Goal: Task Accomplishment & Management: Use online tool/utility

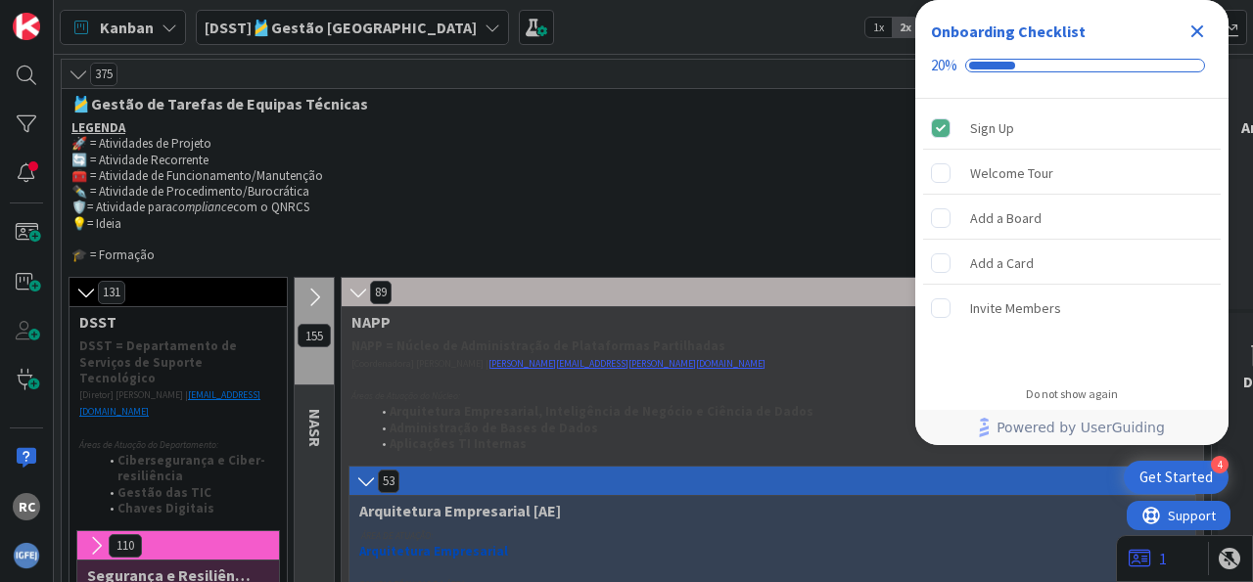
drag, startPoint x: 1199, startPoint y: 24, endPoint x: 1188, endPoint y: 24, distance: 10.8
click at [1198, 24] on icon "Close Checklist" at bounding box center [1196, 31] width 23 height 23
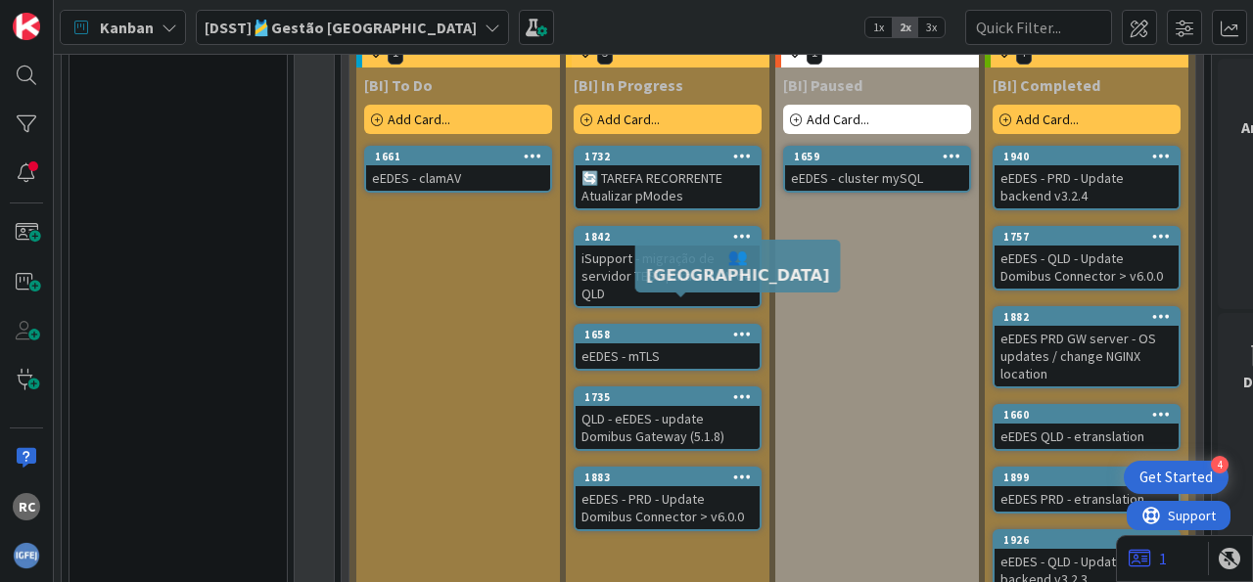
scroll to position [2184, 0]
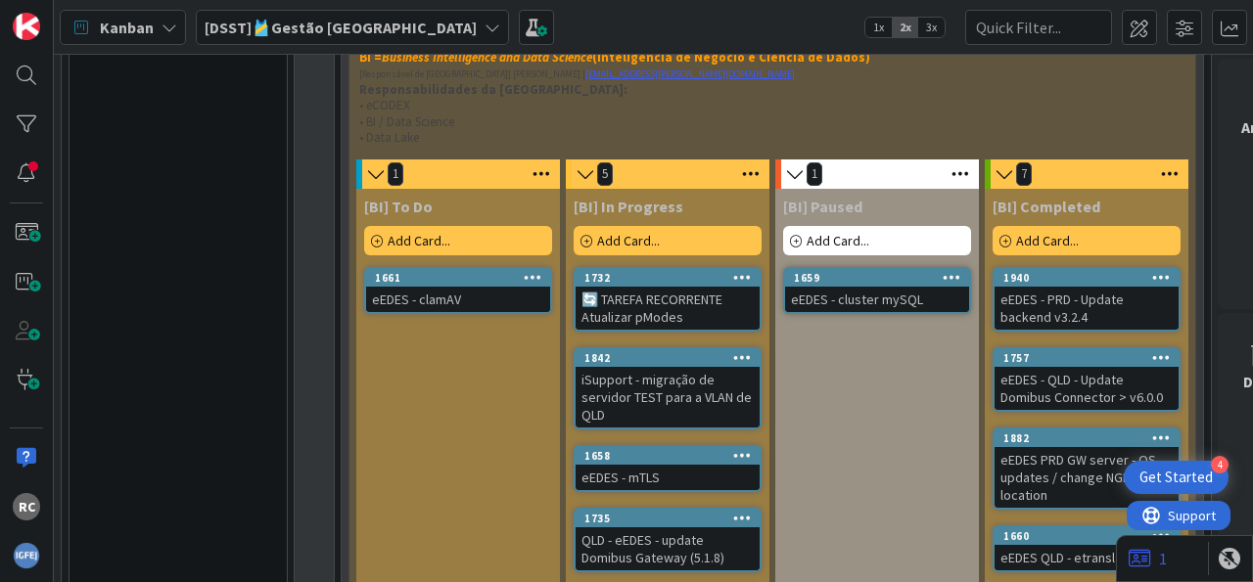
click at [439, 232] on span "Add Card..." at bounding box center [419, 241] width 63 height 18
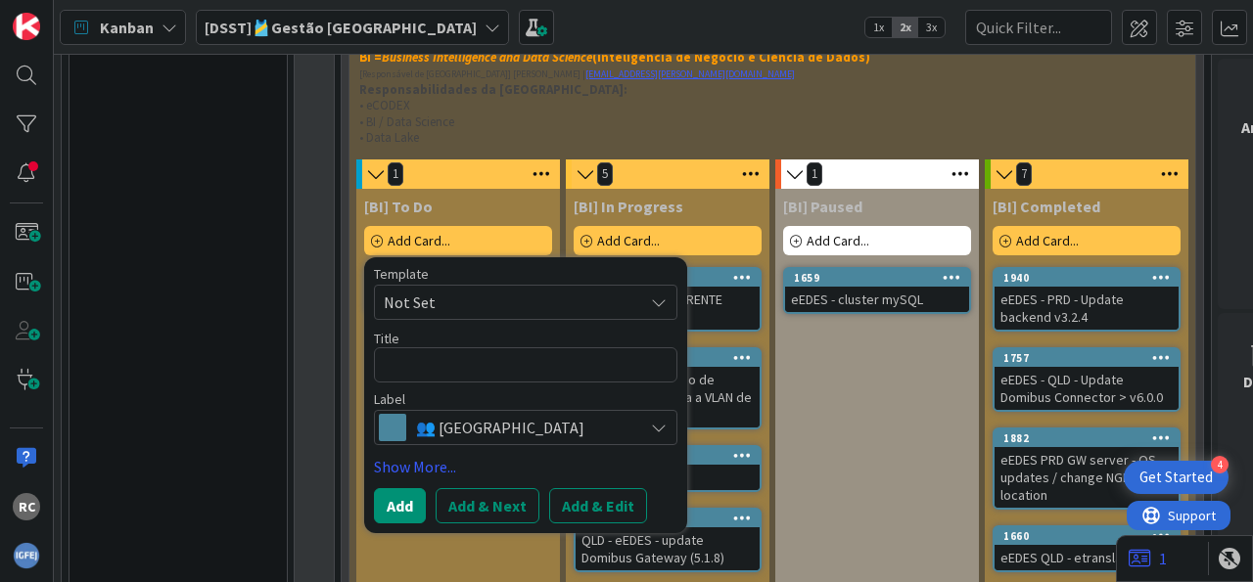
type textarea "x"
type textarea "i"
type textarea "x"
type textarea "is"
type textarea "x"
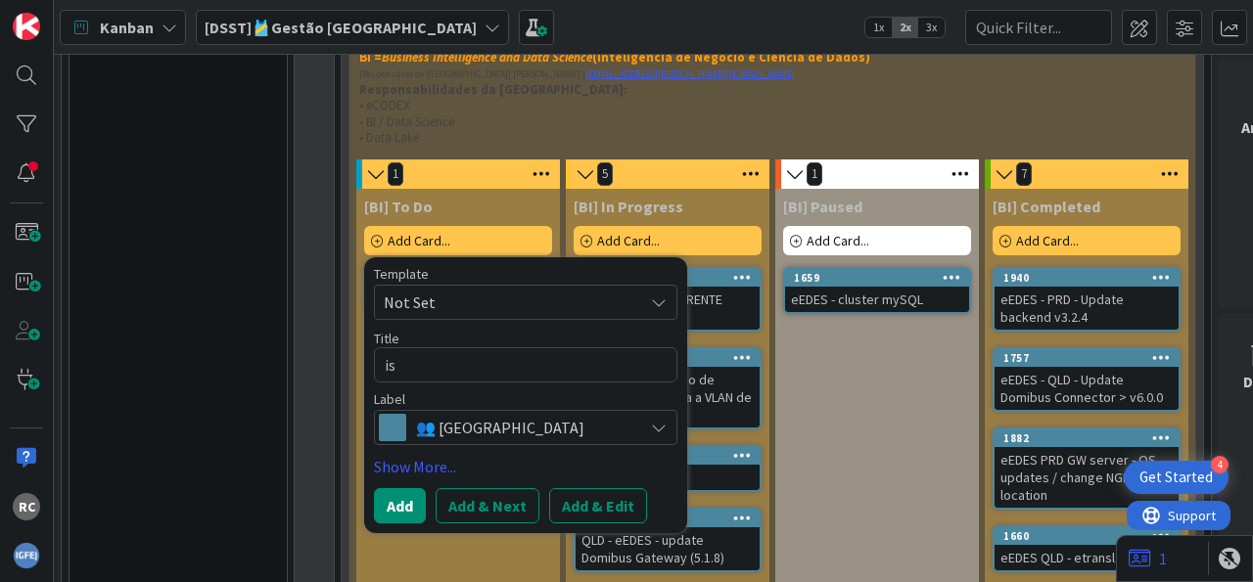
type textarea "isu"
type textarea "x"
type textarea "isup"
type textarea "x"
type textarea "isupp"
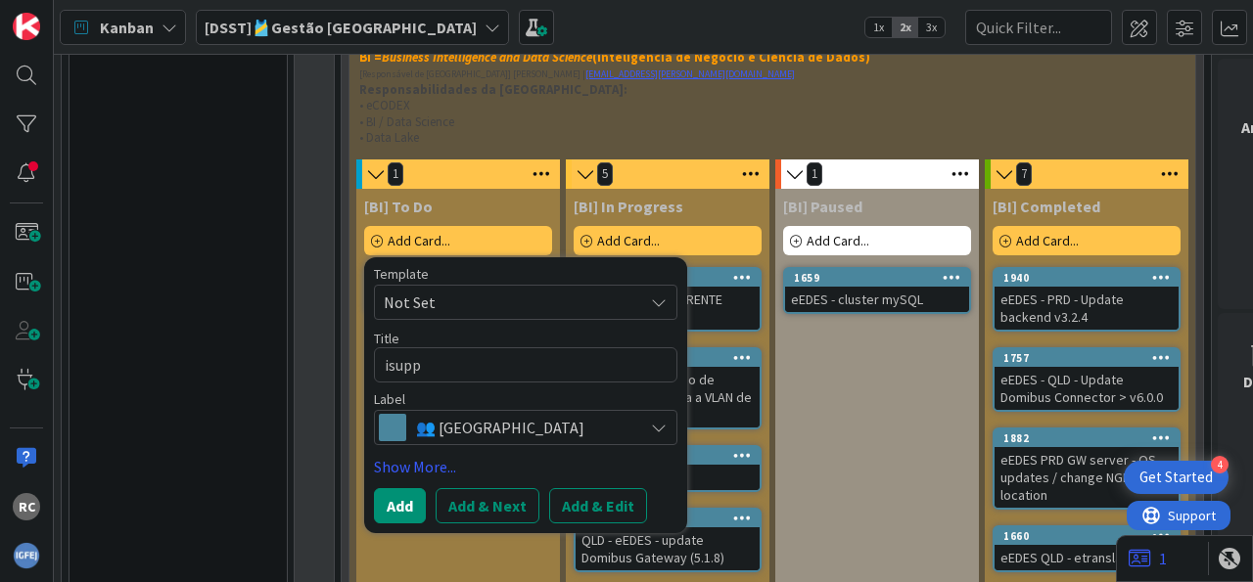
type textarea "x"
type textarea "isuppo"
type textarea "x"
type textarea "isuppor"
type textarea "x"
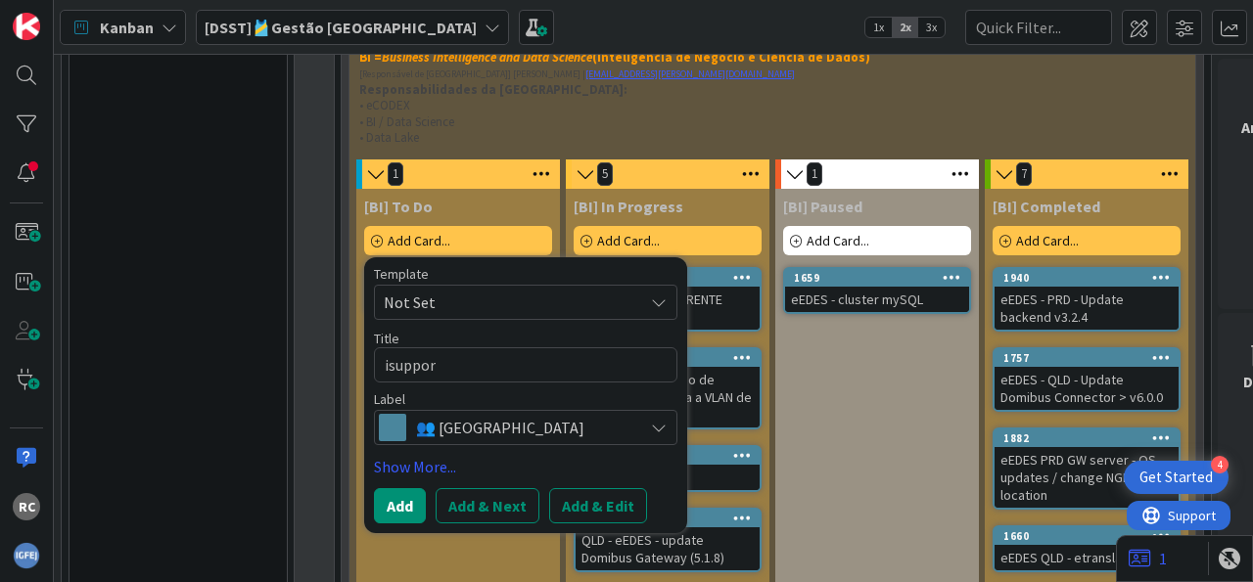
type textarea "isupport"
type textarea "x"
type textarea "isupport"
type textarea "x"
type textarea "isupport Q"
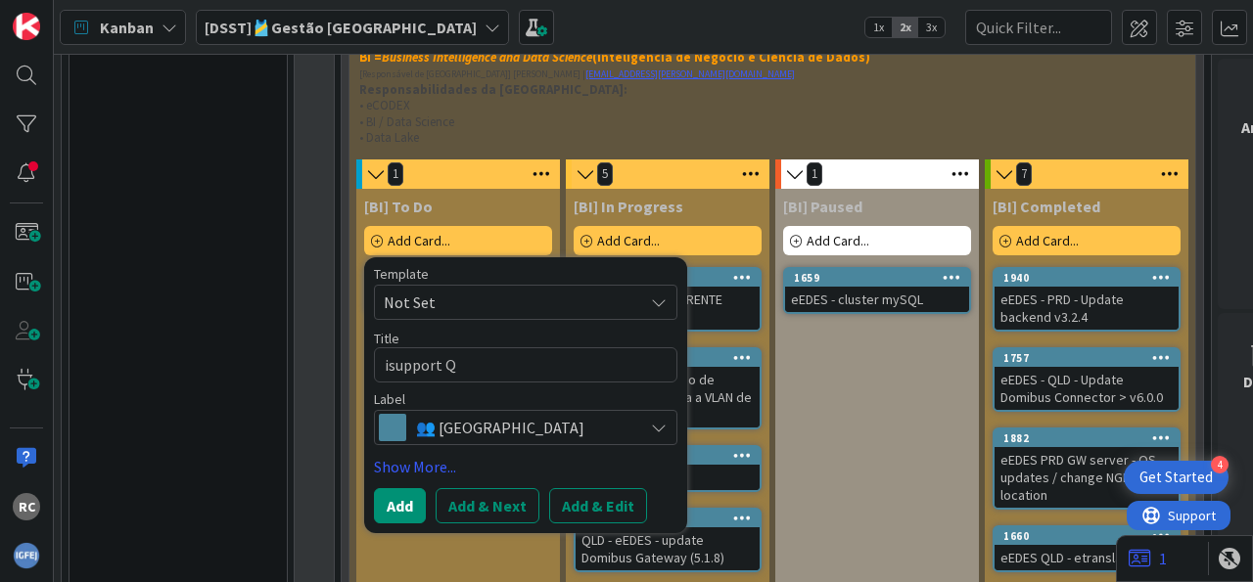
type textarea "x"
type textarea "isupport QL"
type textarea "x"
type textarea "isupport QLD"
type textarea "x"
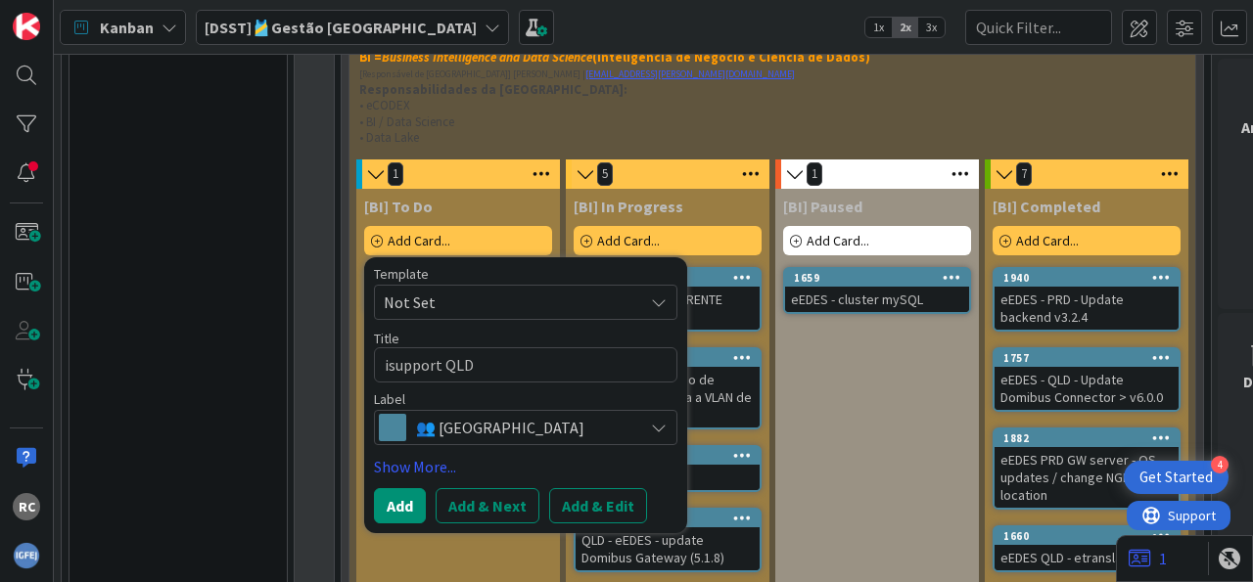
type textarea "isupport QLD"
type textarea "x"
type textarea "isupport QLD -"
type textarea "x"
type textarea "isupport QLD -"
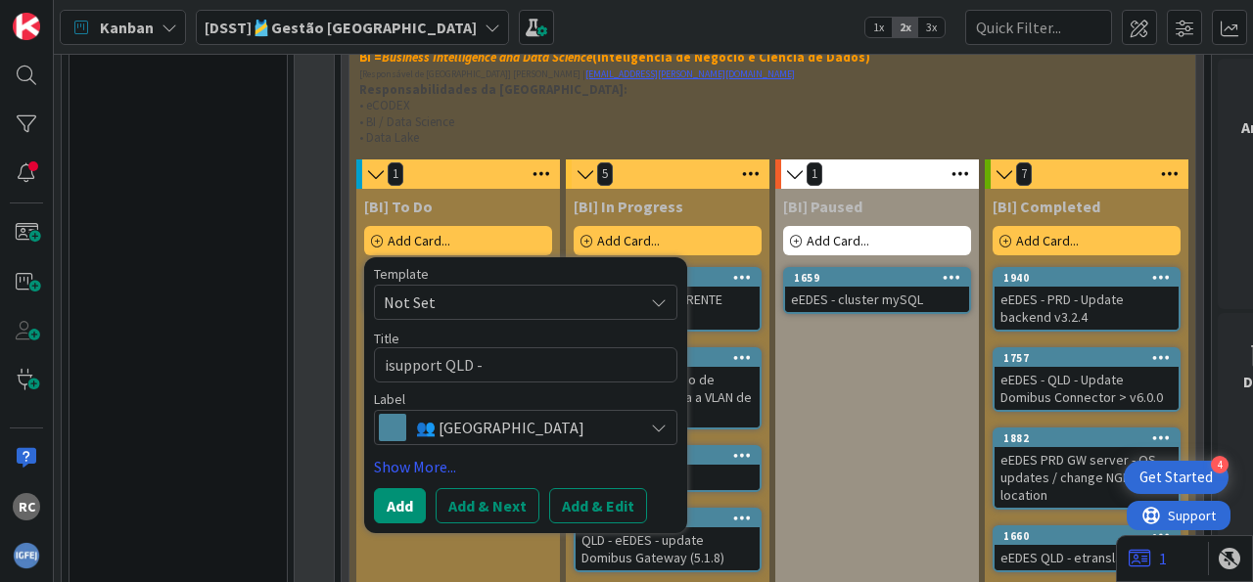
type textarea "x"
type textarea "isupport QLD - u"
type textarea "x"
type textarea "isupport QLD - up"
type textarea "x"
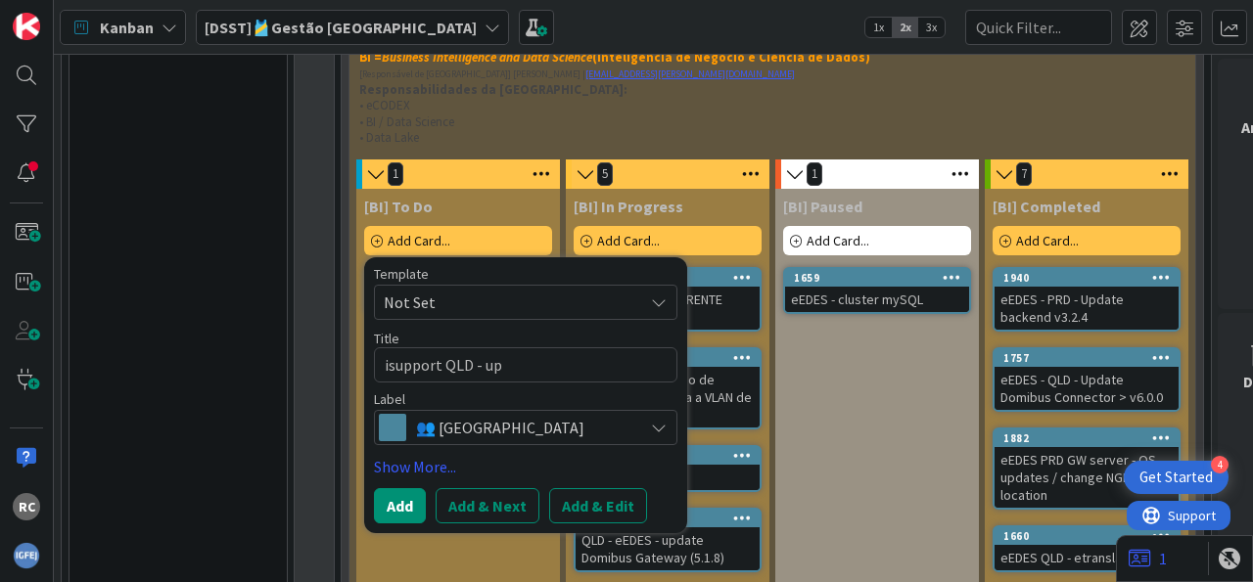
type textarea "isupport QLD - upg"
type textarea "x"
type textarea "isupport QLD - upgr"
type textarea "x"
type textarea "isupport QLD - upgra"
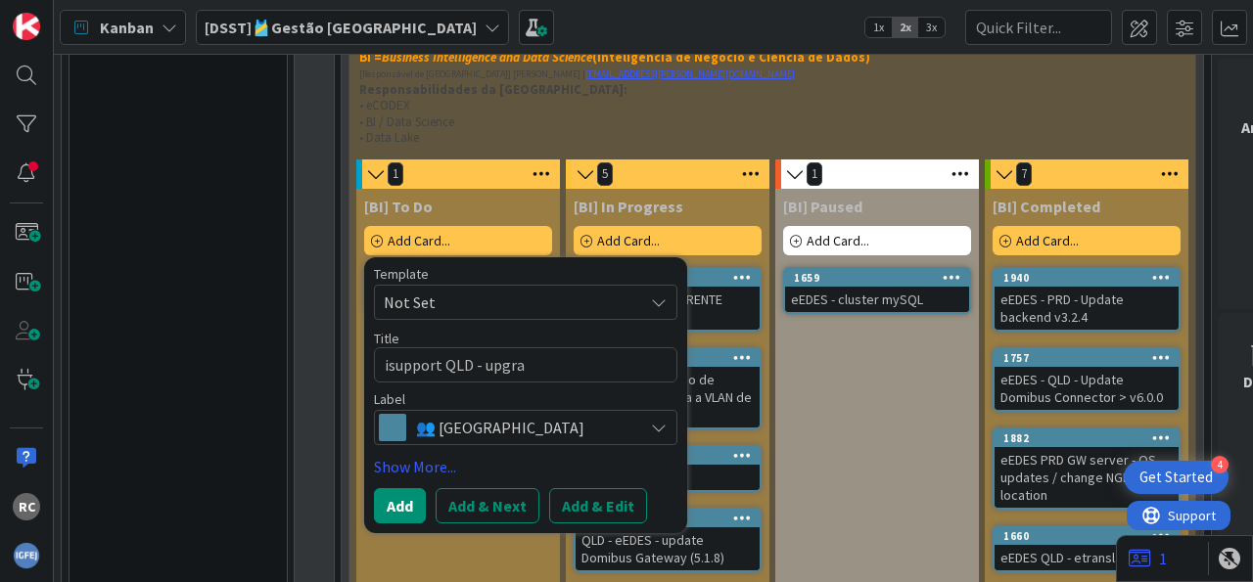
type textarea "x"
type textarea "isupport QLD - upgrad"
type textarea "x"
type textarea "isupport QLD - upgrade"
type textarea "x"
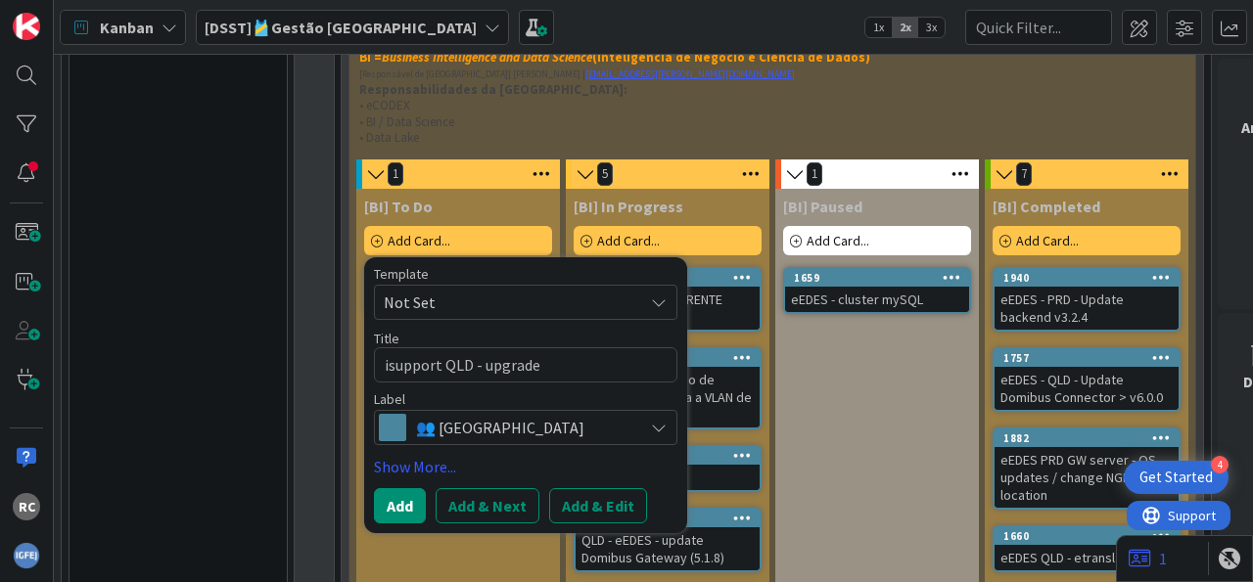
type textarea "isupport QLD - upgrade"
type textarea "x"
type textarea "isupport QLD - upgrade t"
type textarea "x"
type textarea "isupport QLD - upgrade to"
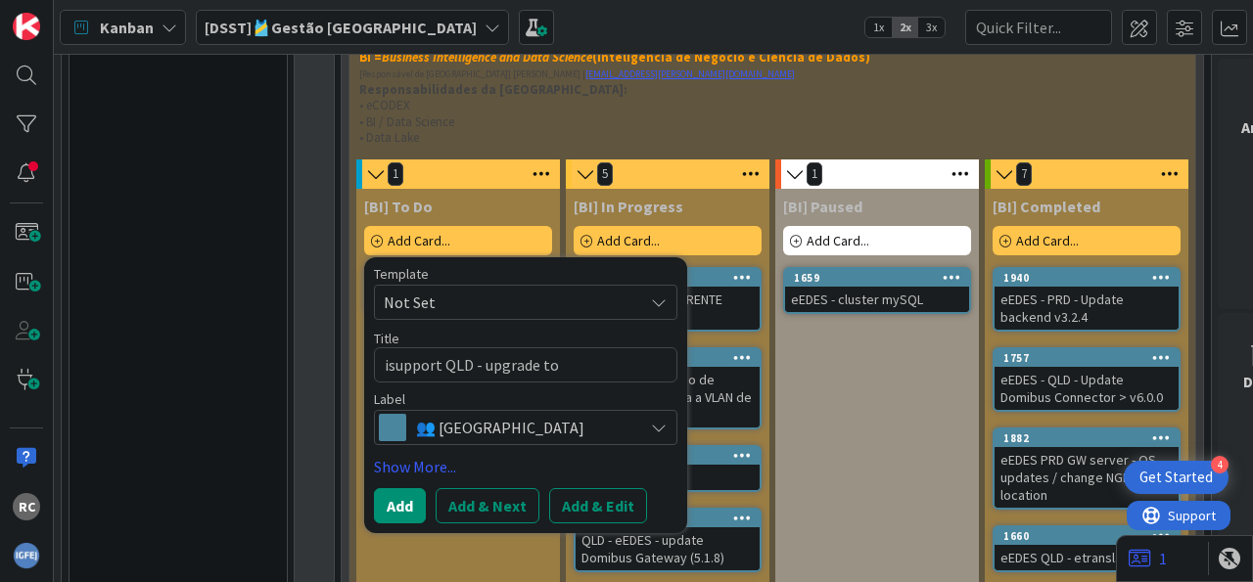
type textarea "x"
type textarea "isupport QLD - upgrade to"
type textarea "x"
type textarea "isupport QLD - upgrade to 3"
type textarea "x"
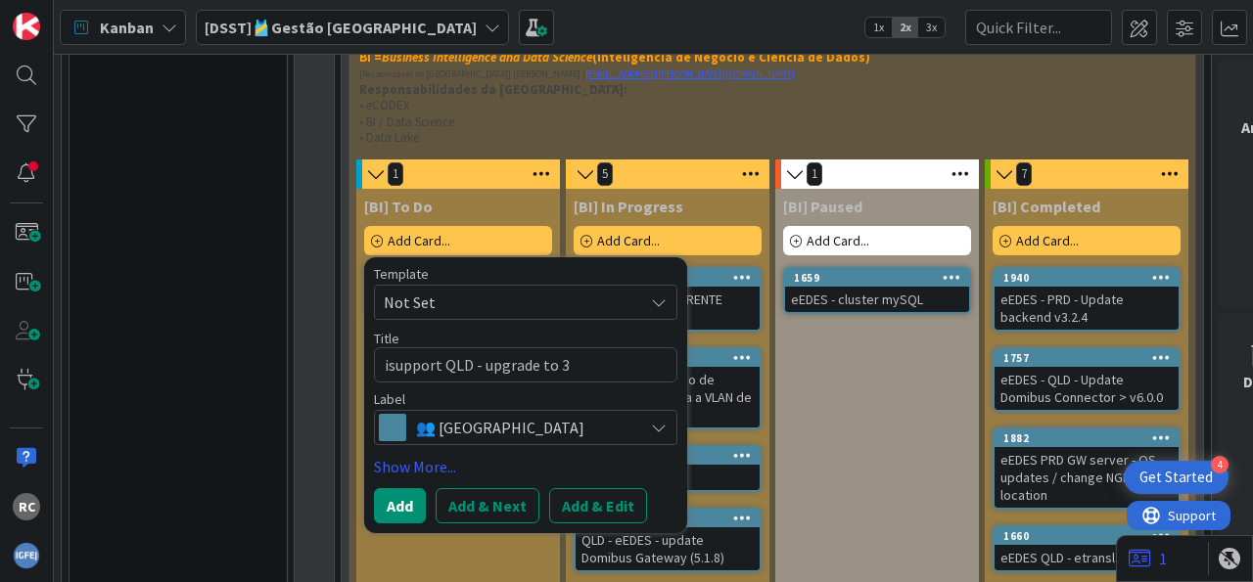
type textarea "isupport QLD - upgrade to 3."
type textarea "x"
type textarea "isupport QLD - upgrade to 3.4"
type textarea "x"
type textarea "isupport QLD - upgrade to 3.4."
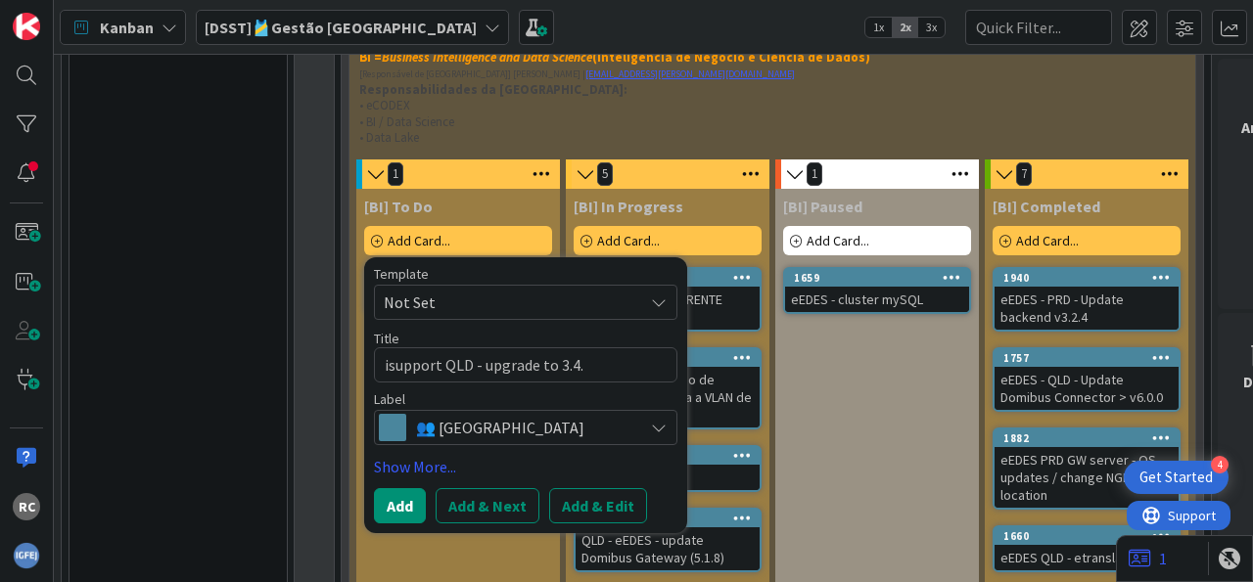
type textarea "x"
type textarea "isupport QLD - upgrade to 3.4.0"
click at [409, 488] on button "Add" at bounding box center [400, 505] width 52 height 35
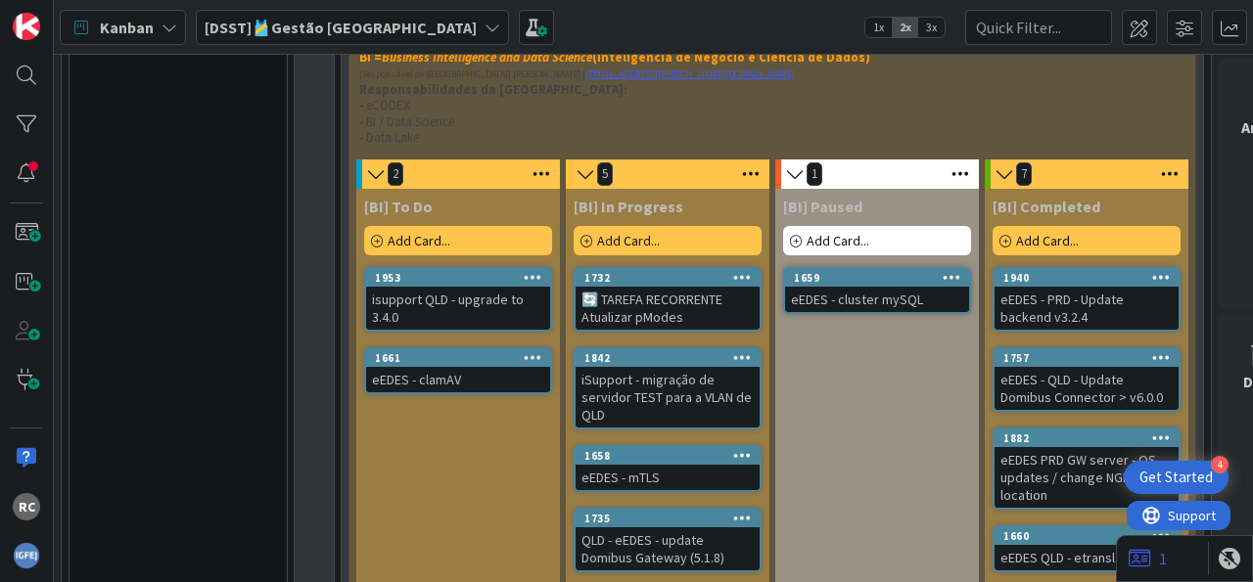
click at [530, 271] on div at bounding box center [532, 278] width 35 height 14
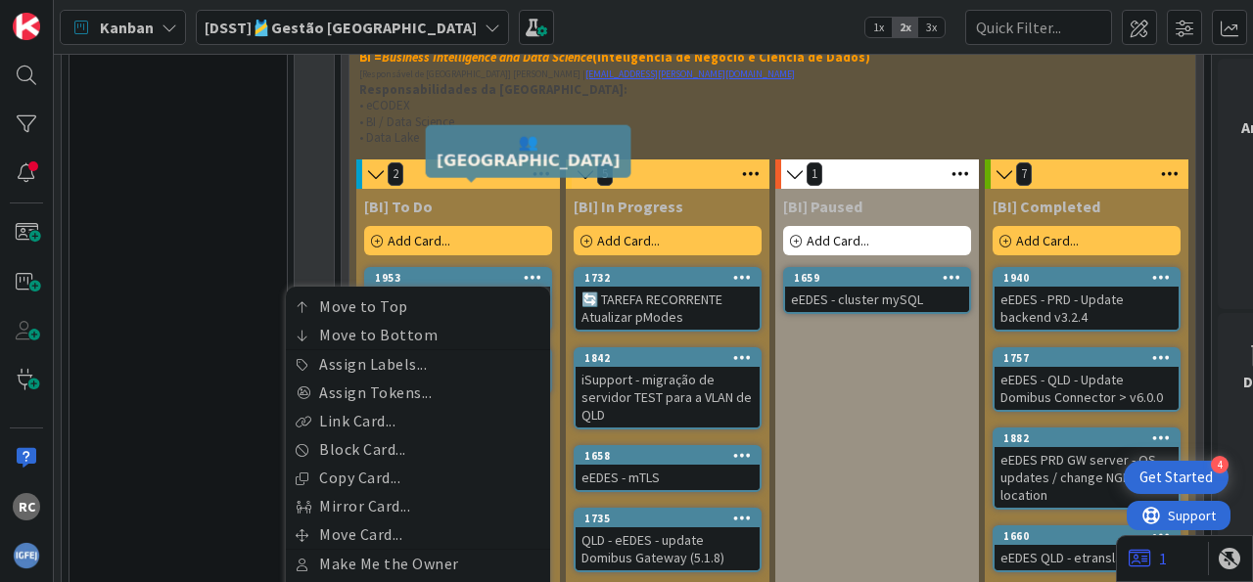
click at [446, 271] on div "1953" at bounding box center [462, 278] width 175 height 14
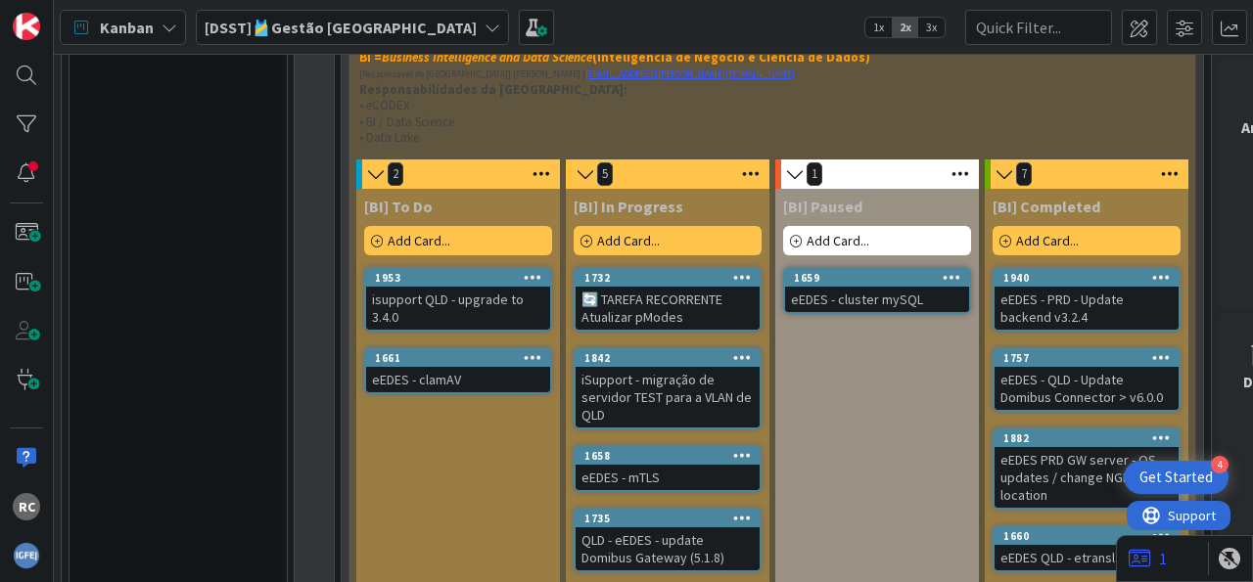
click at [464, 287] on div "isupport QLD - upgrade to 3.4.0" at bounding box center [458, 308] width 184 height 43
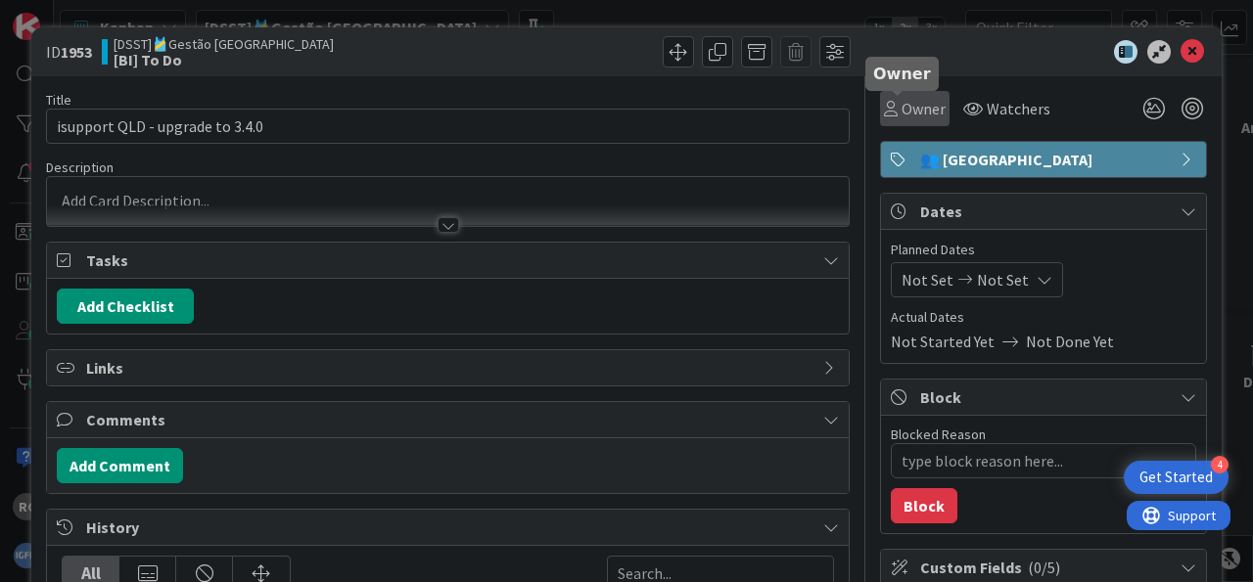
click at [924, 111] on span "Owner" at bounding box center [923, 108] width 44 height 23
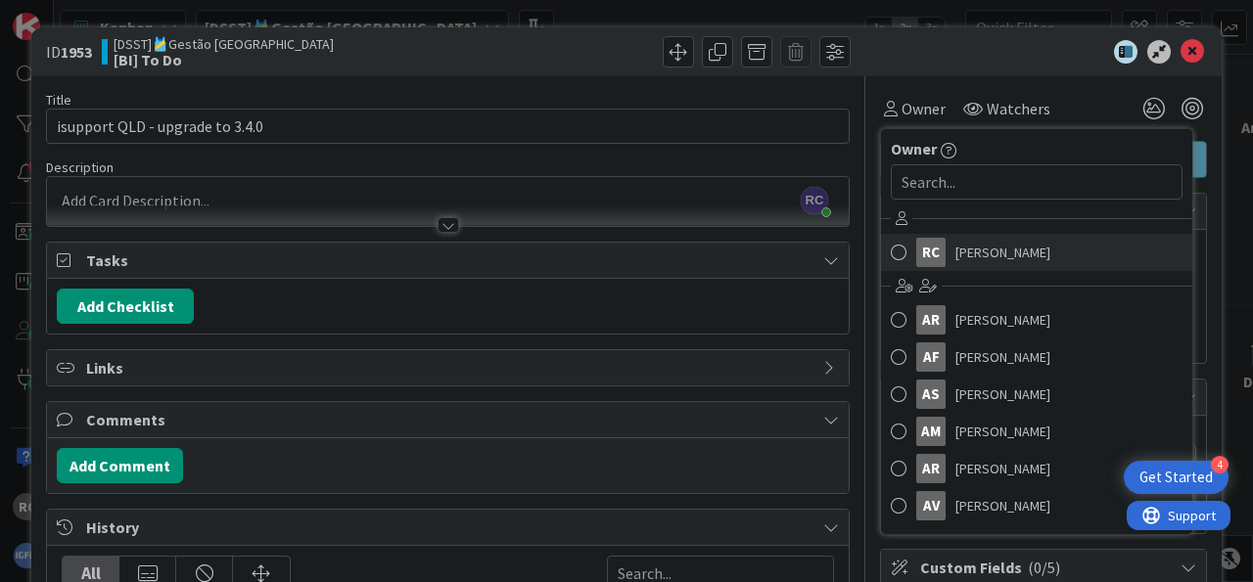
click at [891, 248] on span at bounding box center [899, 252] width 16 height 29
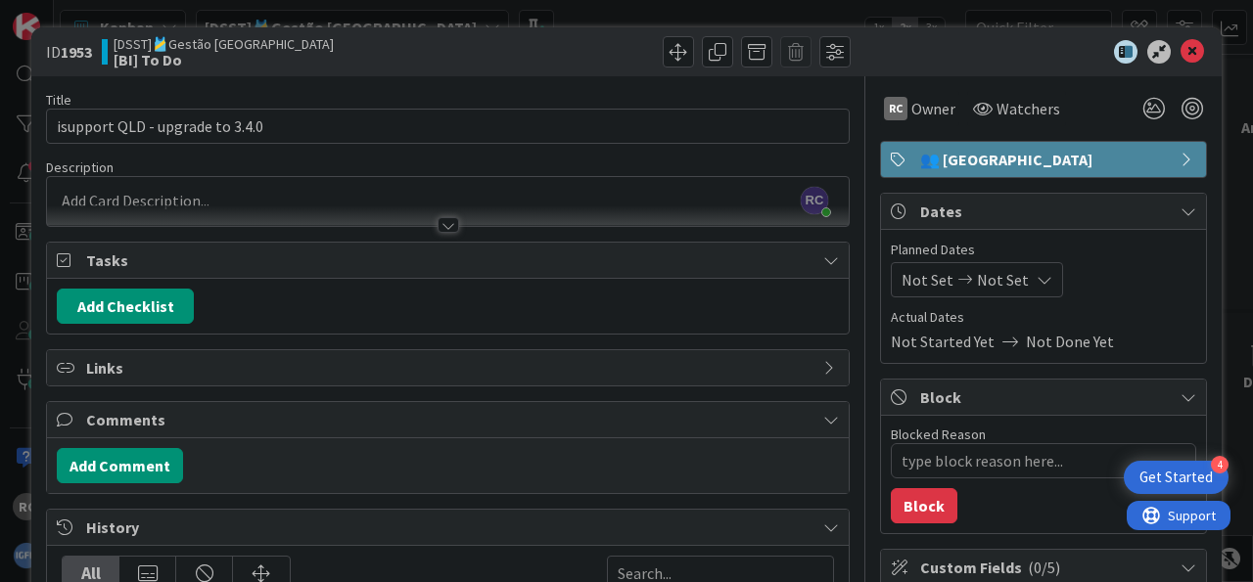
type textarea "x"
click at [977, 282] on span "Not Set" at bounding box center [1003, 279] width 52 height 23
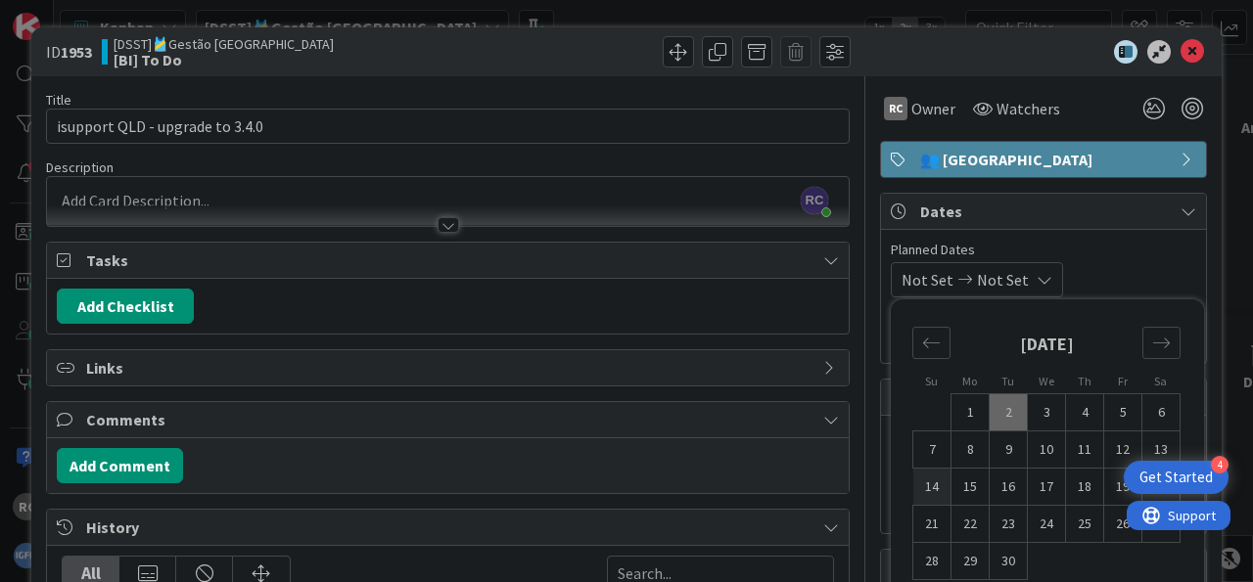
click at [917, 495] on td "14" at bounding box center [932, 487] width 38 height 37
type input "[DATE]"
type textarea "x"
click at [1152, 334] on icon "Move forward to switch to the next month." at bounding box center [1161, 343] width 19 height 19
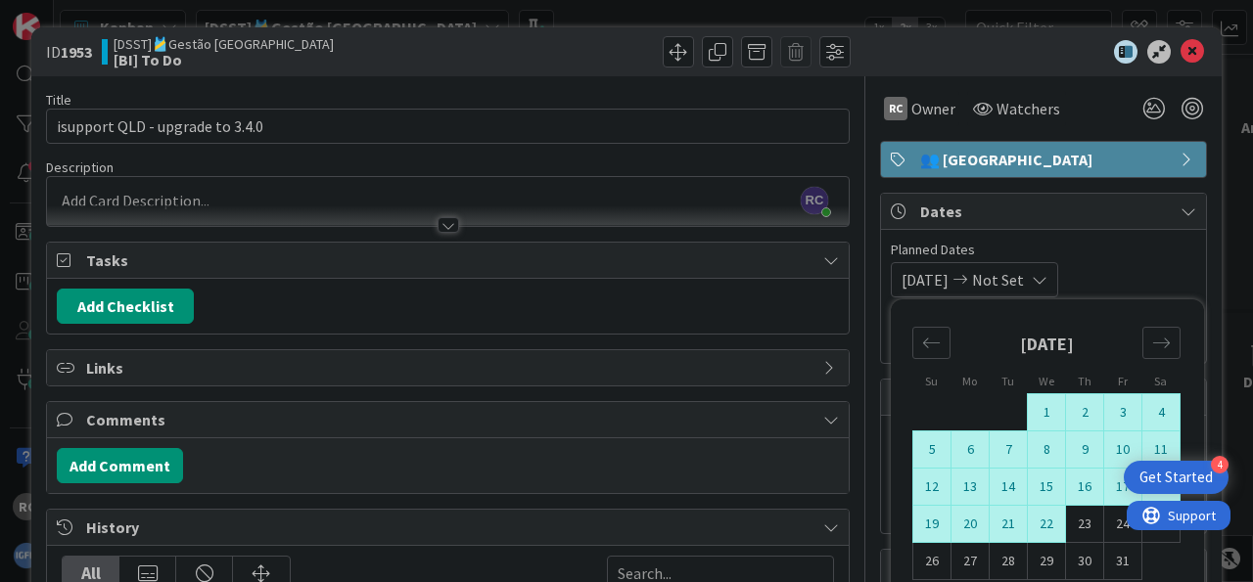
click at [1033, 522] on td "22" at bounding box center [1047, 524] width 38 height 37
type input "[DATE]"
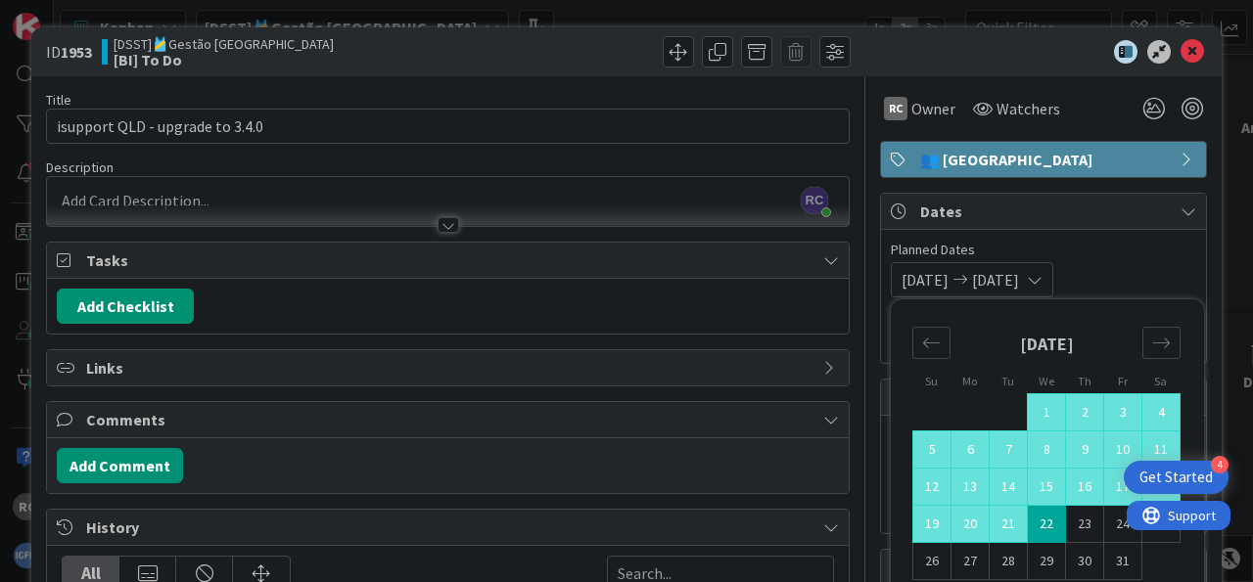
click at [1140, 252] on span "Planned Dates" at bounding box center [1043, 250] width 305 height 21
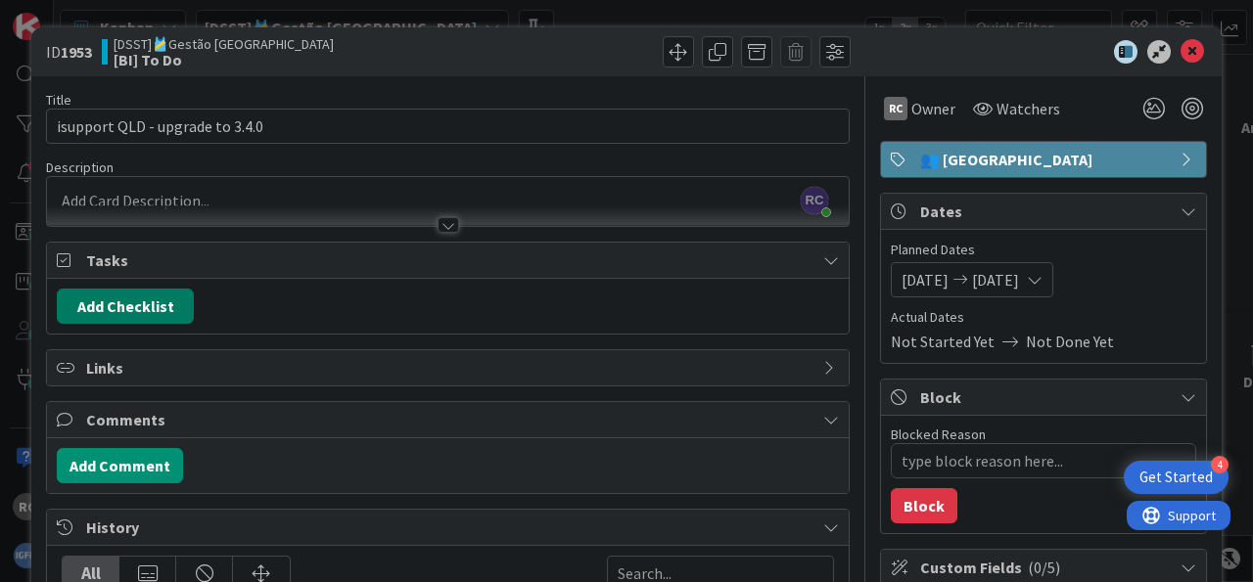
drag, startPoint x: 136, startPoint y: 296, endPoint x: 212, endPoint y: 298, distance: 76.4
click at [136, 297] on button "Add Checklist" at bounding box center [125, 306] width 137 height 35
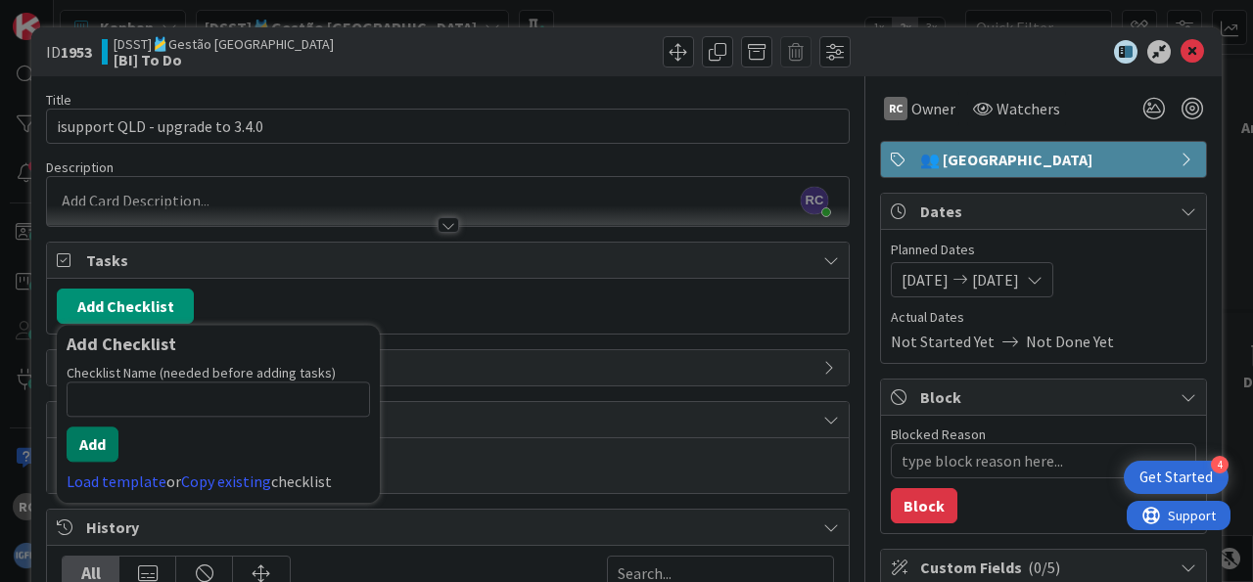
click at [98, 436] on button "Add" at bounding box center [93, 444] width 52 height 35
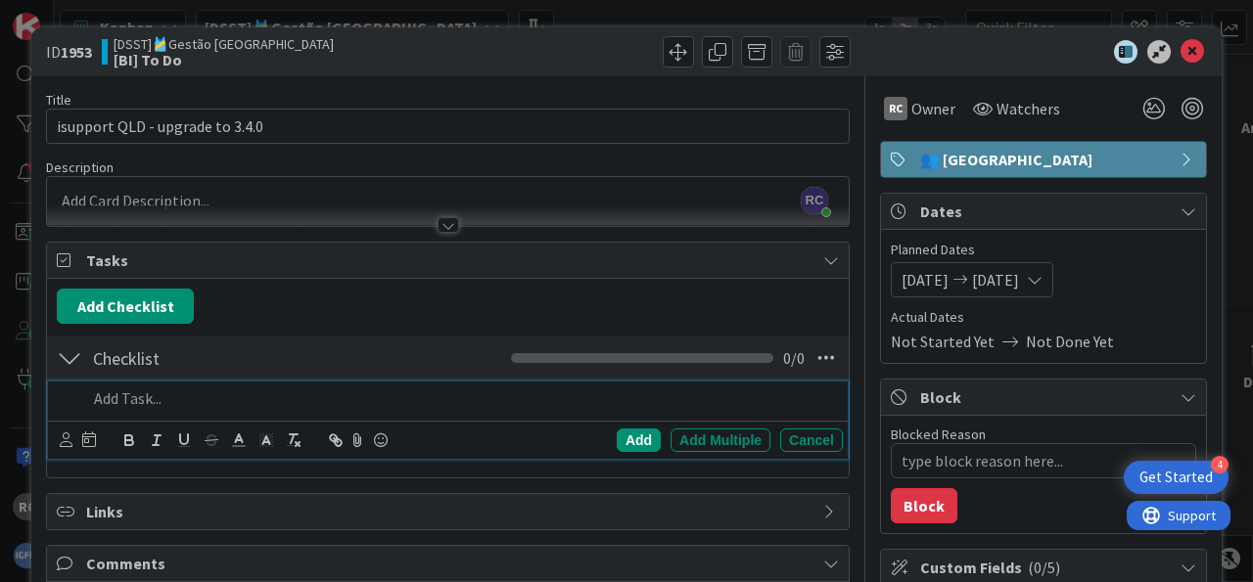
type textarea "x"
click at [625, 434] on div "Add" at bounding box center [639, 440] width 44 height 23
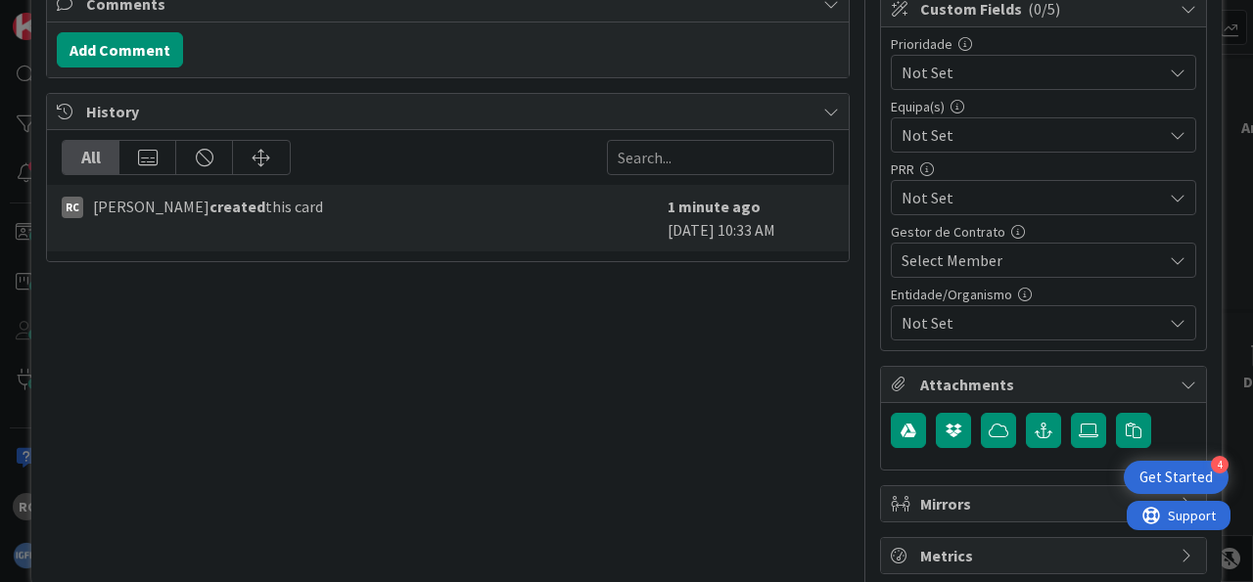
scroll to position [586, 0]
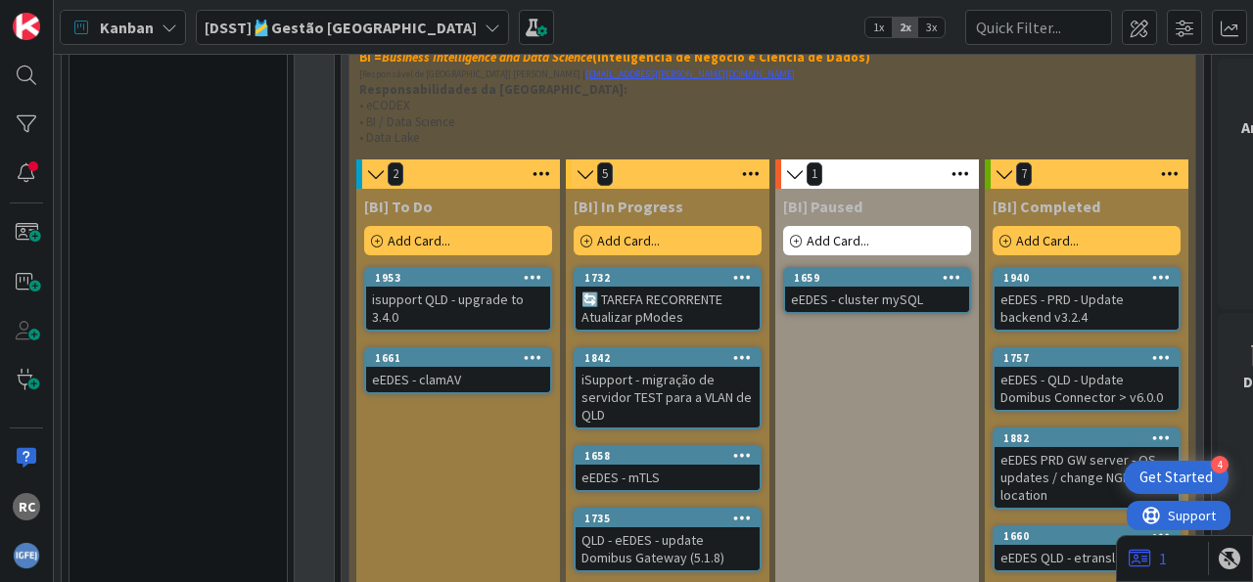
click at [461, 269] on div "1953 Move to Top Move to Bottom Assign Labels... Assign Tokens... Link Card... …" at bounding box center [458, 278] width 184 height 18
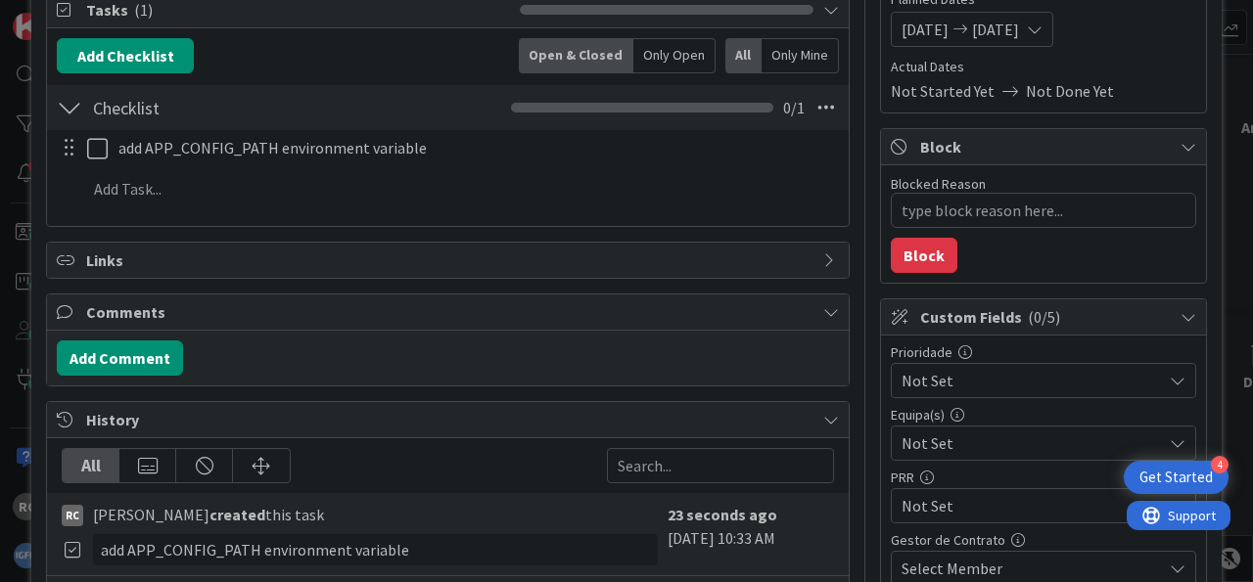
scroll to position [600, 0]
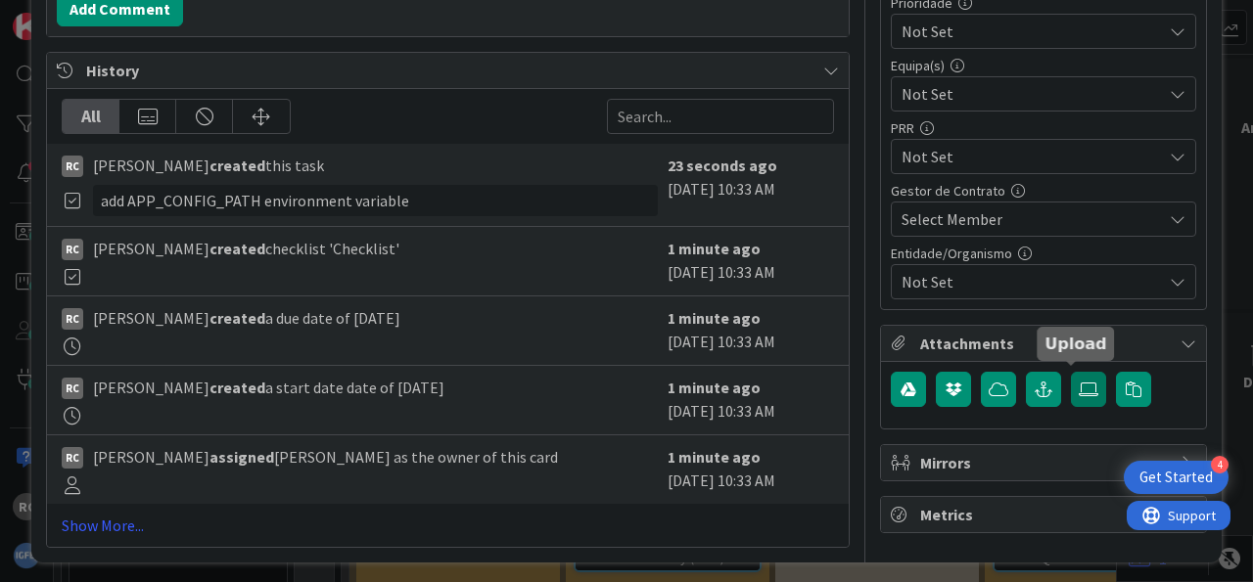
drag, startPoint x: 1072, startPoint y: 387, endPoint x: 1057, endPoint y: 387, distance: 14.7
click at [1079, 387] on icon at bounding box center [1089, 390] width 20 height 16
click at [1079, 391] on icon at bounding box center [1089, 390] width 20 height 16
click at [1071, 372] on input "file" at bounding box center [1071, 372] width 0 height 0
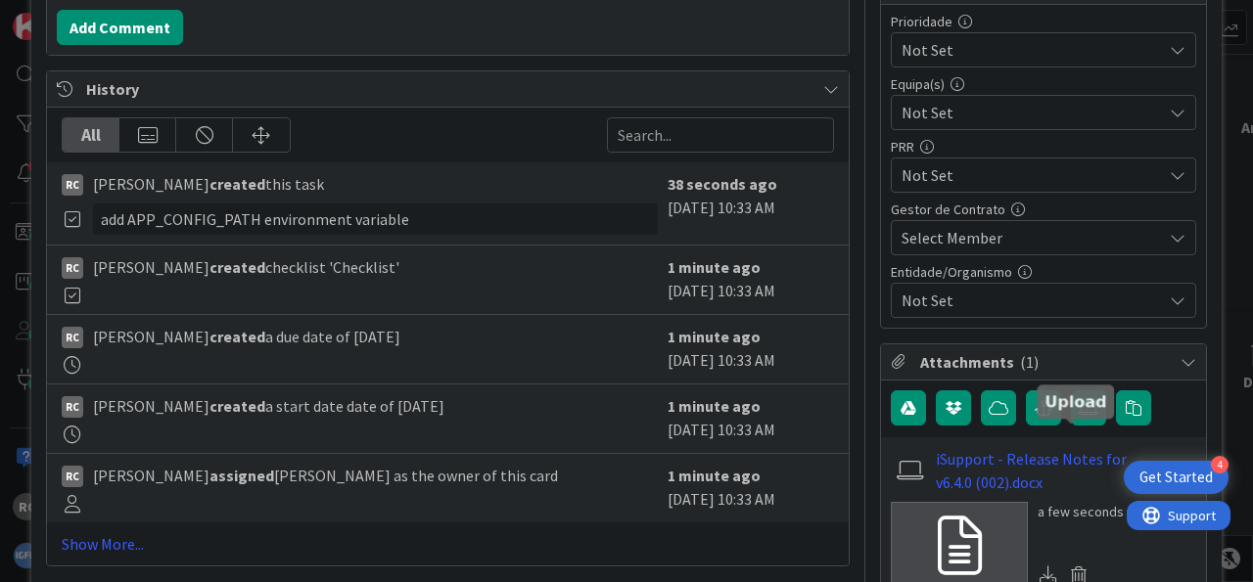
scroll to position [607, 0]
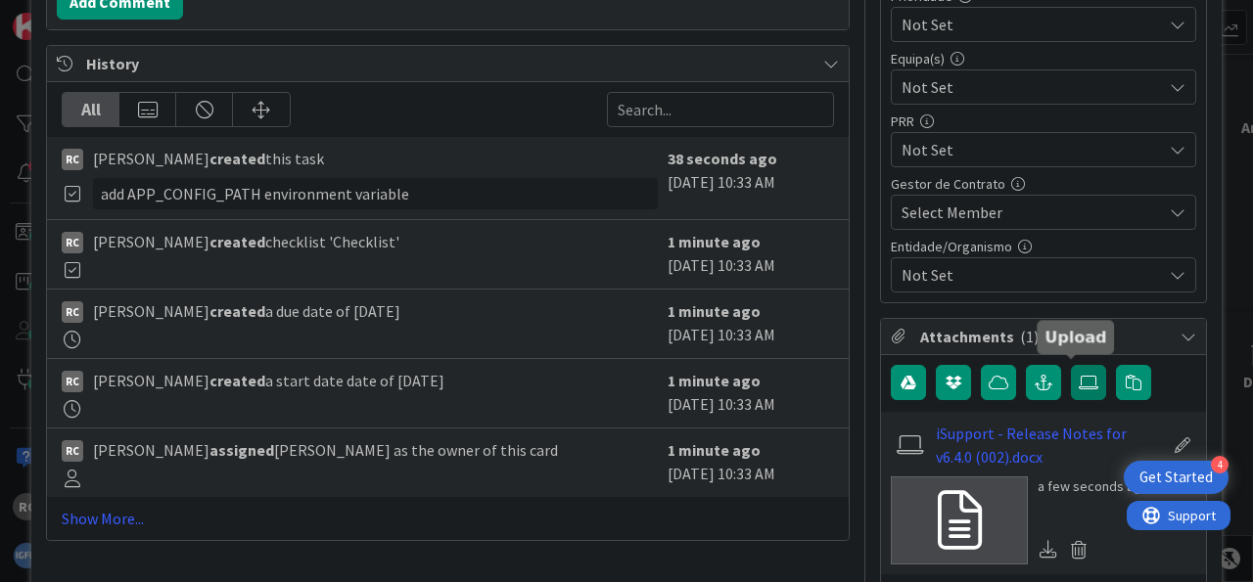
click at [1079, 375] on icon at bounding box center [1089, 383] width 20 height 16
click at [1071, 365] on input "file" at bounding box center [1071, 365] width 0 height 0
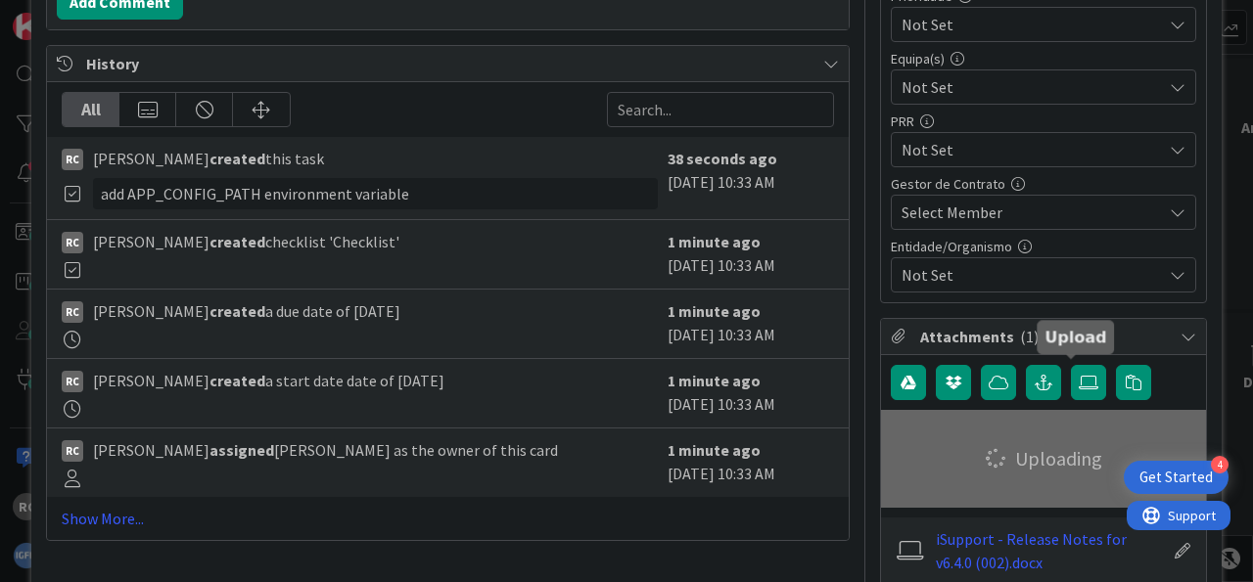
type textarea "x"
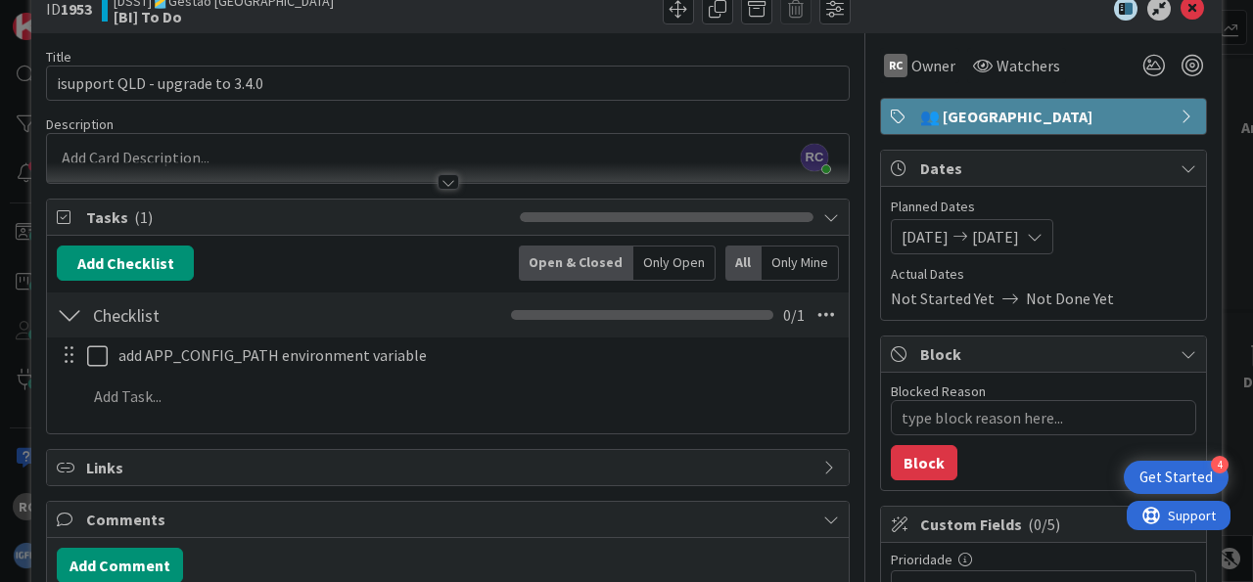
scroll to position [0, 0]
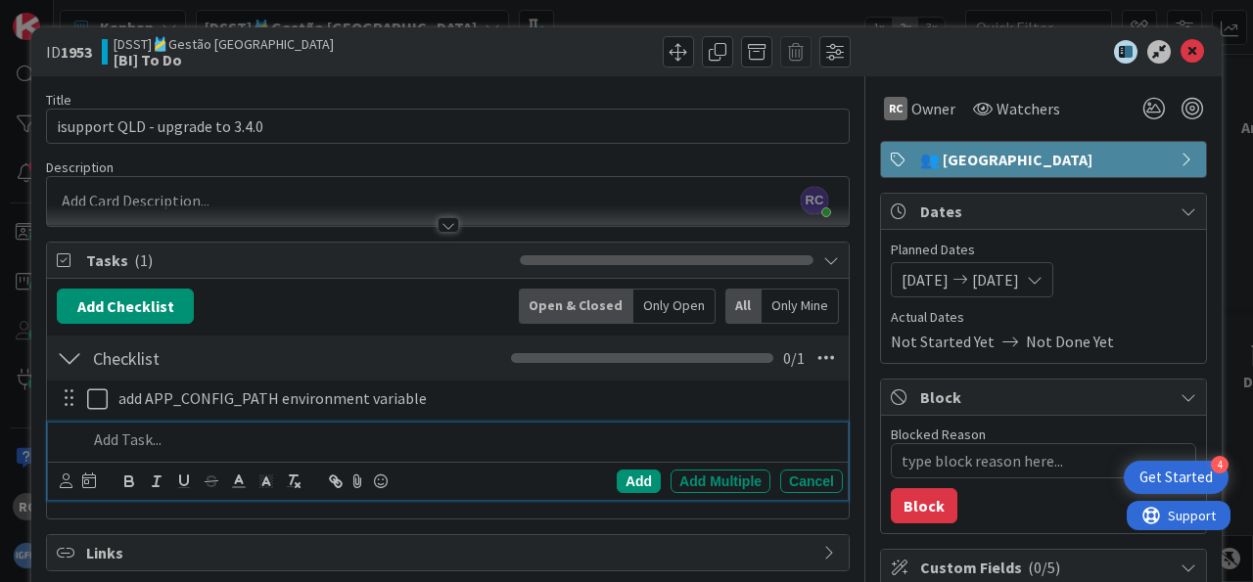
click at [142, 439] on p at bounding box center [461, 440] width 748 height 23
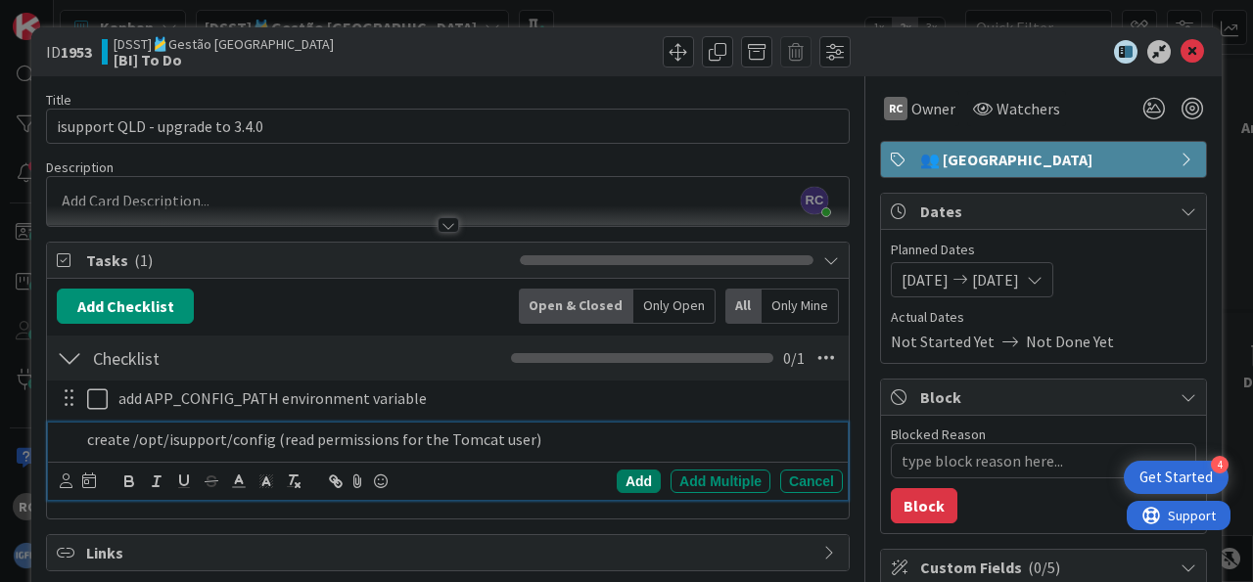
click at [627, 470] on div "Add" at bounding box center [639, 481] width 44 height 23
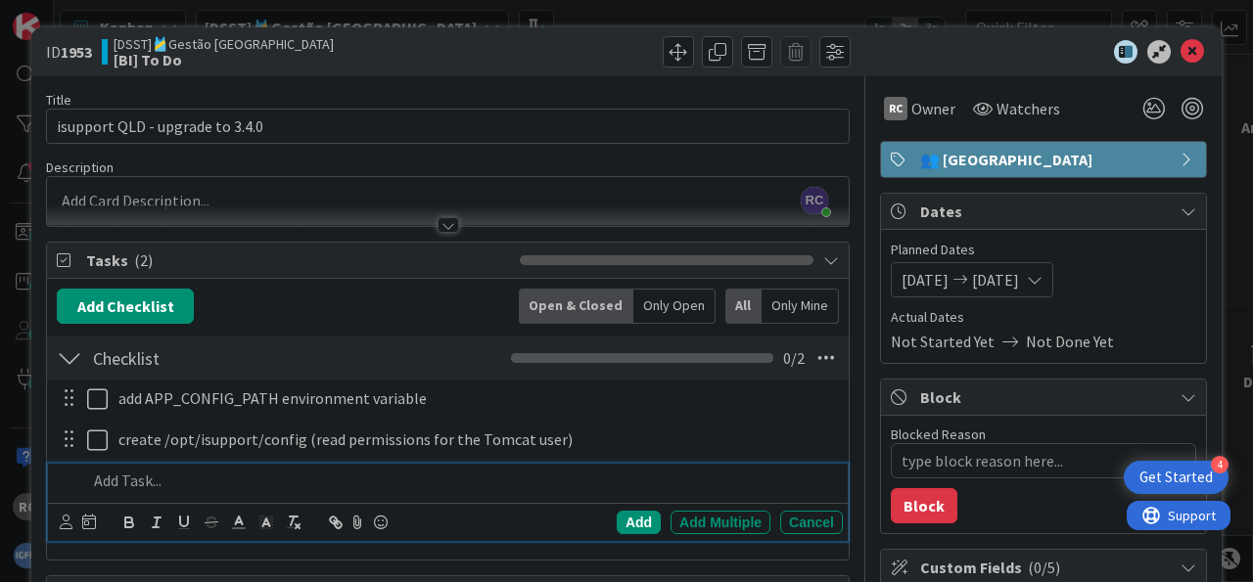
click at [228, 475] on p at bounding box center [461, 481] width 748 height 23
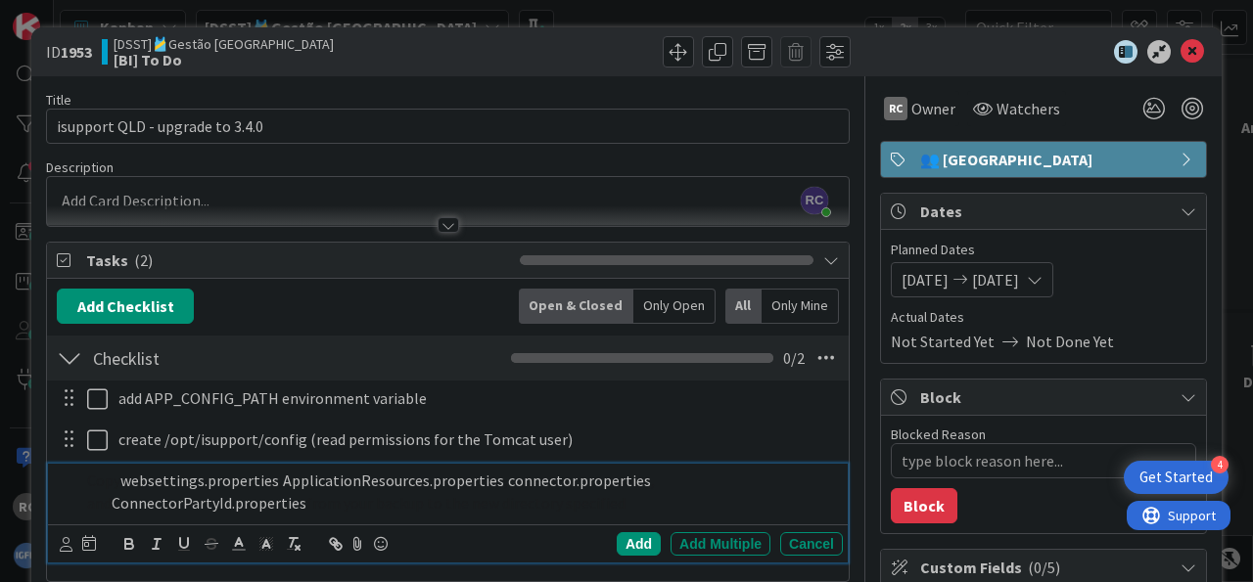
click at [94, 478] on span "Copy" at bounding box center [103, 481] width 33 height 20
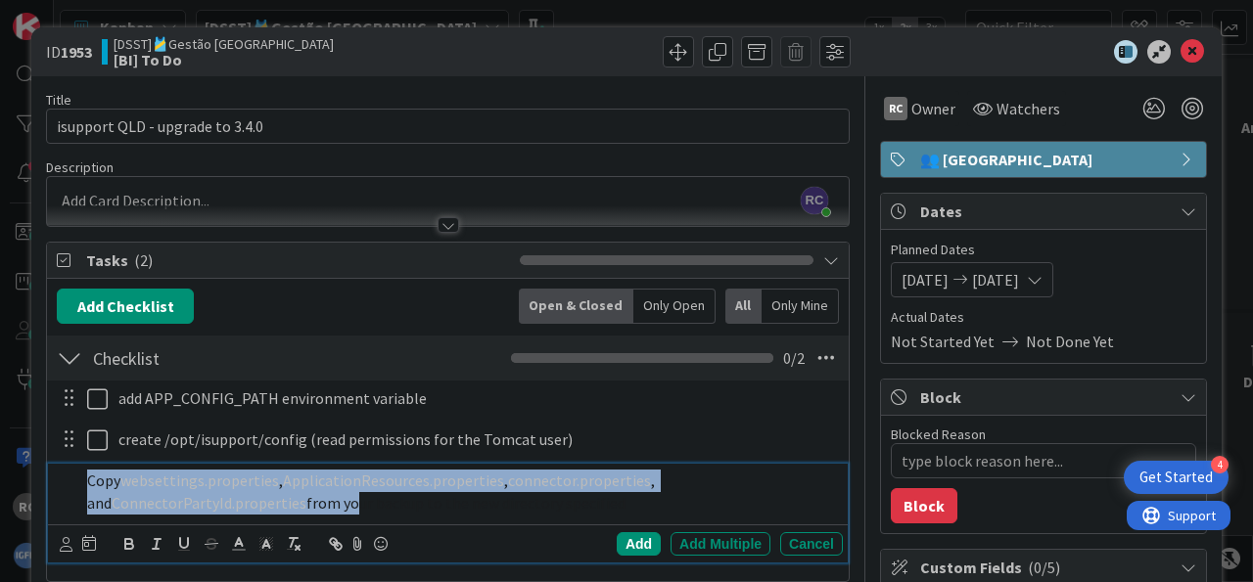
drag, startPoint x: 320, startPoint y: 512, endPoint x: 71, endPoint y: 469, distance: 252.3
click at [79, 469] on div "Copy websettings.properties , ApplicationResources.properties , connector.prope…" at bounding box center [460, 492] width 763 height 56
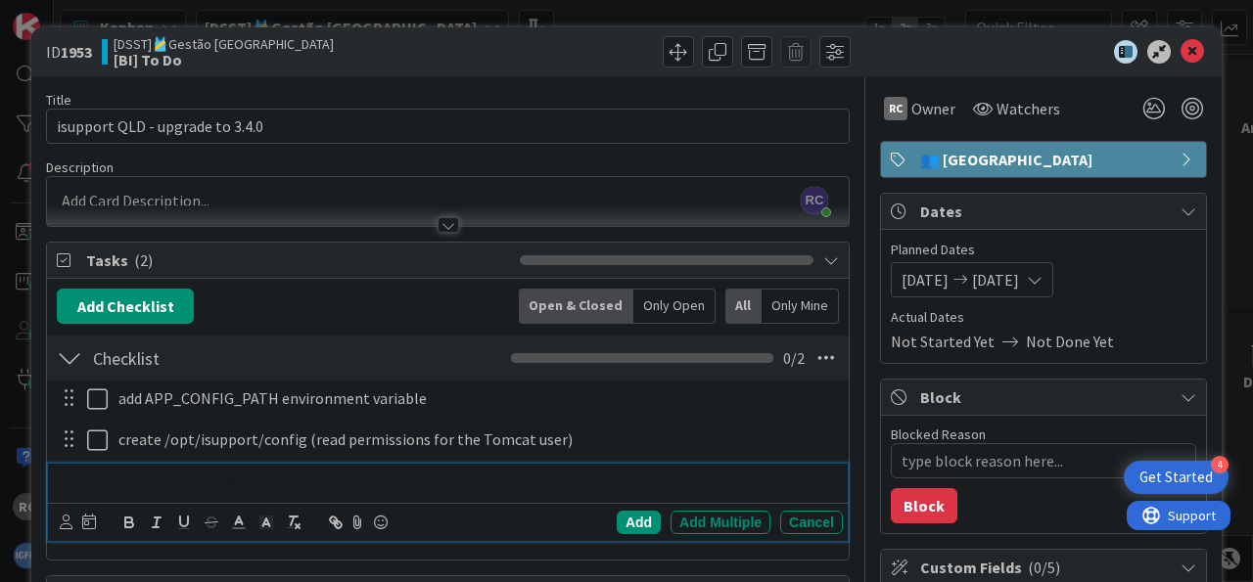
click at [318, 479] on span "our backup to the new directory specified" at bounding box center [224, 481] width 275 height 20
click at [285, 505] on div "Add Add Multiple Cancel" at bounding box center [448, 522] width 800 height 38
click at [283, 486] on span "our backup to the new directory specified" at bounding box center [224, 481] width 275 height 20
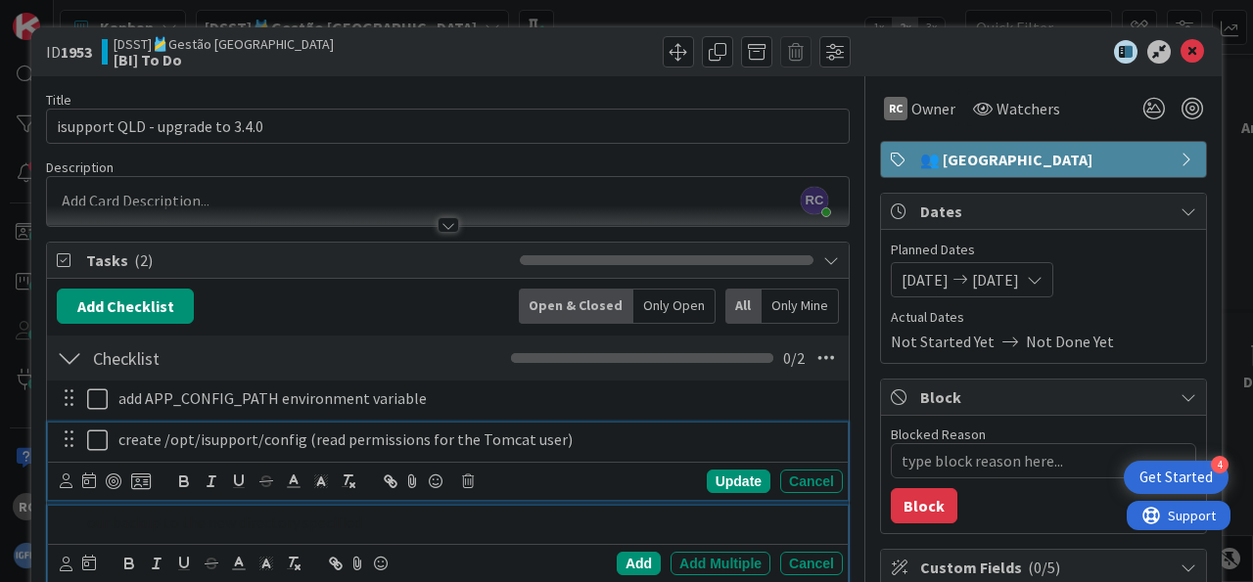
click at [582, 429] on p "create /opt/isupport/config (read permissions for the Tomcat user)" at bounding box center [476, 440] width 716 height 23
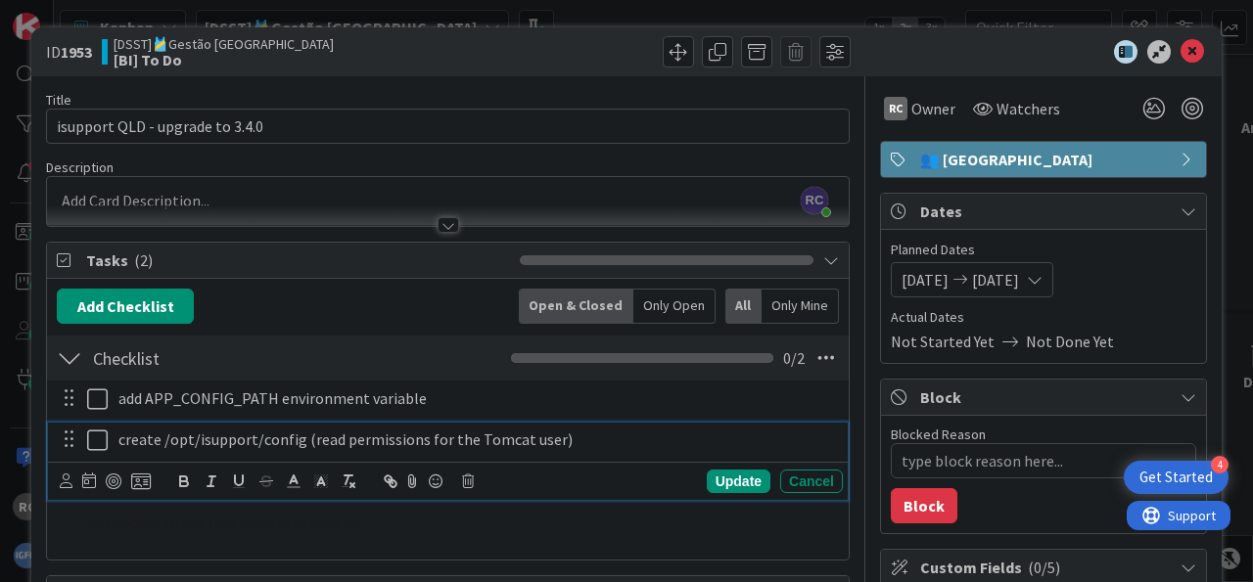
scroll to position [243, 0]
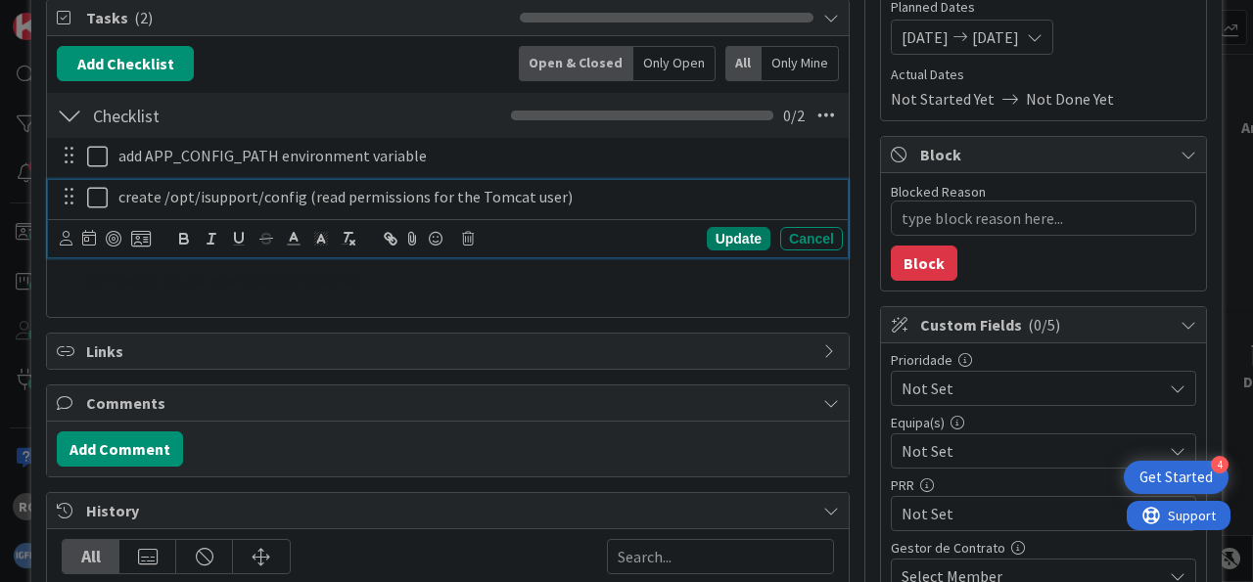
click at [720, 237] on div "Update" at bounding box center [739, 238] width 64 height 23
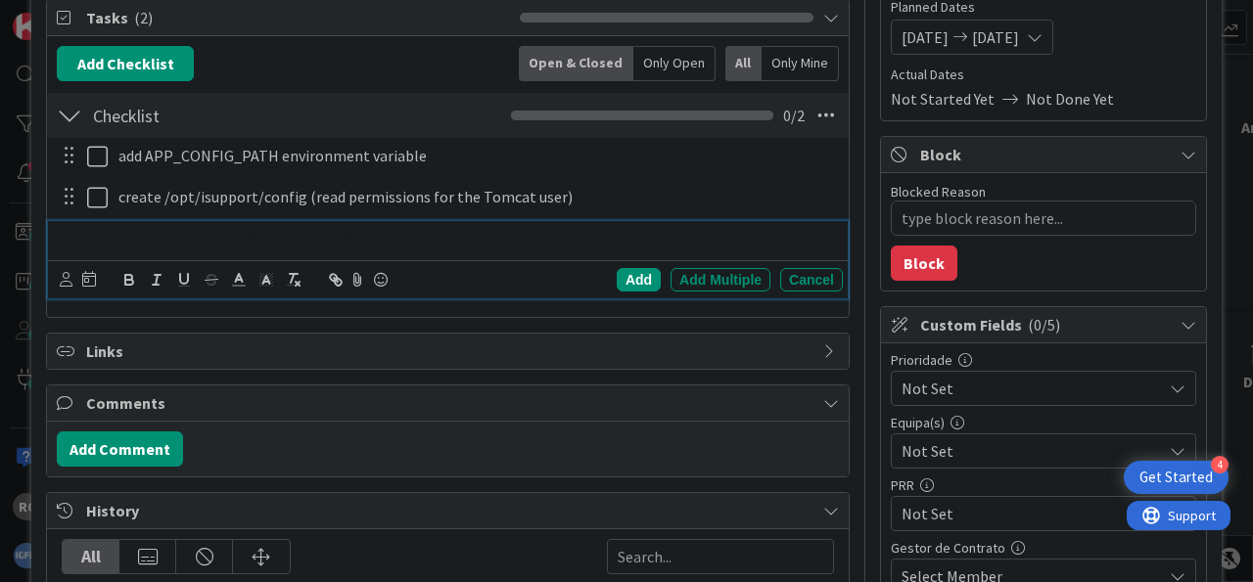
click at [278, 244] on span "our backup to the new directory specified" at bounding box center [224, 238] width 275 height 20
click at [338, 244] on span "our backup to the new directory specified" at bounding box center [224, 238] width 275 height 20
click at [302, 237] on span "our backup to the new directory specified" at bounding box center [224, 238] width 275 height 20
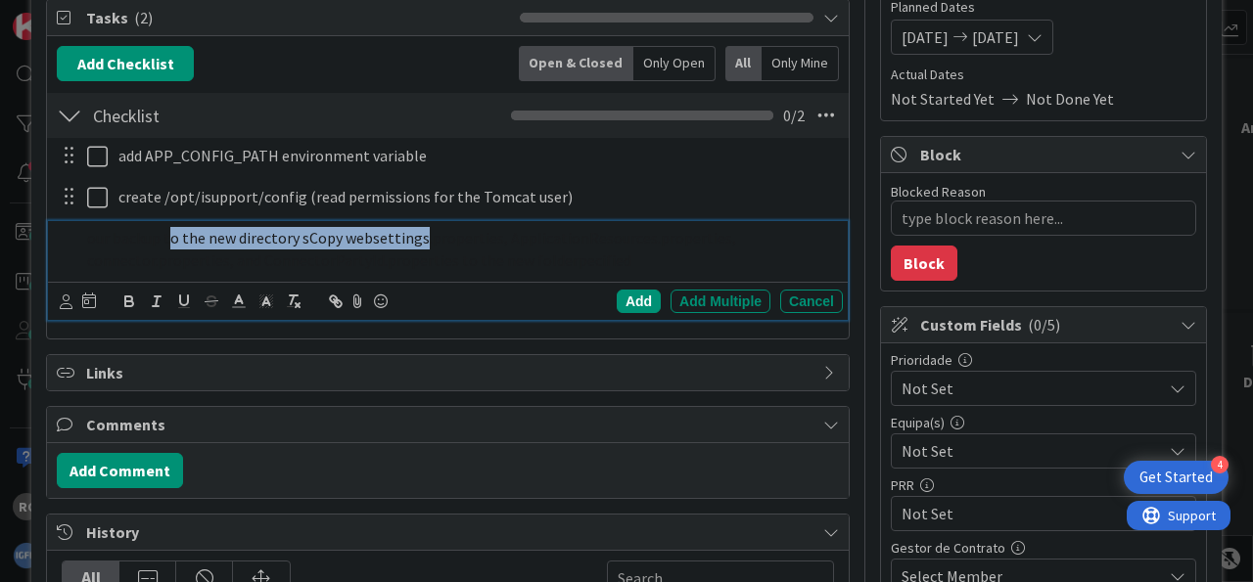
drag, startPoint x: 419, startPoint y: 246, endPoint x: 171, endPoint y: 213, distance: 249.7
click at [171, 221] on div "our backup to the new directory sCopy websettings.properties, ApplicationResour…" at bounding box center [460, 249] width 763 height 56
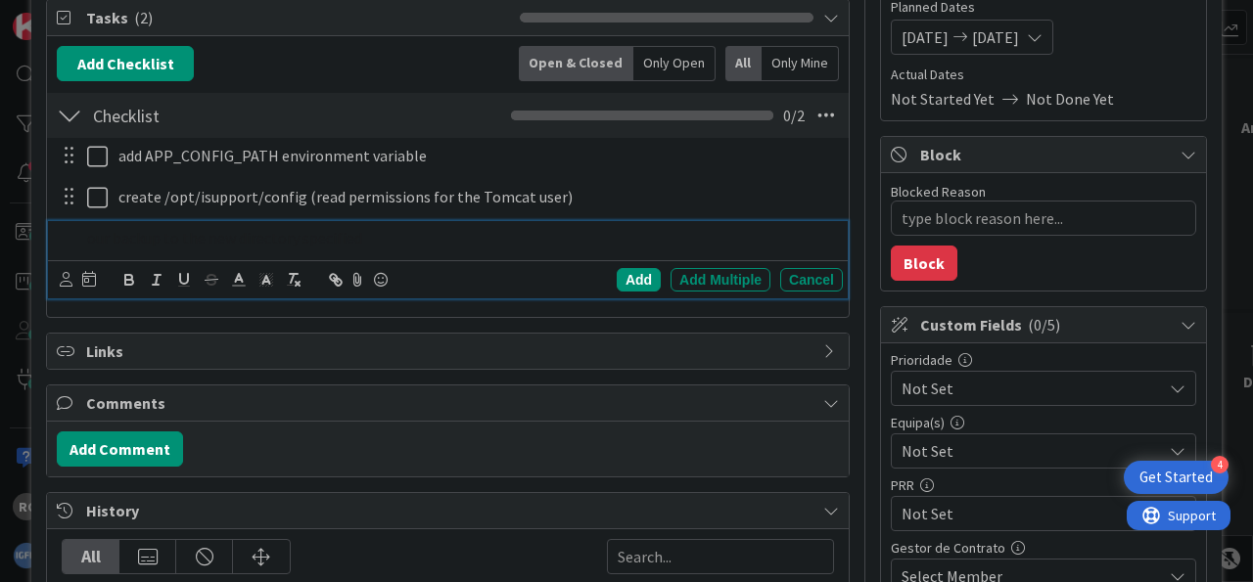
click at [244, 233] on span "our backup to the new directory specified" at bounding box center [224, 238] width 275 height 20
click at [308, 236] on span "our backup to the new dcirectory specified" at bounding box center [228, 238] width 282 height 20
click at [471, 244] on p "our backup to the new dcirectory cspecified" at bounding box center [461, 238] width 748 height 23
click at [293, 275] on line "button" at bounding box center [292, 278] width 3 height 9
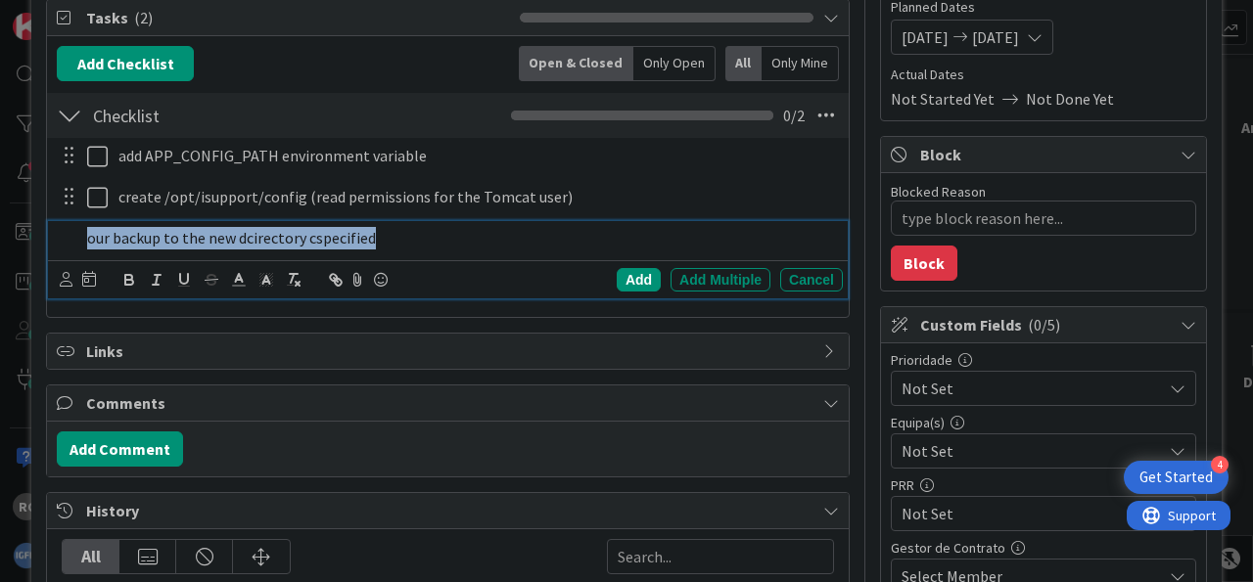
drag, startPoint x: 445, startPoint y: 238, endPoint x: 0, endPoint y: 238, distance: 445.3
click at [79, 238] on div "our backup to the new dcirectory cspecified ﻿" at bounding box center [460, 238] width 763 height 34
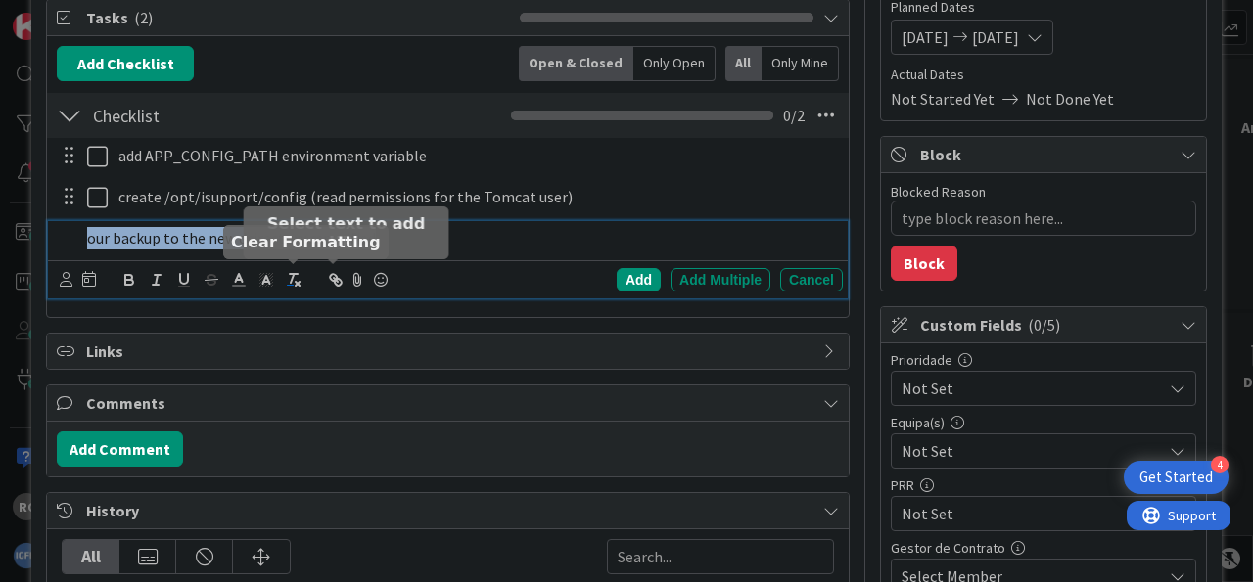
click at [298, 273] on icon "button" at bounding box center [294, 280] width 18 height 18
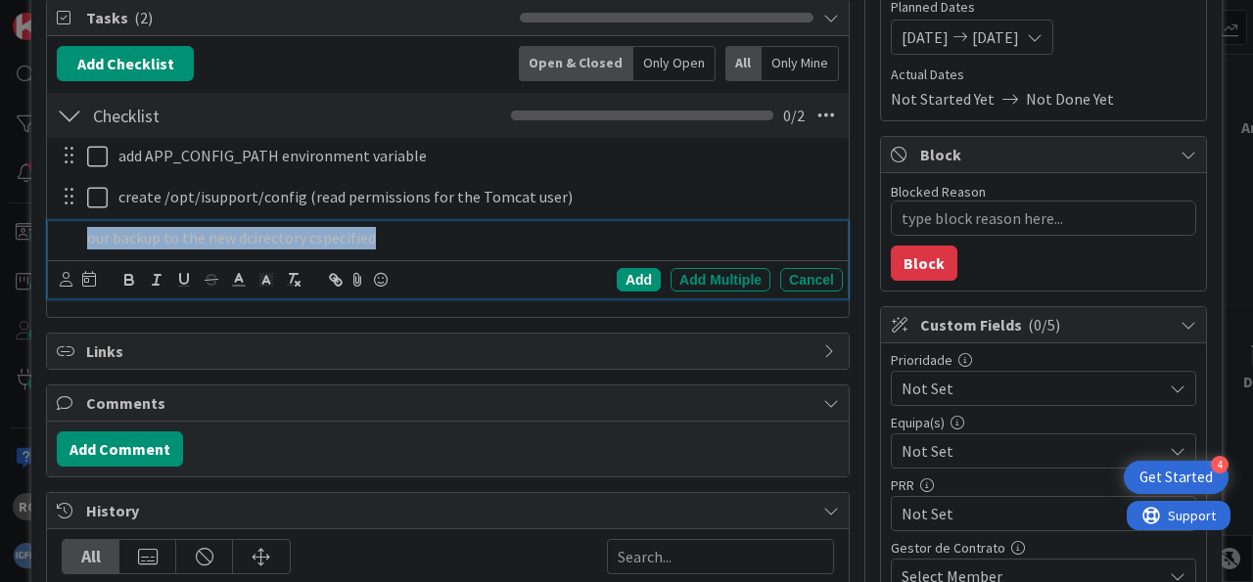
click at [446, 236] on p "our backup to the new dcirectory cspecified ﻿" at bounding box center [461, 238] width 748 height 23
drag, startPoint x: 547, startPoint y: 230, endPoint x: 0, endPoint y: 291, distance: 550.4
click at [79, 255] on div "our backup to the new dcirectory cspecified ﻿" at bounding box center [460, 238] width 763 height 34
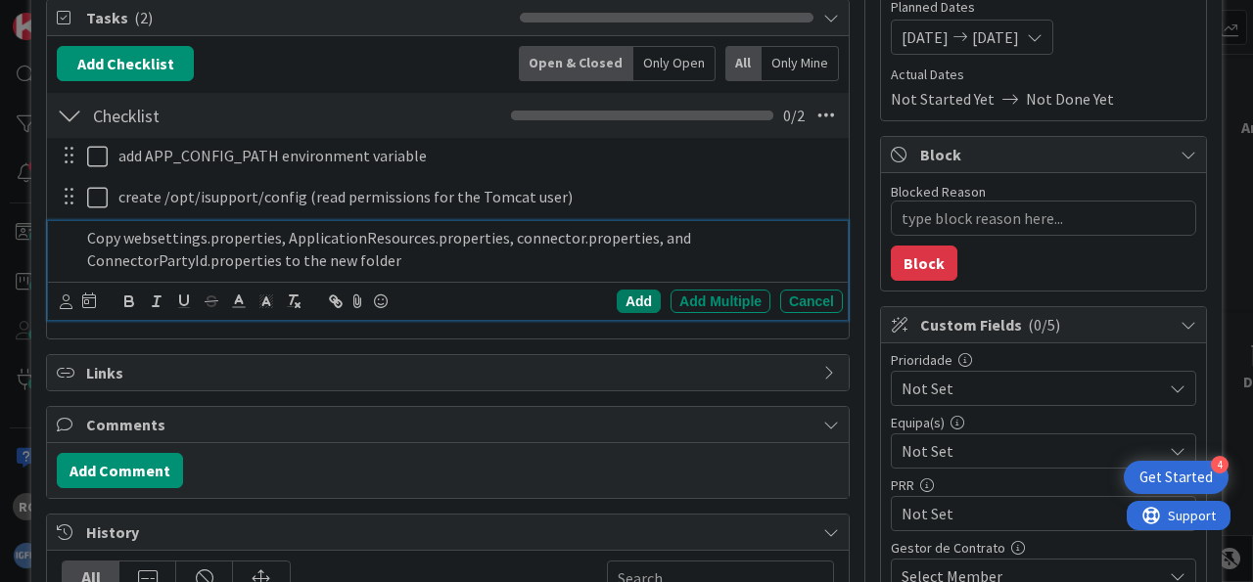
click at [617, 297] on div "Add" at bounding box center [639, 301] width 44 height 23
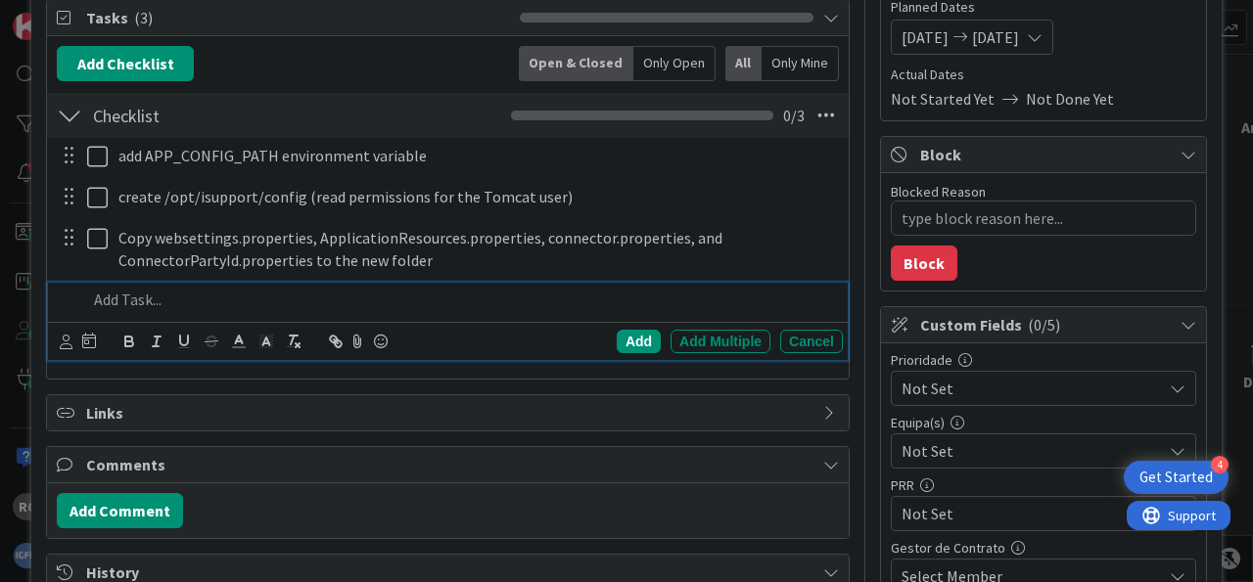
click at [203, 295] on p at bounding box center [461, 300] width 748 height 23
drag, startPoint x: 610, startPoint y: 313, endPoint x: 242, endPoint y: 309, distance: 368.0
click at [79, 289] on div at bounding box center [460, 300] width 763 height 34
drag, startPoint x: 292, startPoint y: 340, endPoint x: 265, endPoint y: 329, distance: 28.5
click at [291, 340] on line "button" at bounding box center [292, 340] width 3 height 9
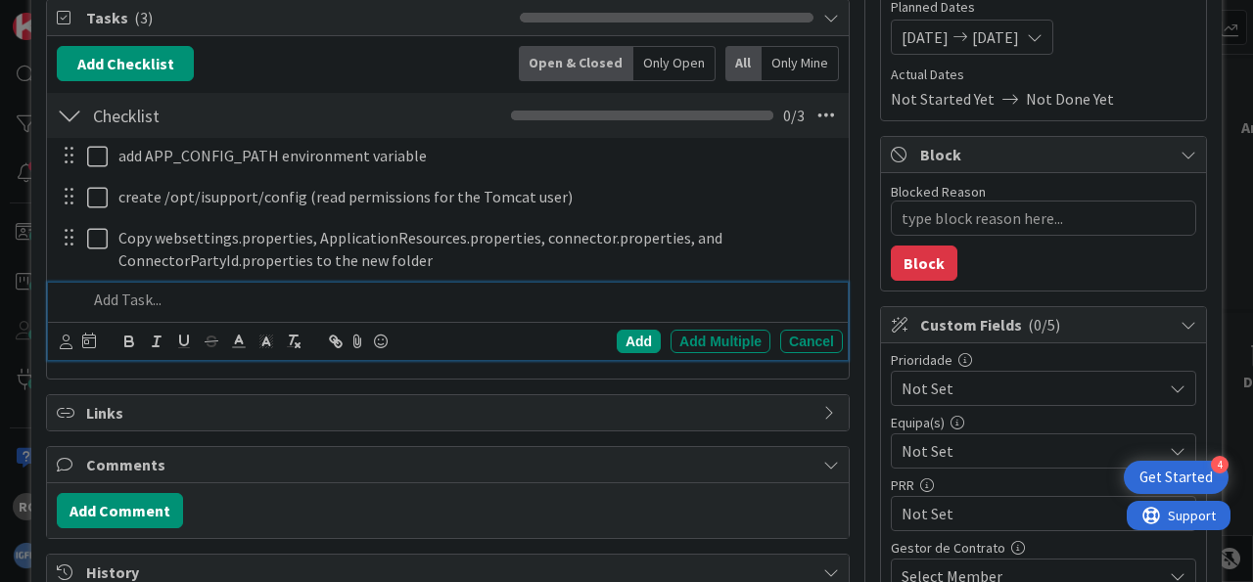
click at [222, 297] on p at bounding box center [461, 300] width 748 height 23
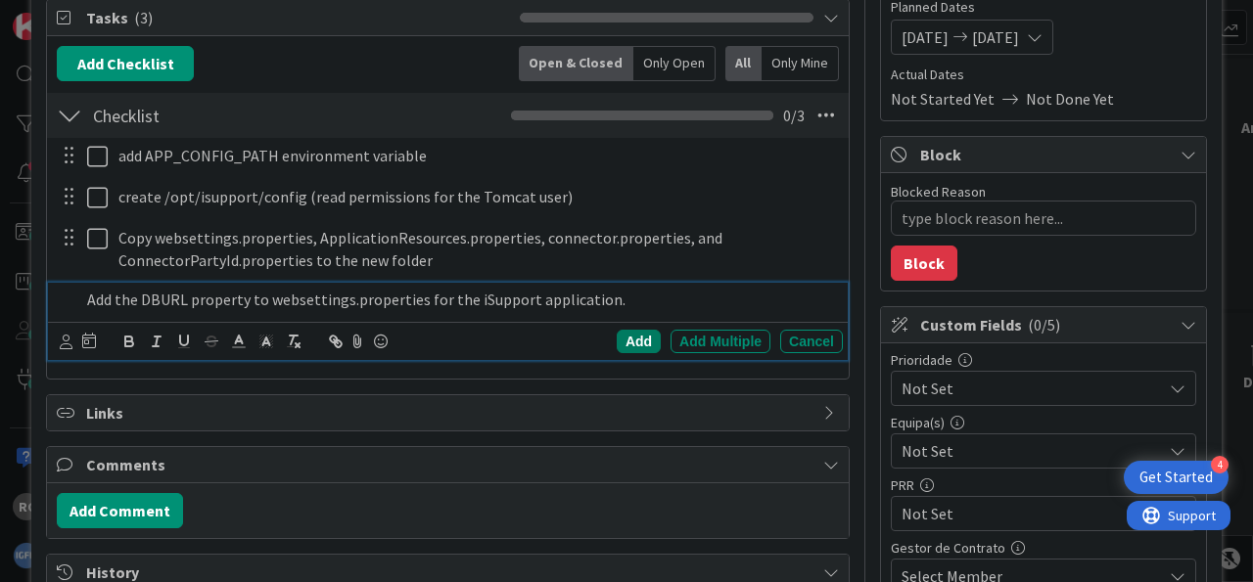
click at [617, 340] on div "Add" at bounding box center [639, 341] width 44 height 23
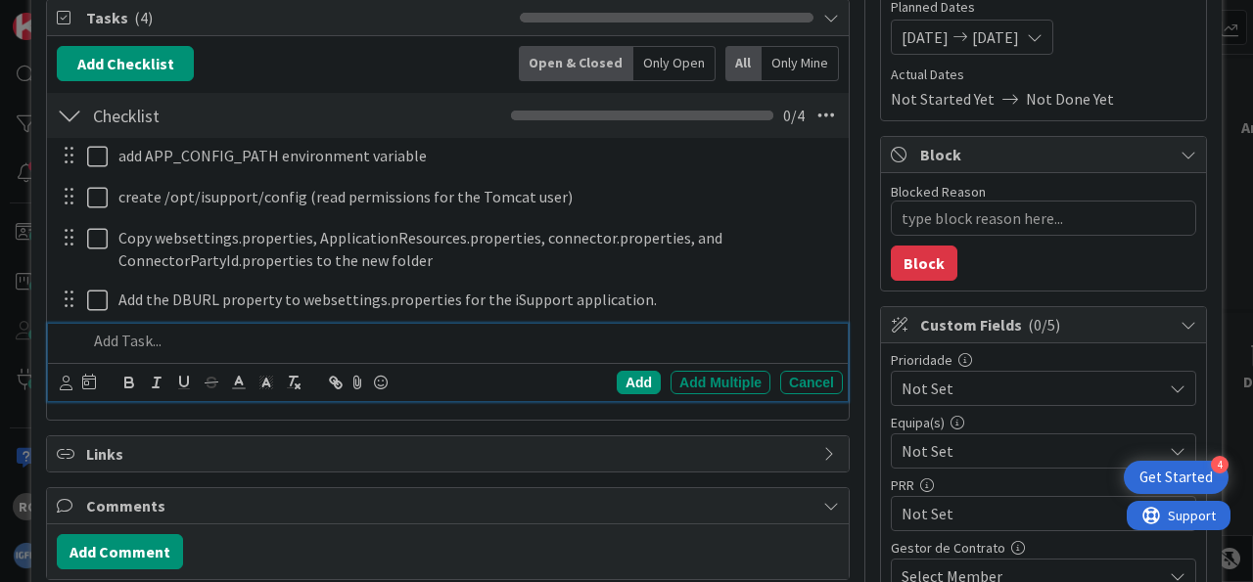
click at [254, 341] on p at bounding box center [461, 341] width 748 height 23
click at [626, 384] on div "Add" at bounding box center [639, 382] width 44 height 23
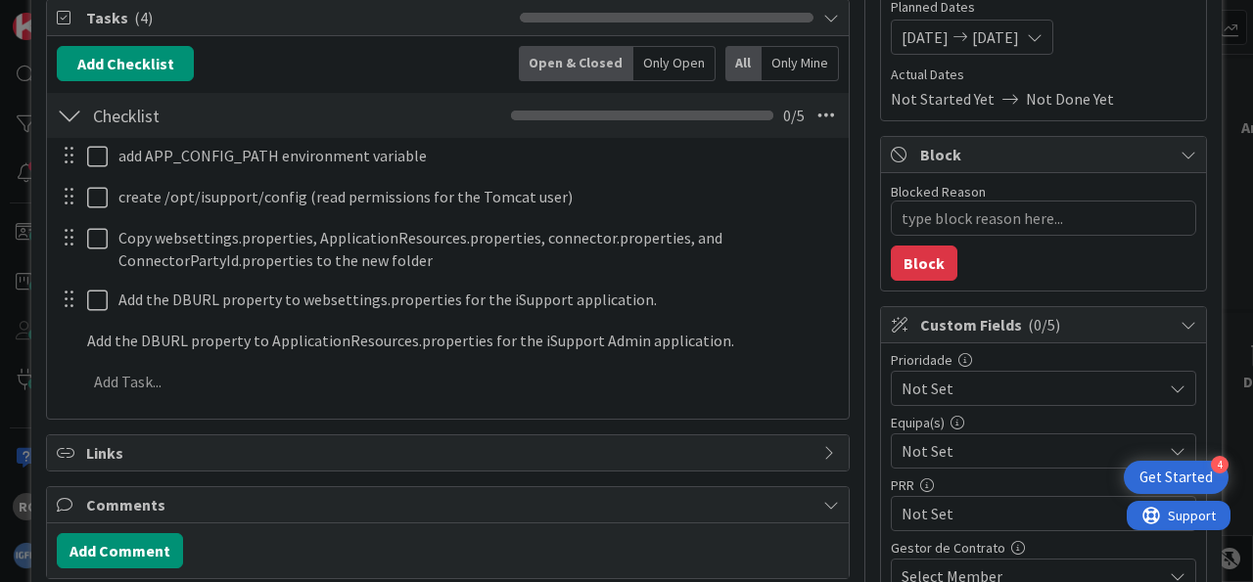
type textarea "x"
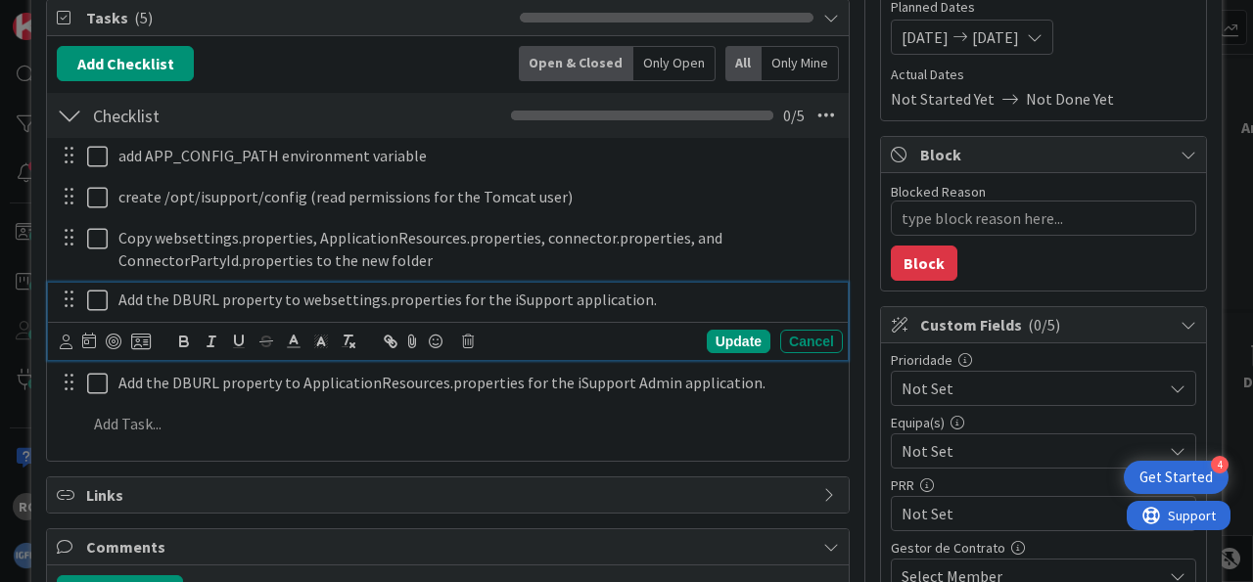
click at [654, 295] on p "Add the DBURL property to websettings.properties for the iSupport application." at bounding box center [476, 300] width 716 height 23
click at [734, 335] on div "Update" at bounding box center [739, 341] width 64 height 23
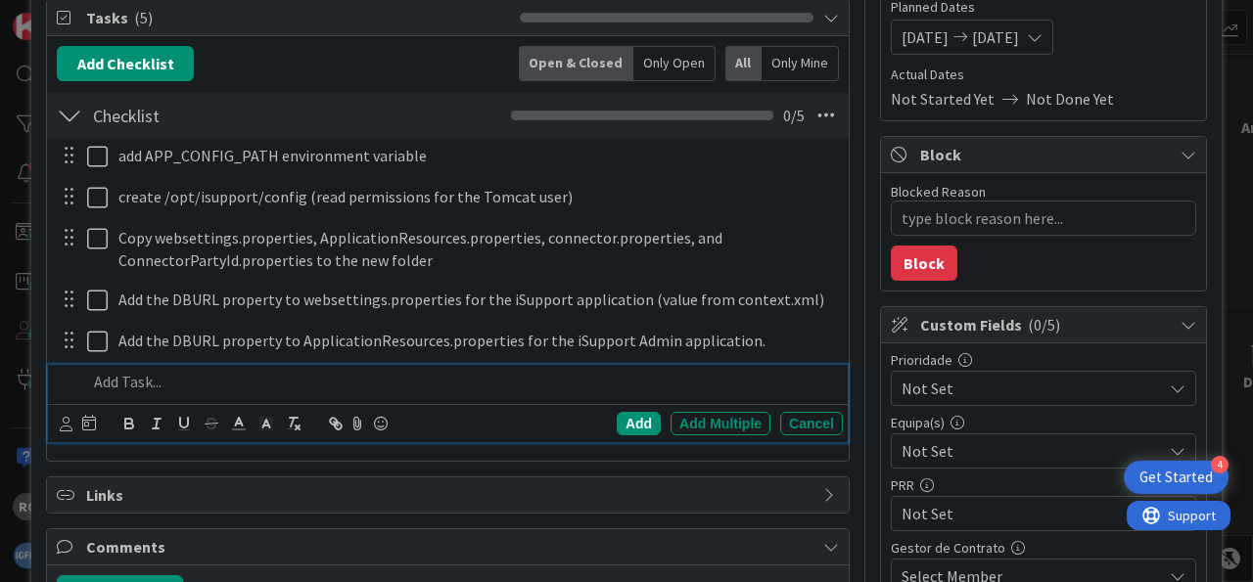
click at [197, 392] on div at bounding box center [460, 382] width 763 height 34
click at [248, 369] on div at bounding box center [460, 382] width 763 height 34
click at [244, 376] on p at bounding box center [461, 382] width 748 height 23
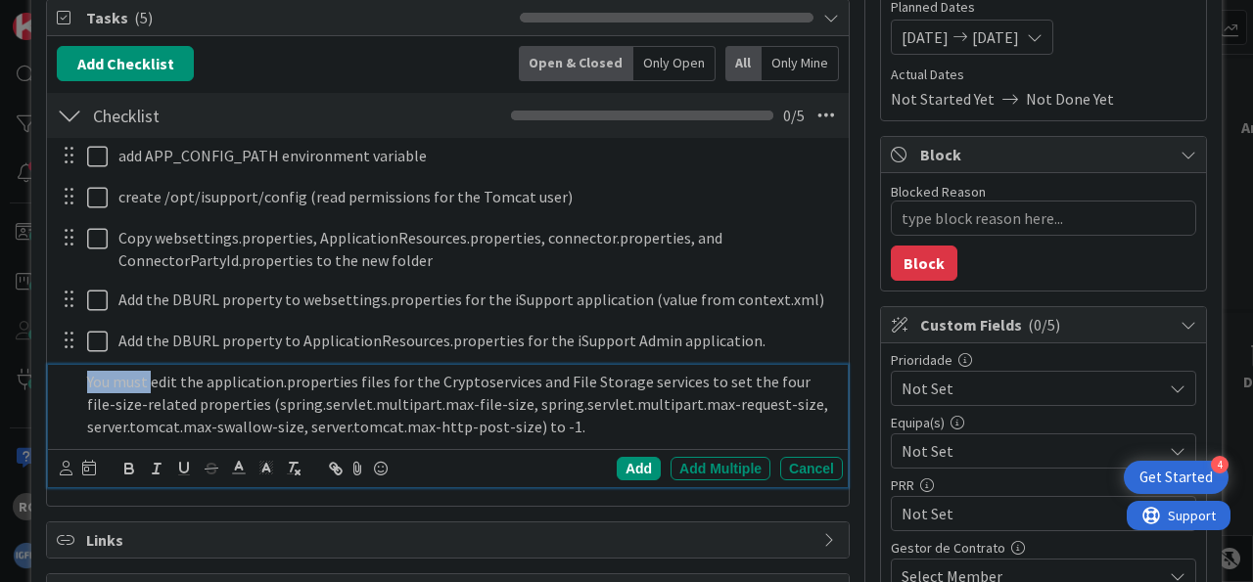
drag, startPoint x: 148, startPoint y: 375, endPoint x: 11, endPoint y: 346, distance: 139.9
click at [79, 365] on div "You must edit the application.properties files for the Cryptoservices and File …" at bounding box center [460, 404] width 763 height 78
click at [634, 461] on div "Add" at bounding box center [639, 468] width 44 height 23
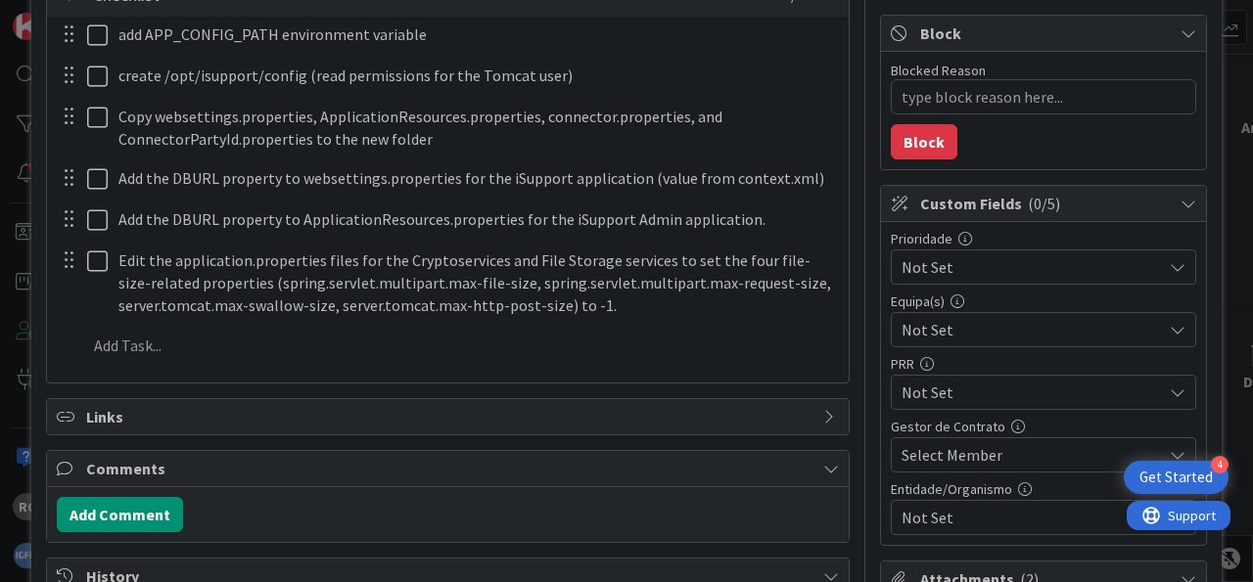
scroll to position [485, 0]
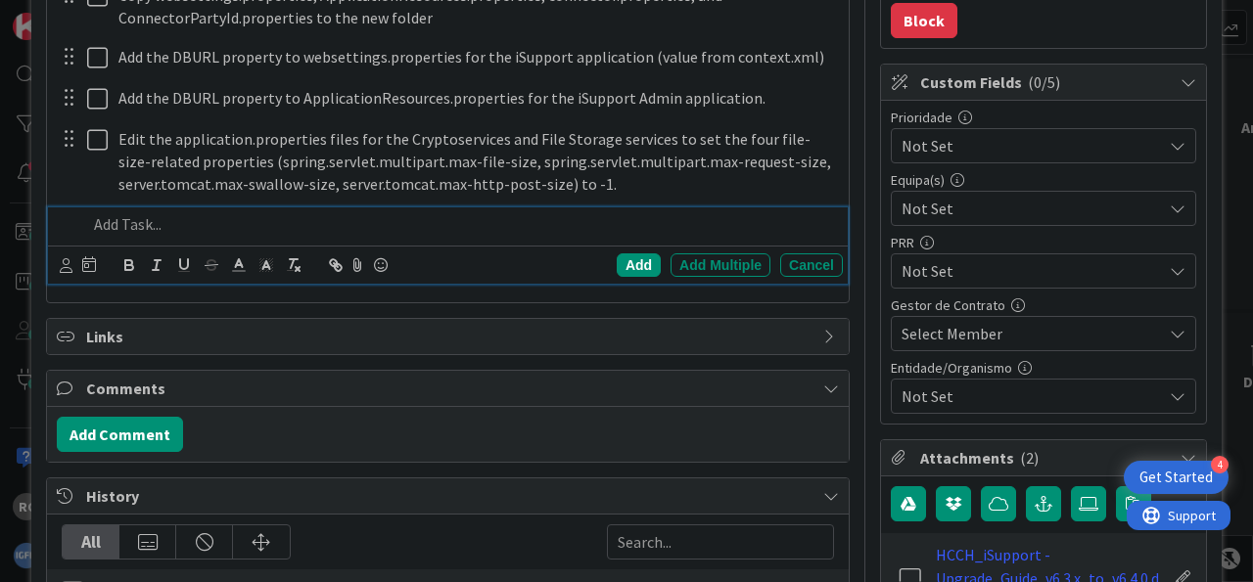
click at [238, 216] on p at bounding box center [461, 224] width 748 height 23
click at [298, 256] on icon "button" at bounding box center [294, 265] width 18 height 18
click at [251, 209] on div at bounding box center [460, 224] width 763 height 34
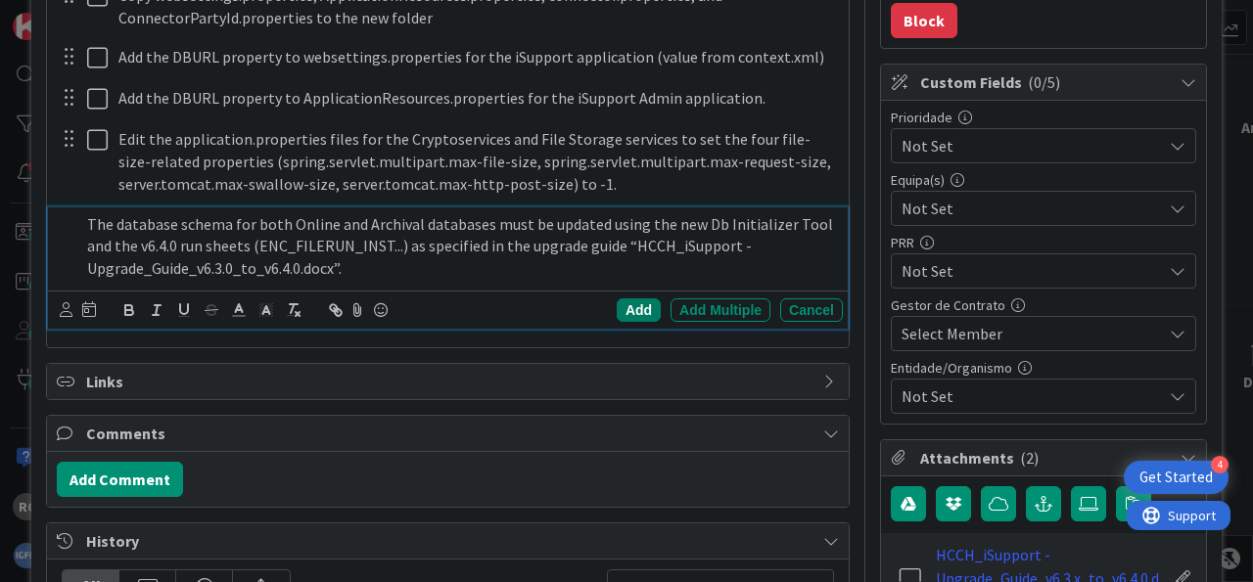
click at [629, 302] on div "Add" at bounding box center [639, 309] width 44 height 23
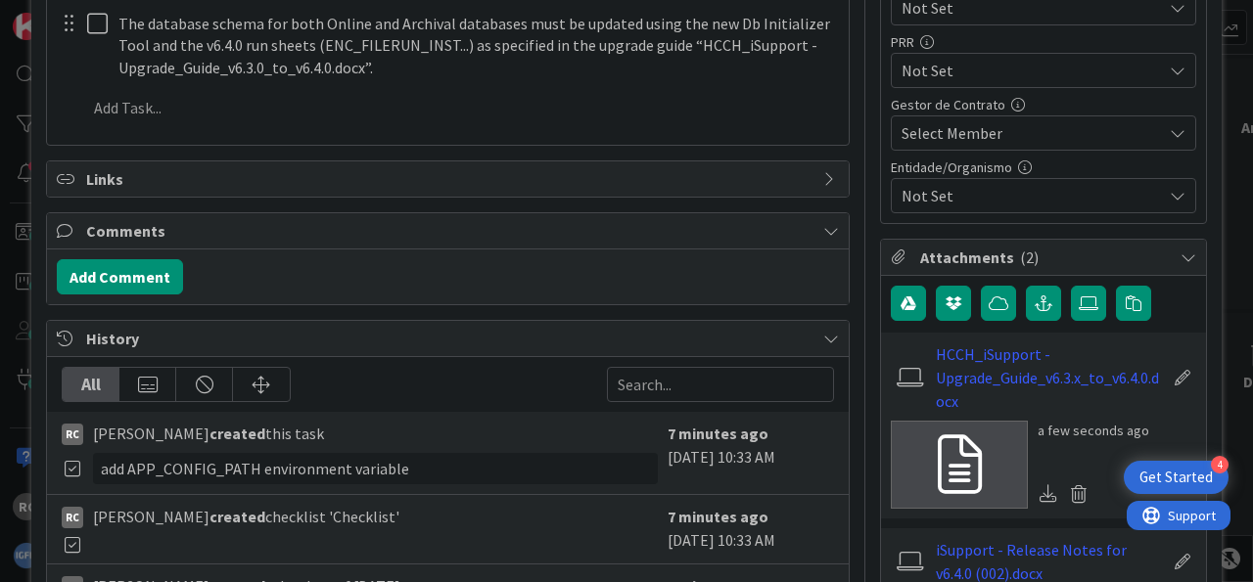
scroll to position [728, 0]
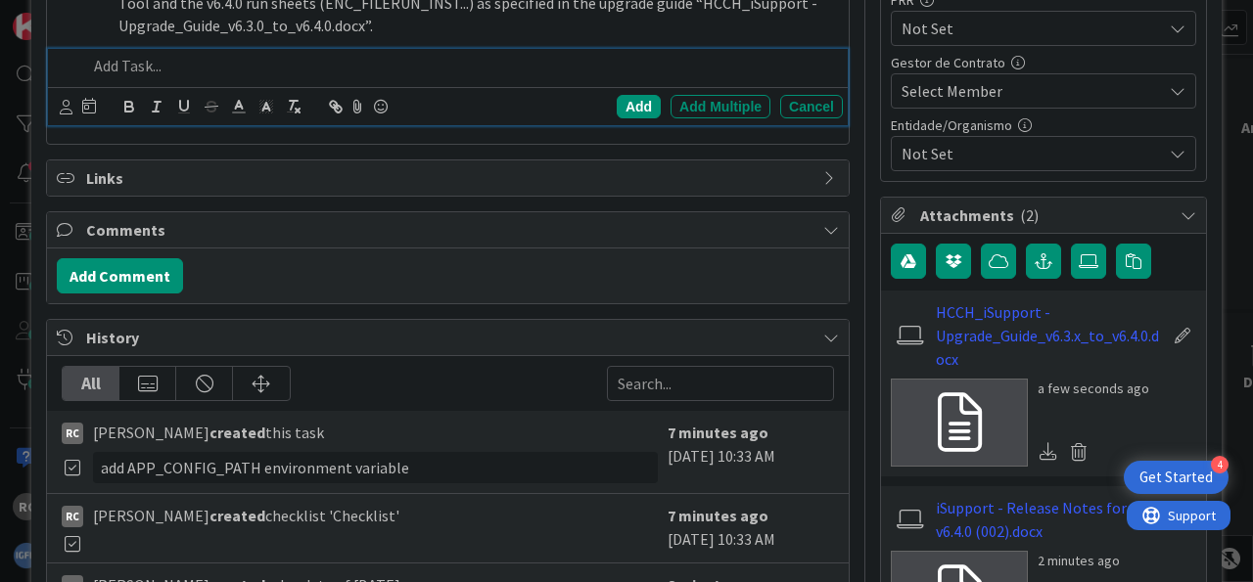
click at [318, 69] on p at bounding box center [461, 66] width 748 height 23
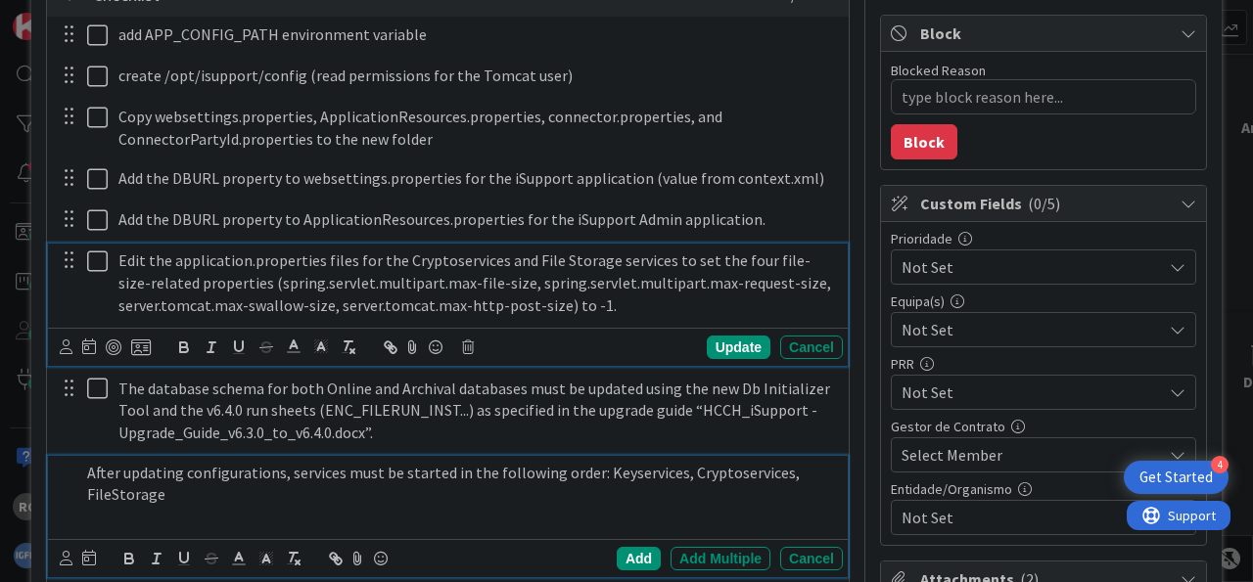
click at [300, 303] on p "Edit the application.properties files for the Cryptoservices and File Storage s…" at bounding box center [476, 283] width 716 height 67
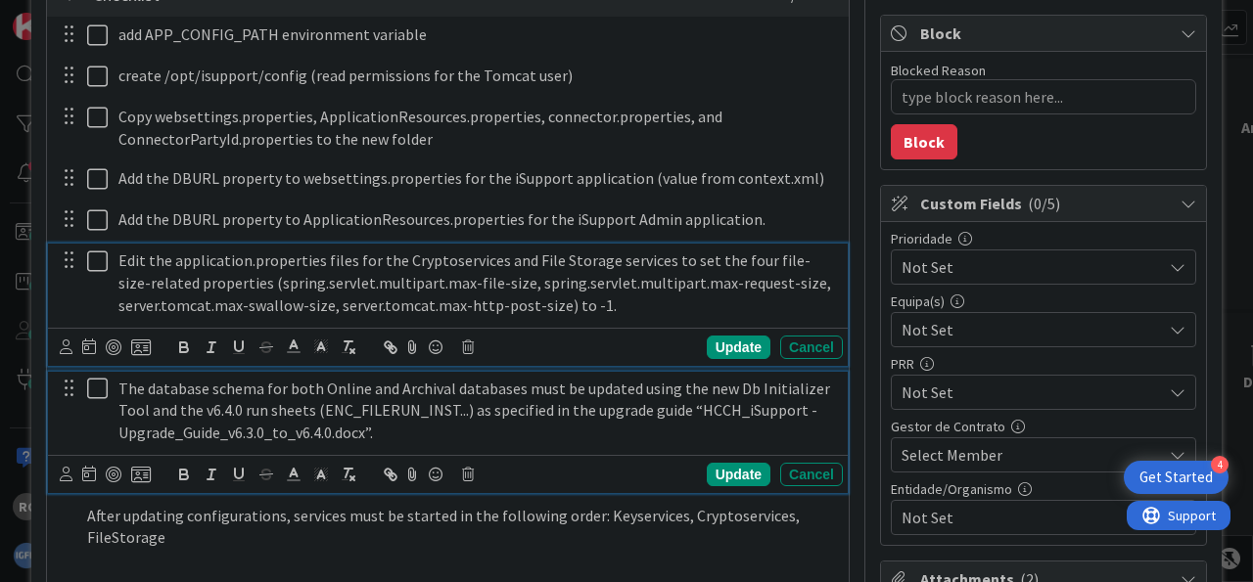
click at [590, 400] on p "The database schema for both Online and Archival databases must be updated usin…" at bounding box center [476, 411] width 716 height 67
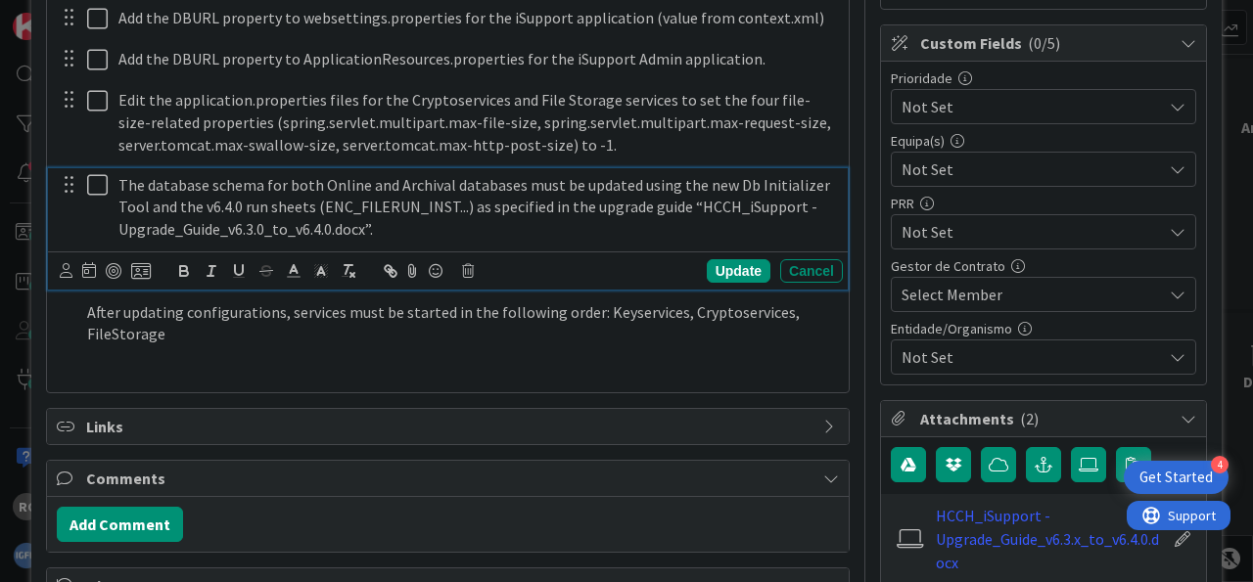
scroll to position [607, 0]
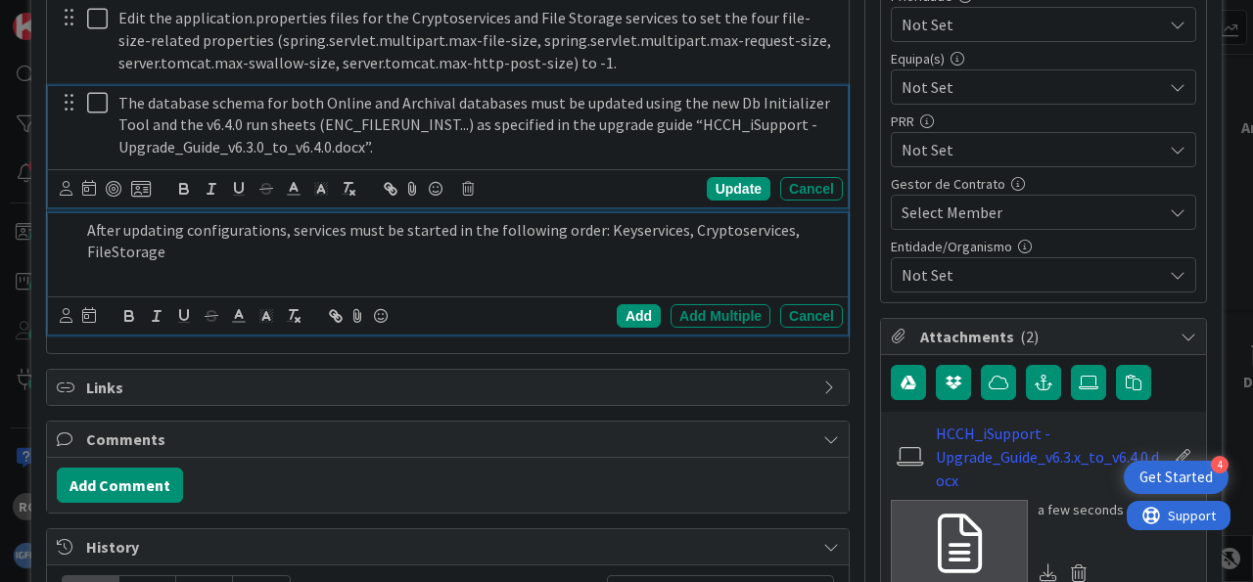
drag, startPoint x: 532, startPoint y: 261, endPoint x: 548, endPoint y: 261, distance: 15.7
click at [533, 263] on p at bounding box center [461, 274] width 748 height 23
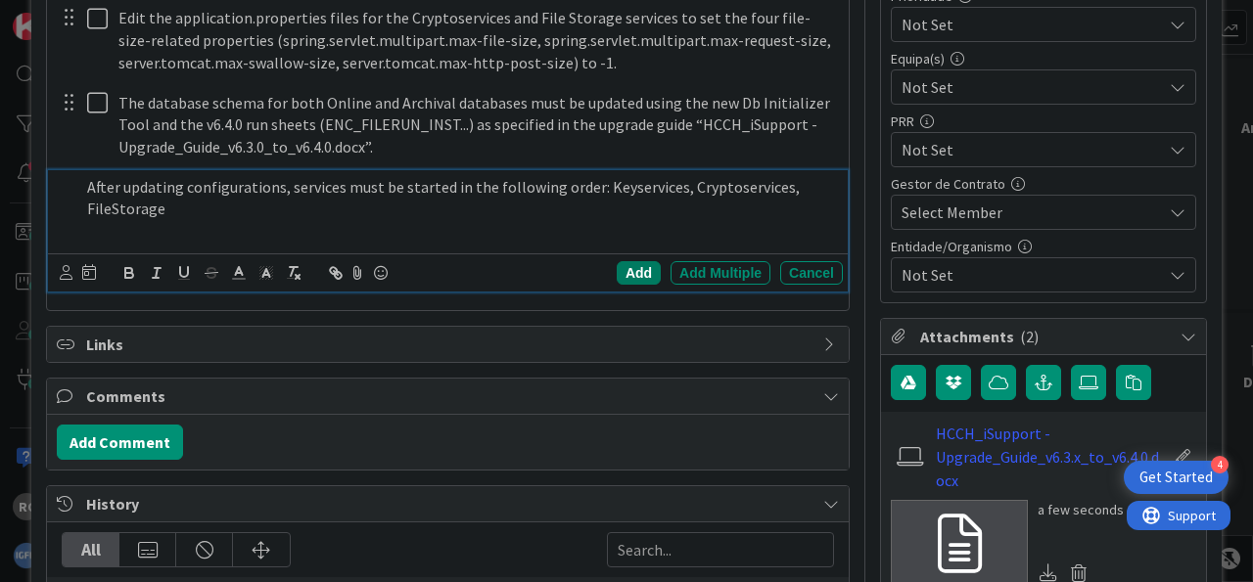
click at [629, 267] on div "Add" at bounding box center [639, 272] width 44 height 23
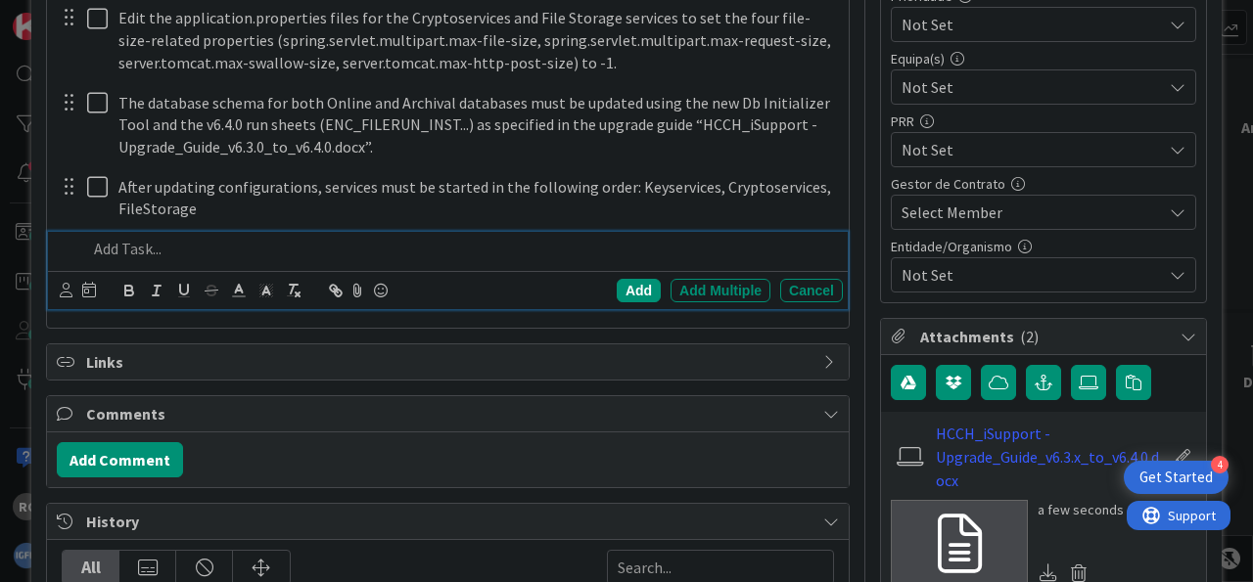
click at [293, 240] on p at bounding box center [461, 249] width 748 height 23
click at [617, 289] on div "Add" at bounding box center [639, 290] width 44 height 23
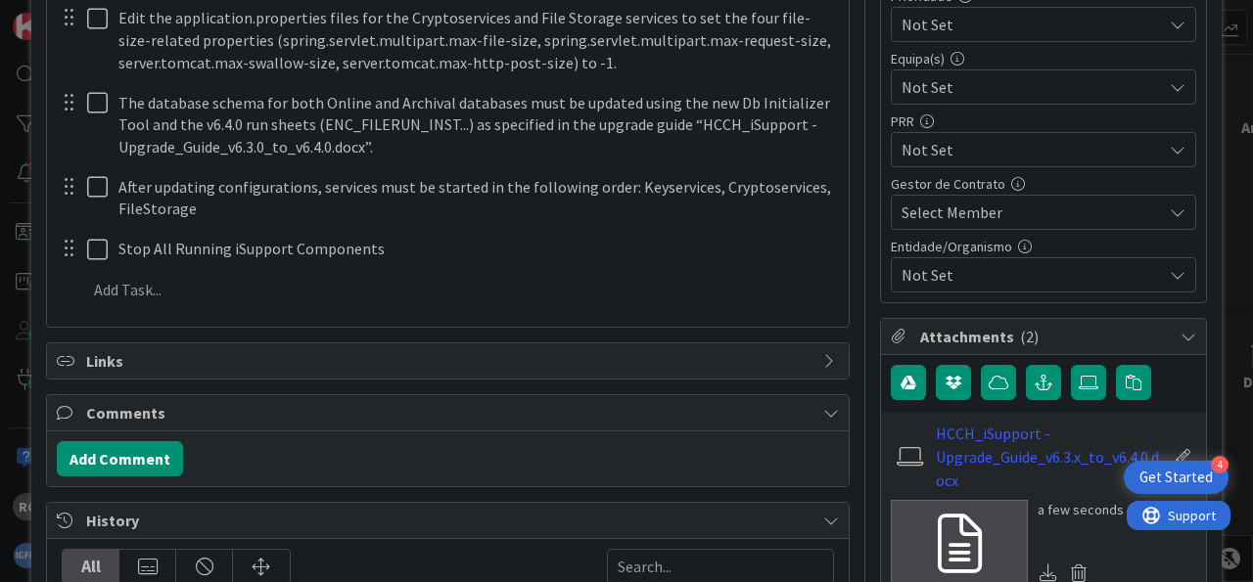
type textarea "x"
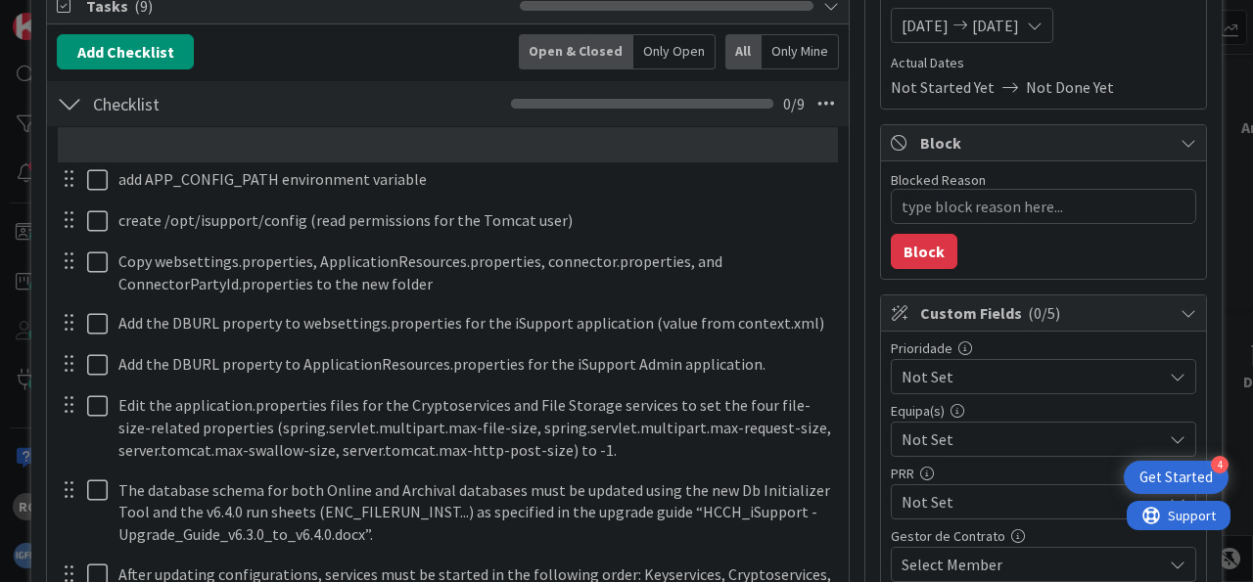
scroll to position [249, 0]
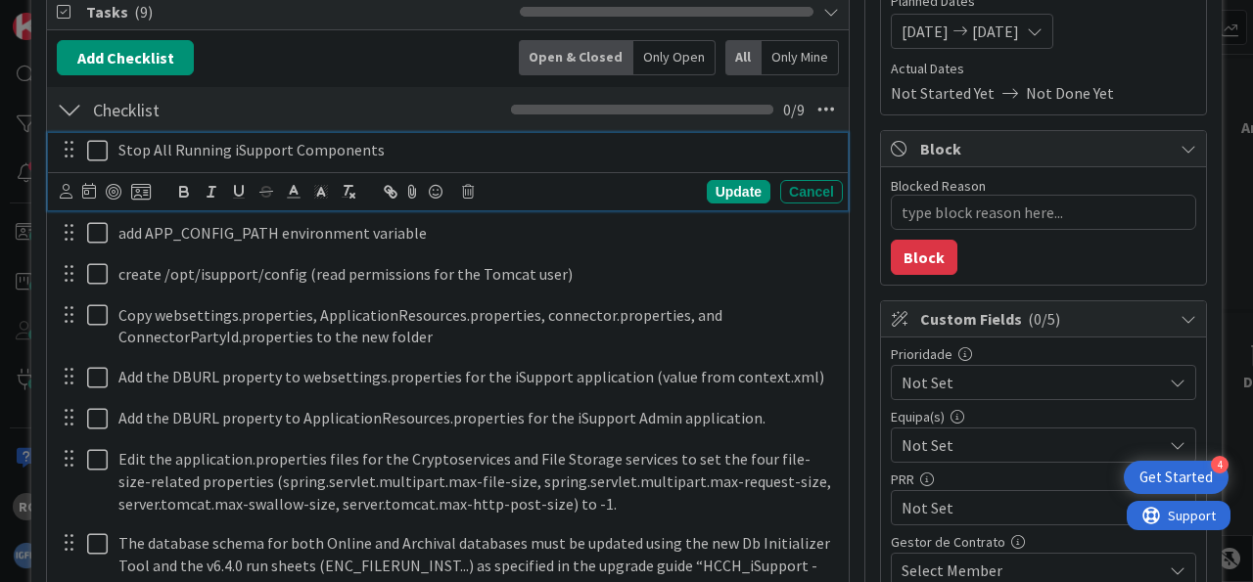
click at [380, 139] on p "Stop All Running iSupport Components" at bounding box center [476, 150] width 716 height 23
click at [712, 189] on div "Update" at bounding box center [739, 191] width 64 height 23
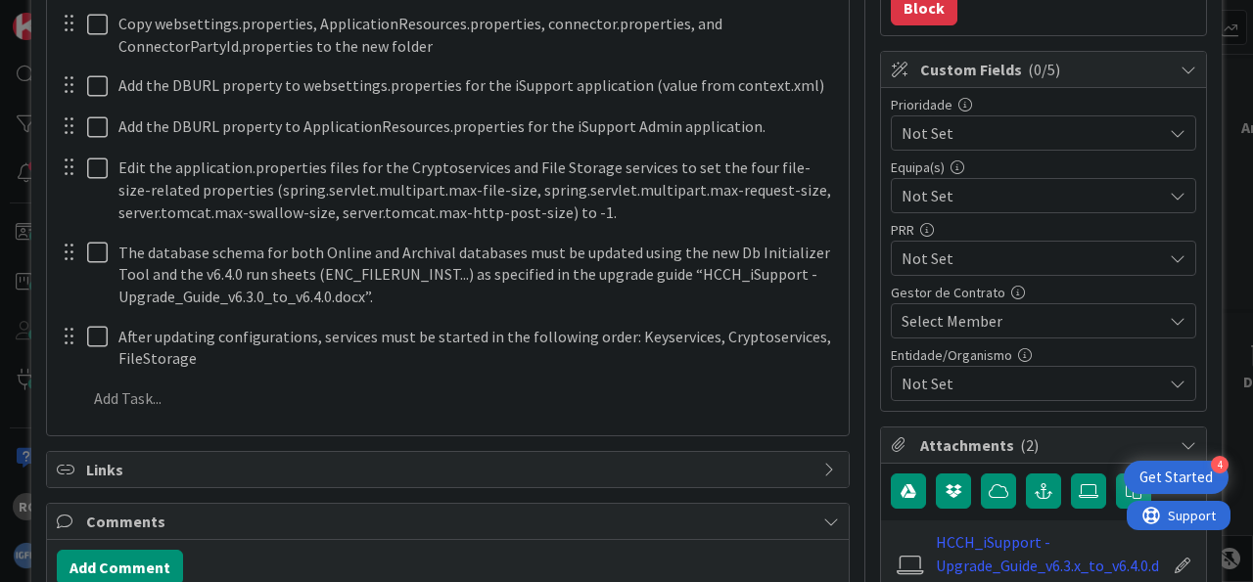
scroll to position [613, 0]
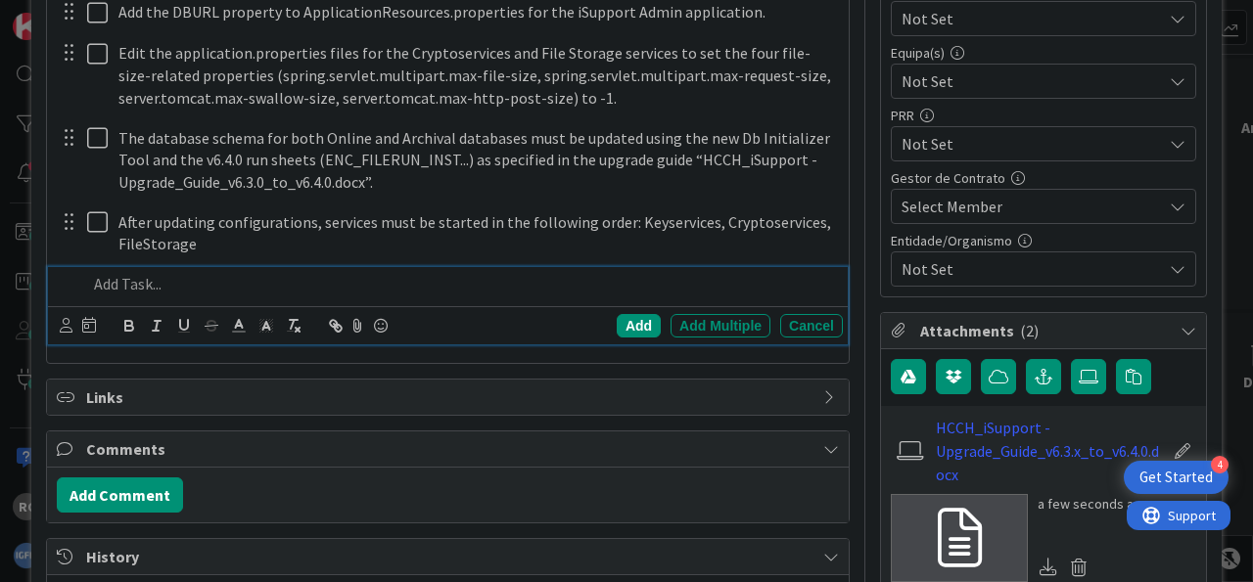
click at [213, 277] on p at bounding box center [461, 284] width 748 height 23
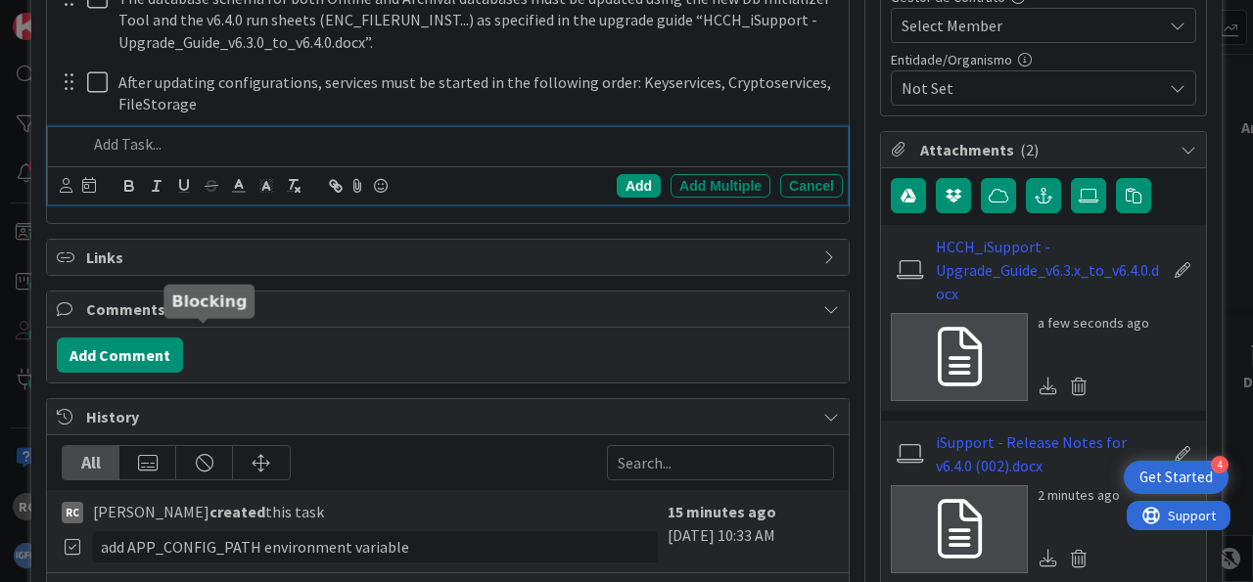
scroll to position [517, 0]
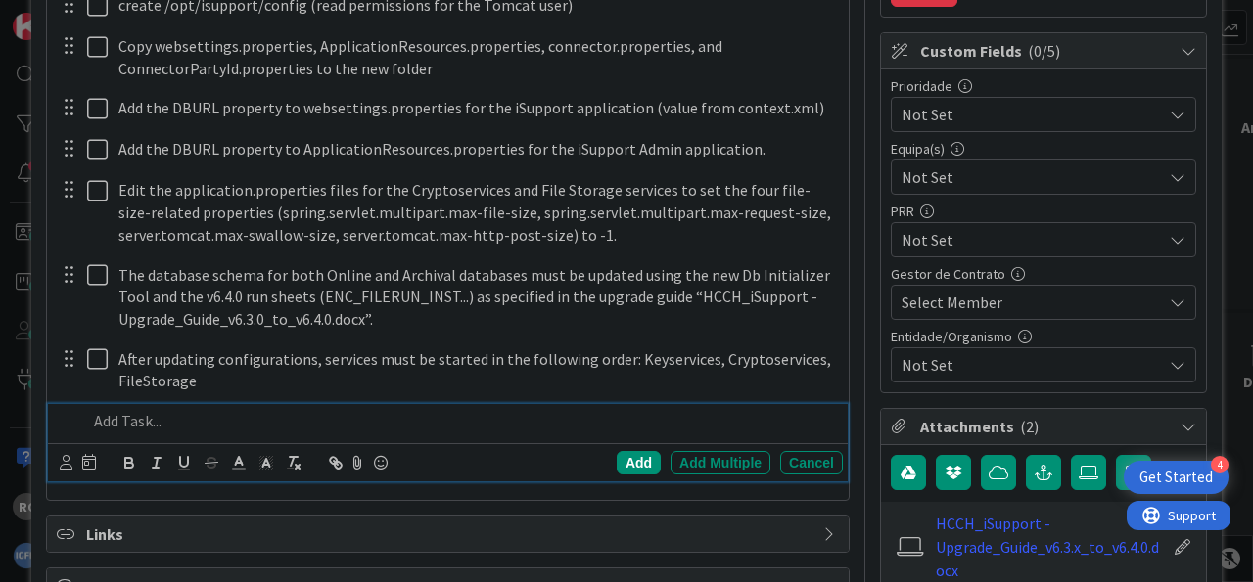
click at [186, 413] on p at bounding box center [461, 421] width 748 height 23
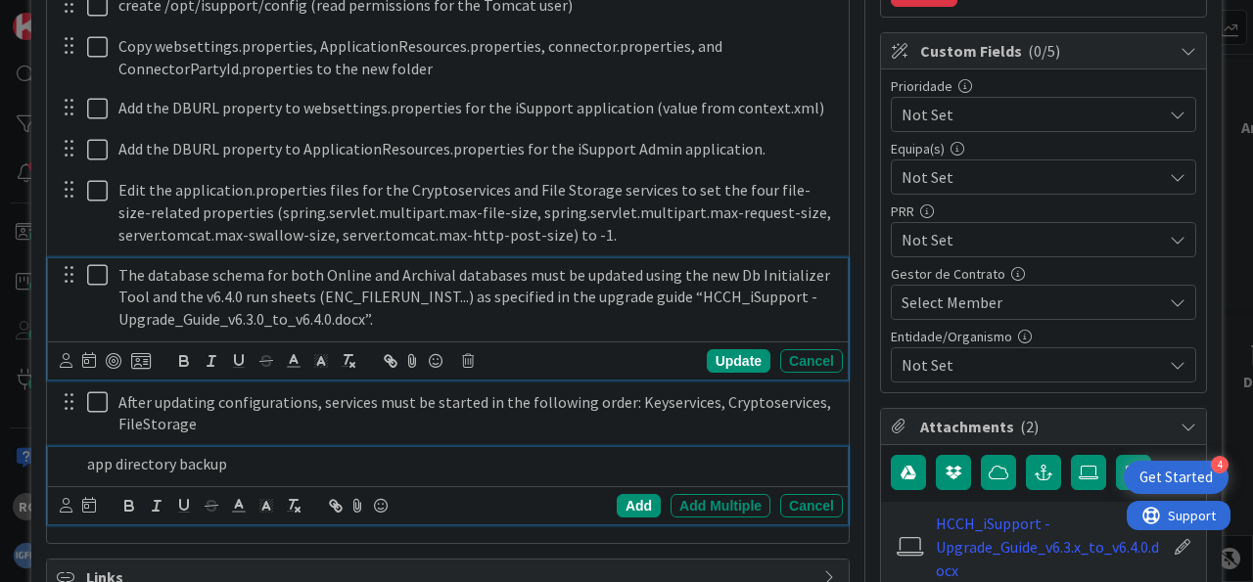
click at [233, 267] on p "The database schema for both Online and Archival databases must be updated usin…" at bounding box center [476, 297] width 716 height 67
click at [153, 464] on p "app directory backup" at bounding box center [461, 464] width 748 height 23
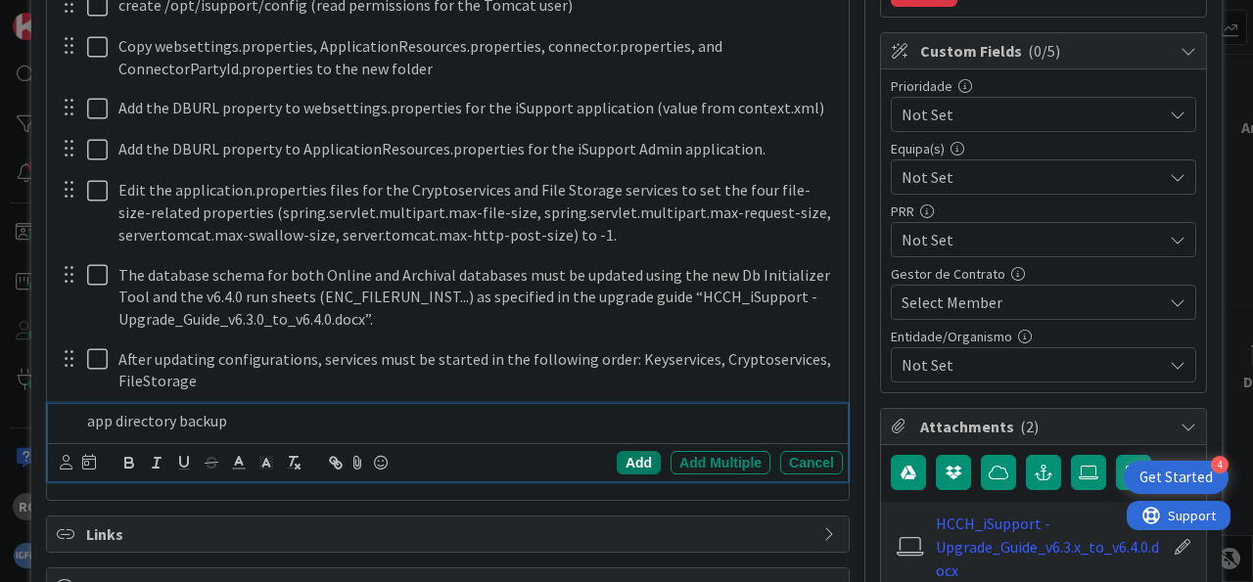
click at [623, 459] on div "Add" at bounding box center [639, 462] width 44 height 23
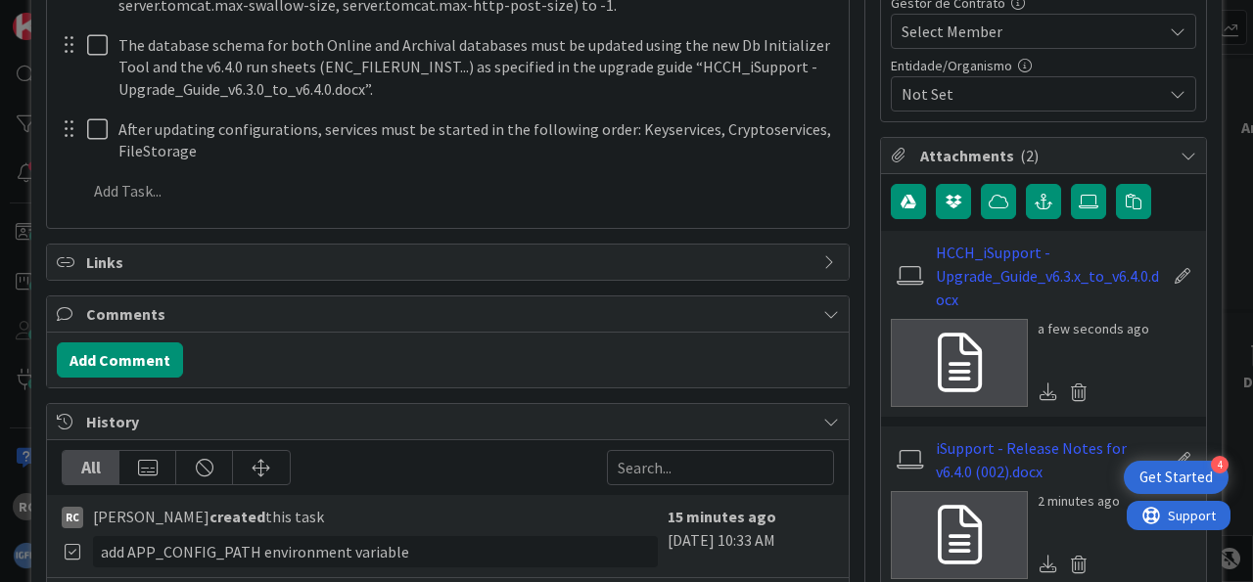
scroll to position [822, 0]
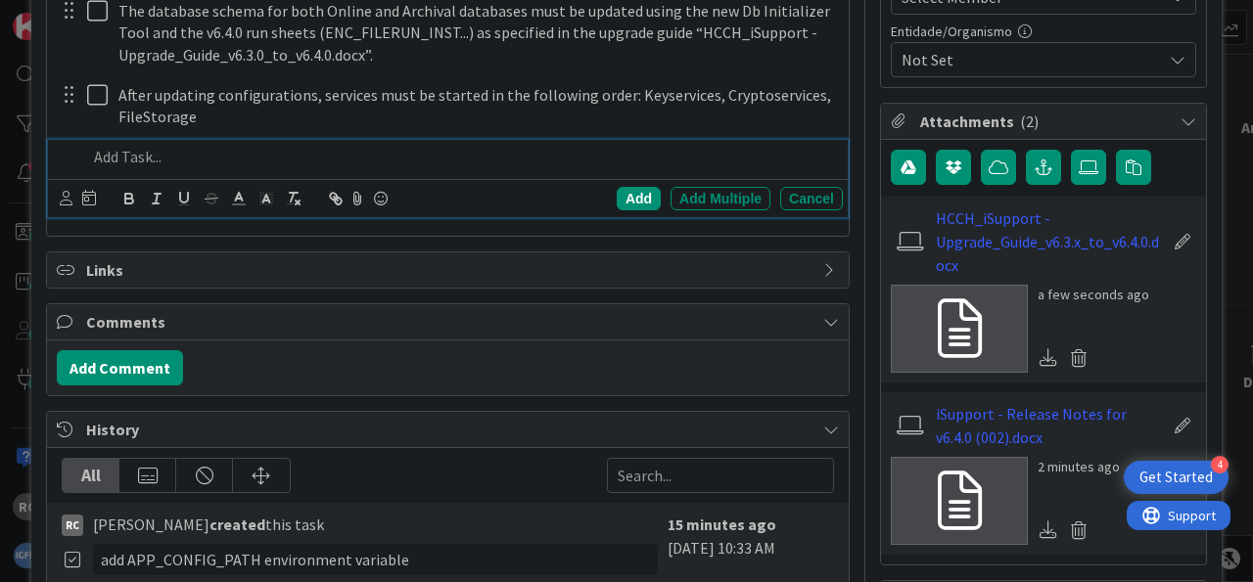
click at [170, 164] on p at bounding box center [461, 157] width 748 height 23
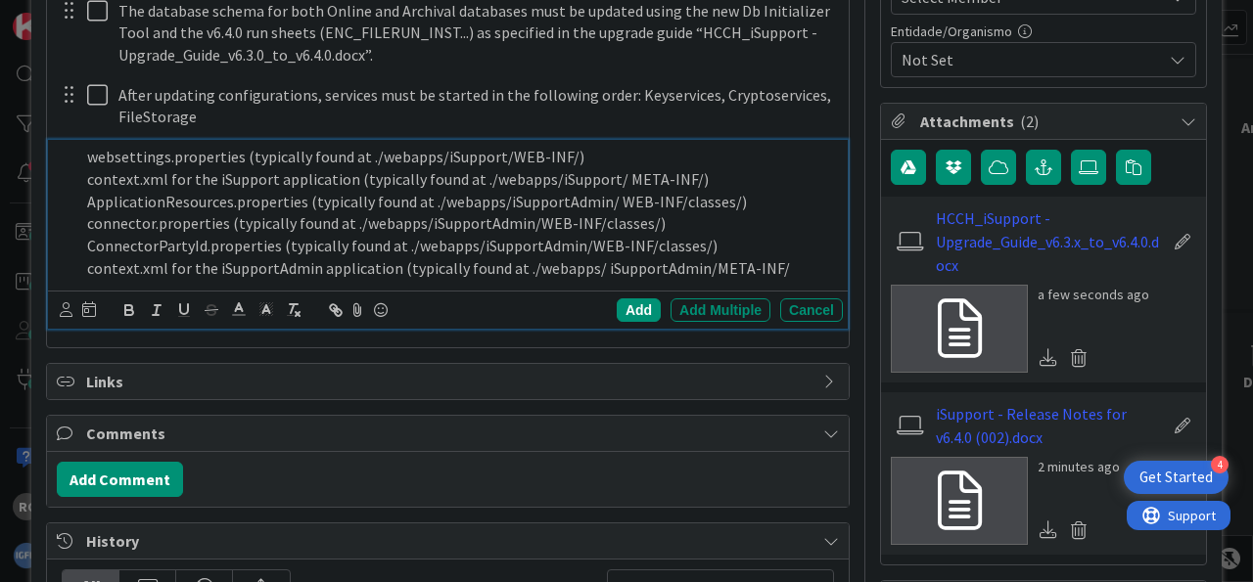
click at [85, 152] on div "websettings.properties (typically found at ./webapps/iSupport/WEB-INF/) context…" at bounding box center [460, 212] width 763 height 145
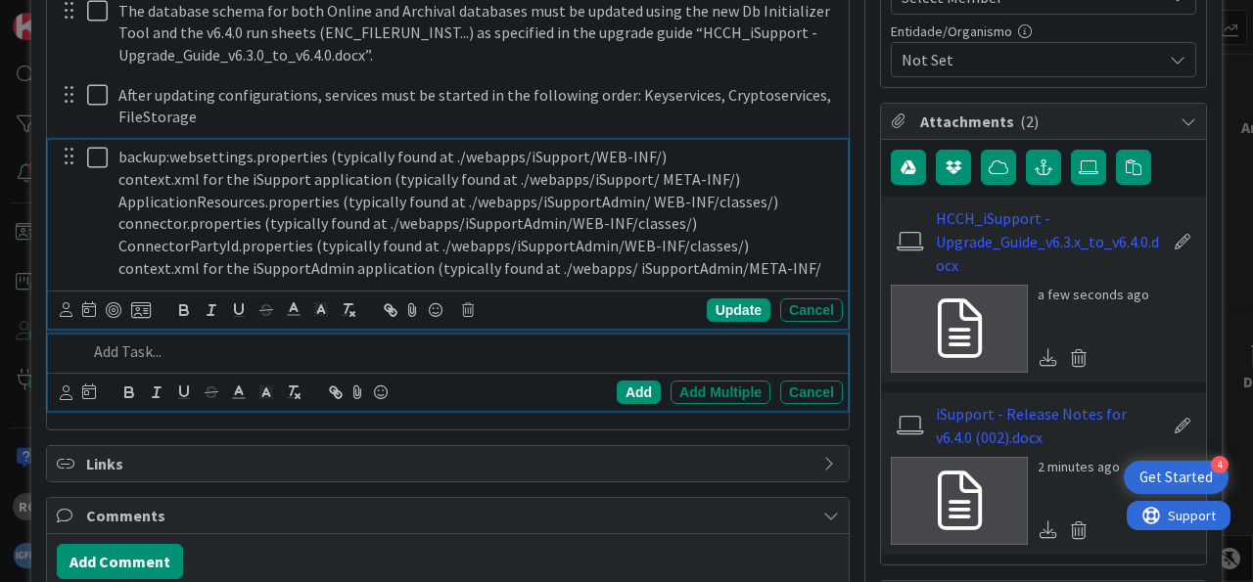
click at [167, 154] on p "backup:websettings.properties (typically found at ./webapps/iSupport/WEB-INF/)" at bounding box center [476, 157] width 716 height 23
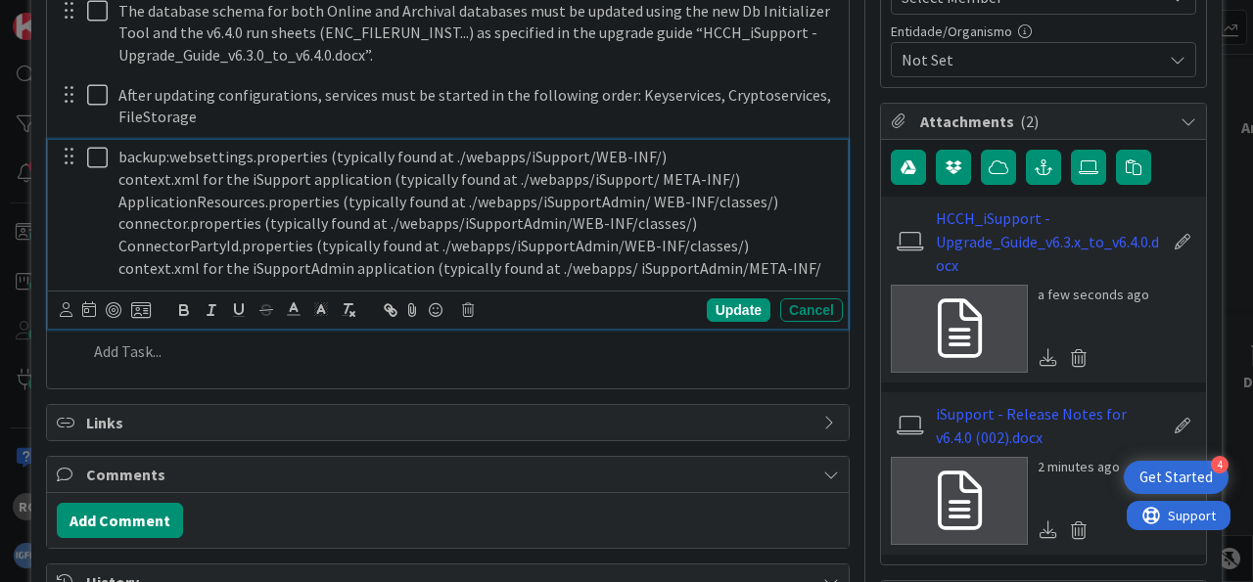
click at [171, 153] on p "backup:websettings.properties (typically found at ./webapps/iSupport/WEB-INF/)" at bounding box center [476, 157] width 716 height 23
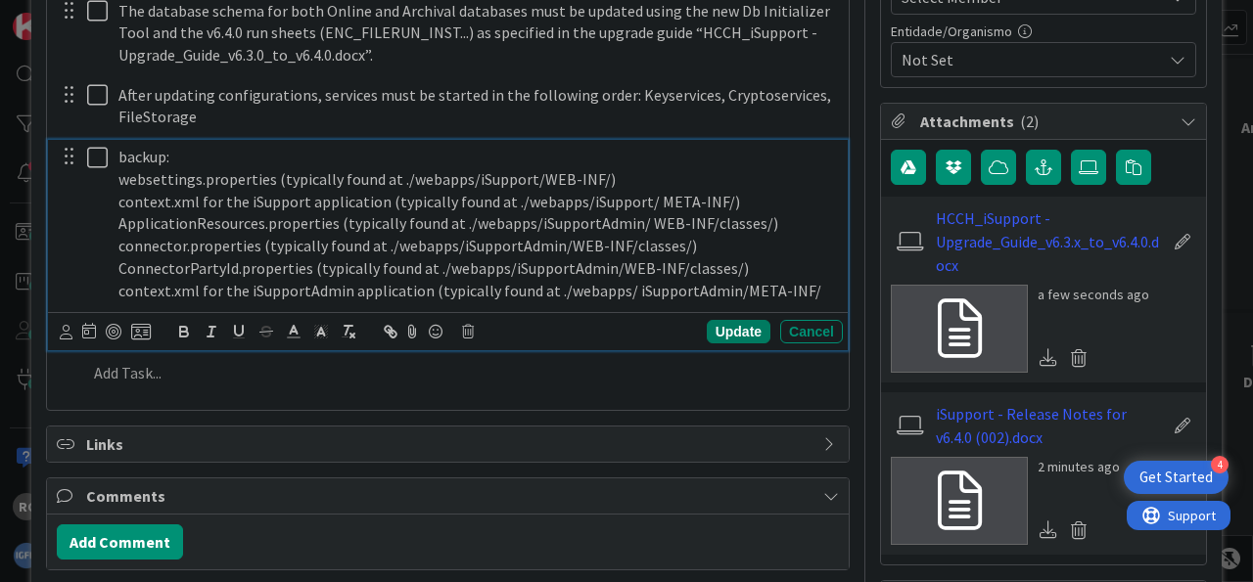
click at [741, 330] on div "Update" at bounding box center [739, 331] width 64 height 23
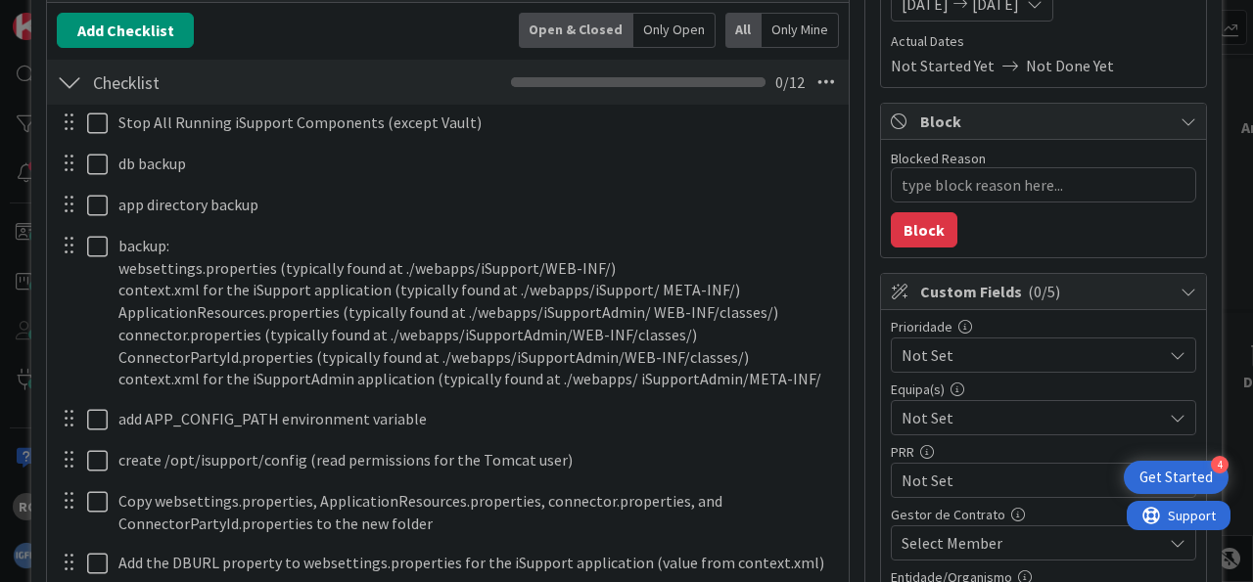
scroll to position [269, 0]
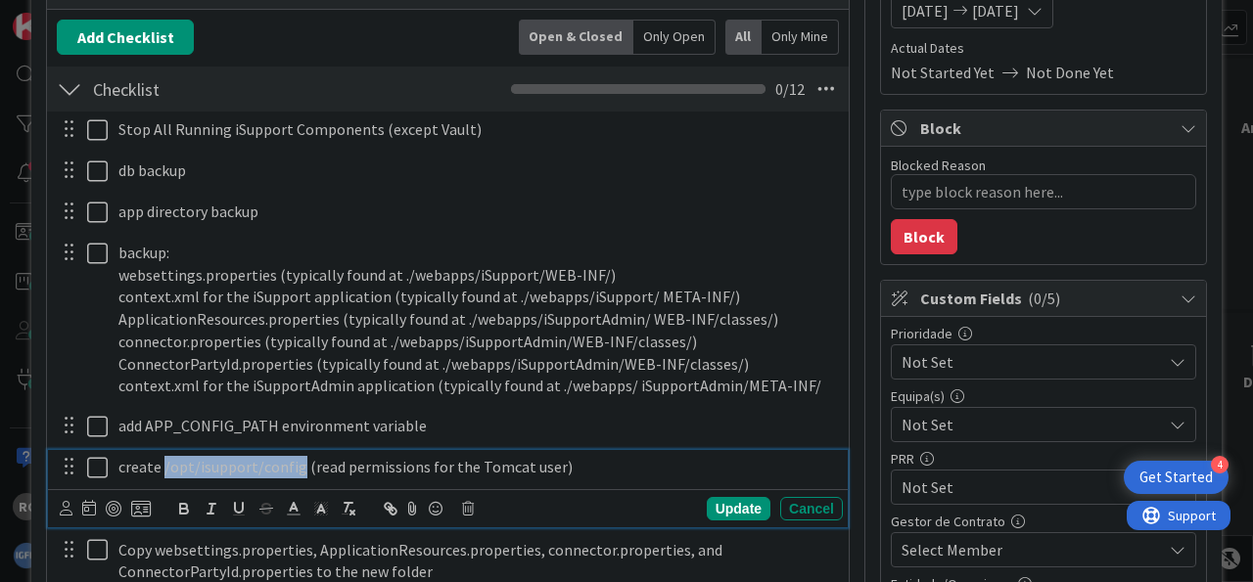
drag, startPoint x: 162, startPoint y: 466, endPoint x: 292, endPoint y: 466, distance: 129.2
click at [292, 463] on p "create /opt/isupport/config (read permissions for the Tomcat user)" at bounding box center [476, 467] width 716 height 23
drag, startPoint x: 293, startPoint y: 467, endPoint x: 120, endPoint y: 470, distance: 172.3
click at [120, 470] on p "create /opt/isupport/config (read permissions for the Tomcat user)" at bounding box center [476, 467] width 716 height 23
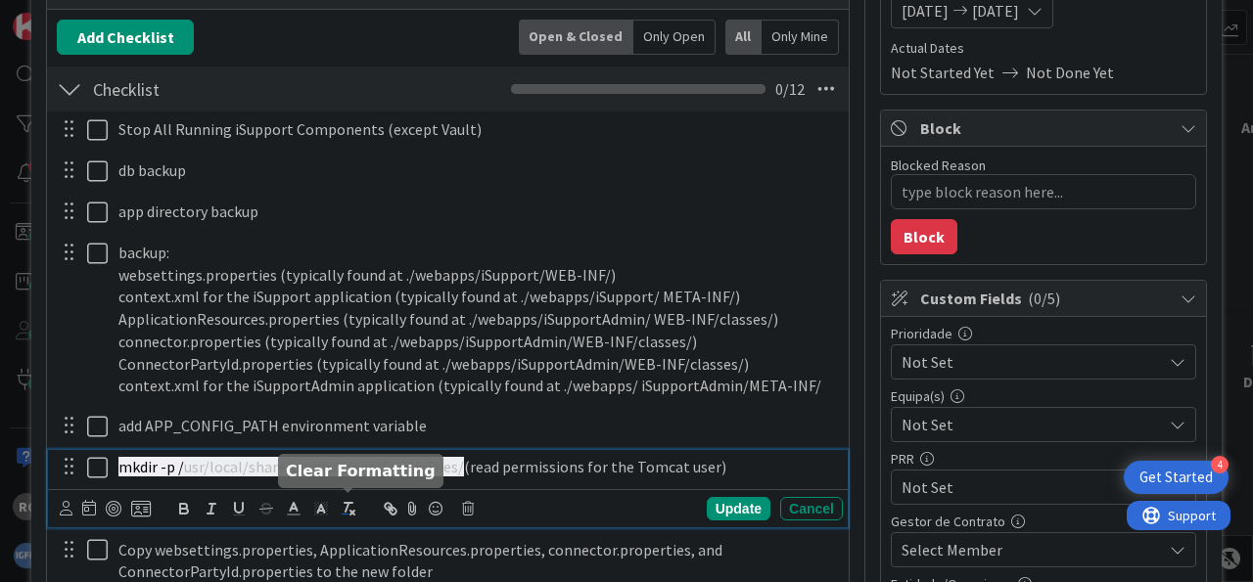
click at [347, 500] on icon "button" at bounding box center [349, 509] width 18 height 18
click at [713, 498] on div "Update" at bounding box center [739, 508] width 64 height 23
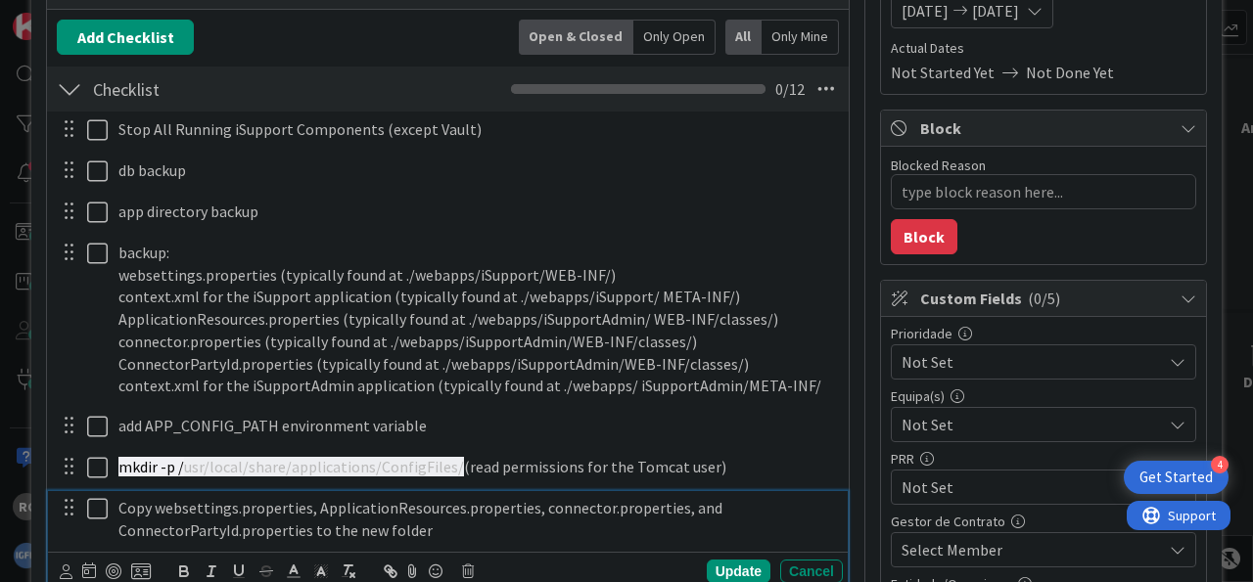
click at [406, 504] on p "Copy websettings.properties, ApplicationResources.properties, connector.propert…" at bounding box center [476, 519] width 716 height 44
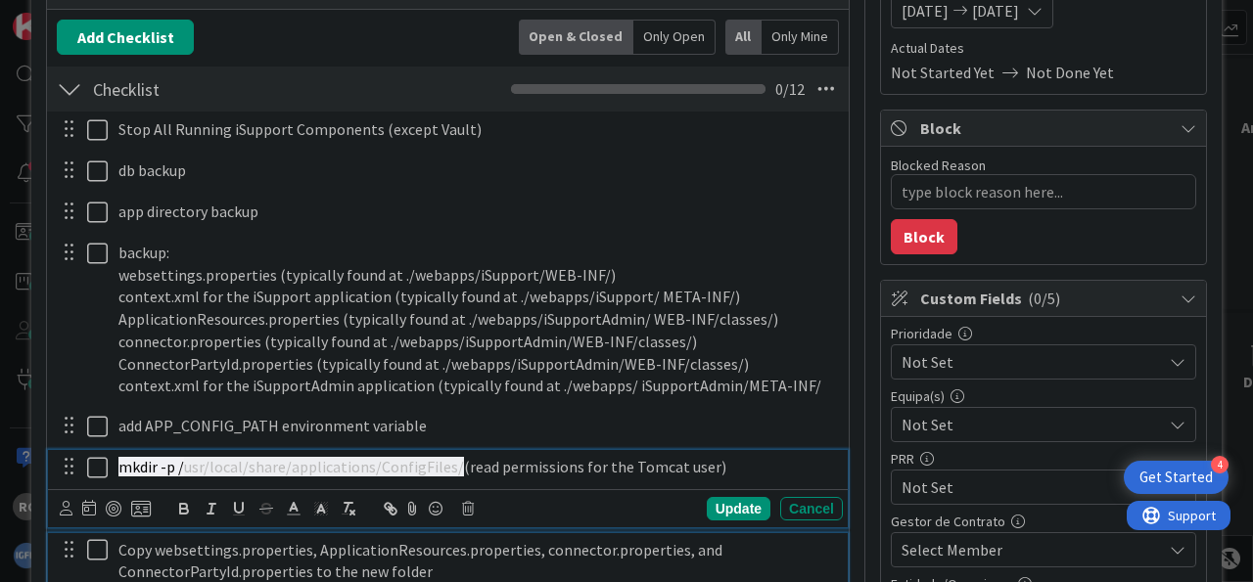
drag, startPoint x: 657, startPoint y: 471, endPoint x: 105, endPoint y: 476, distance: 552.0
click at [111, 476] on div "mkdir -p / usr/local/share/applications/ConfigFiles/ ﻿ (read permissions for th…" at bounding box center [477, 467] width 732 height 34
click at [349, 506] on icon "button" at bounding box center [349, 509] width 18 height 18
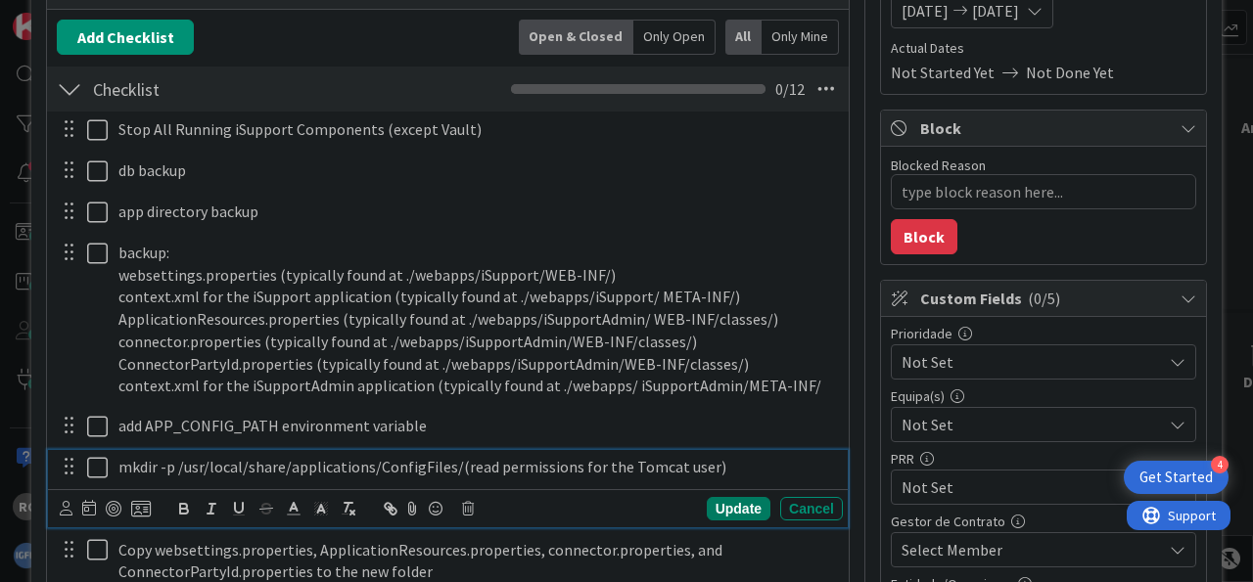
click at [741, 499] on div "Update" at bounding box center [739, 508] width 64 height 23
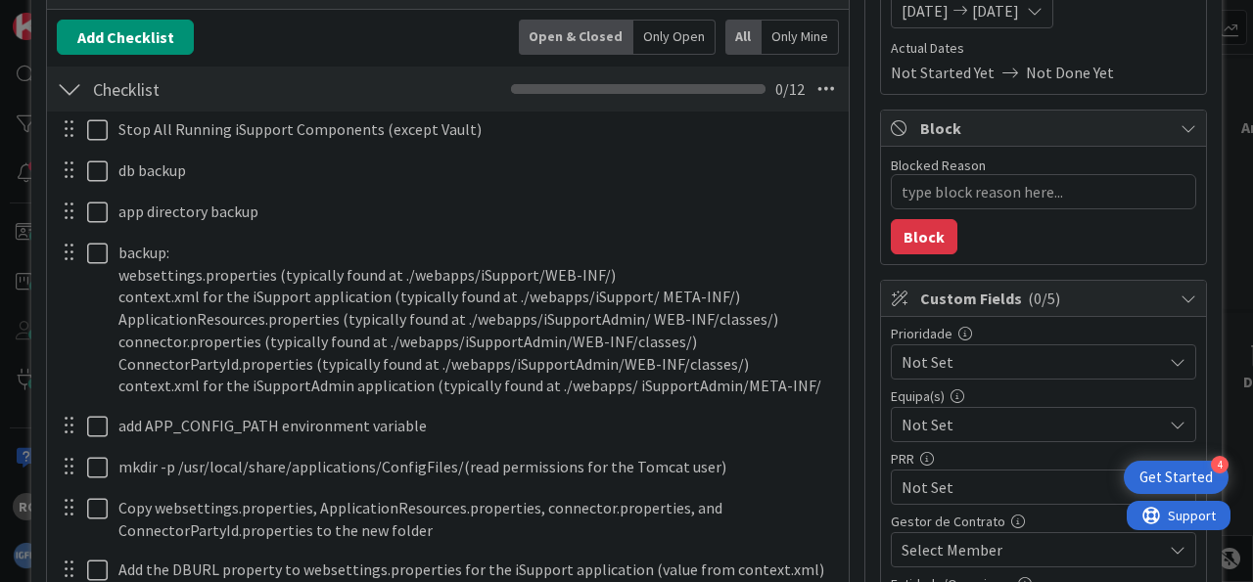
type textarea "x"
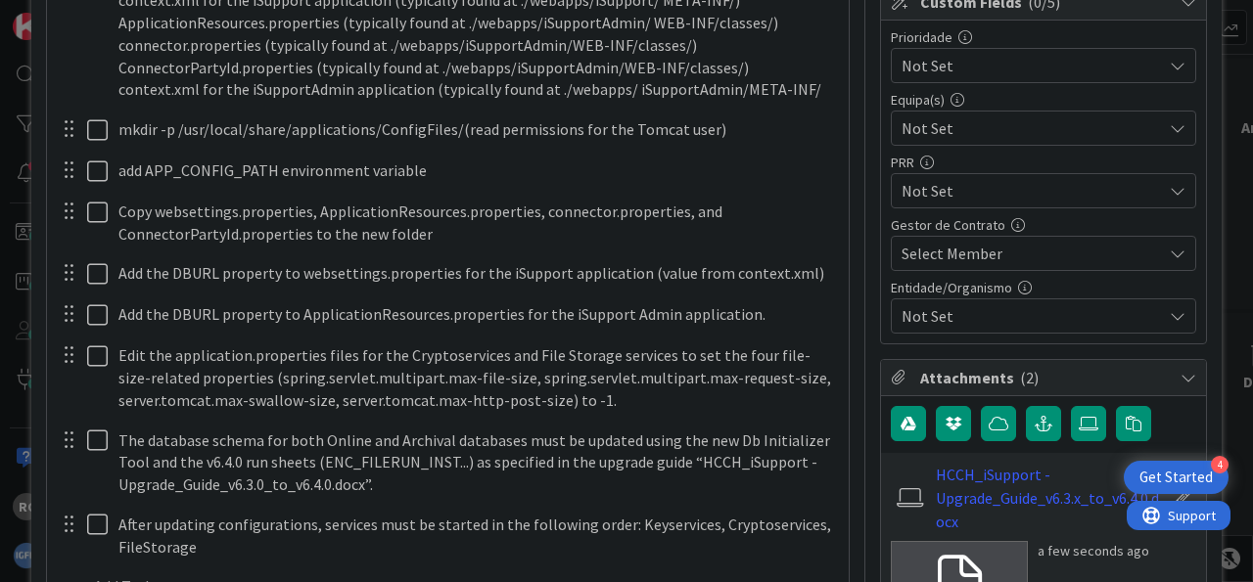
scroll to position [559, 0]
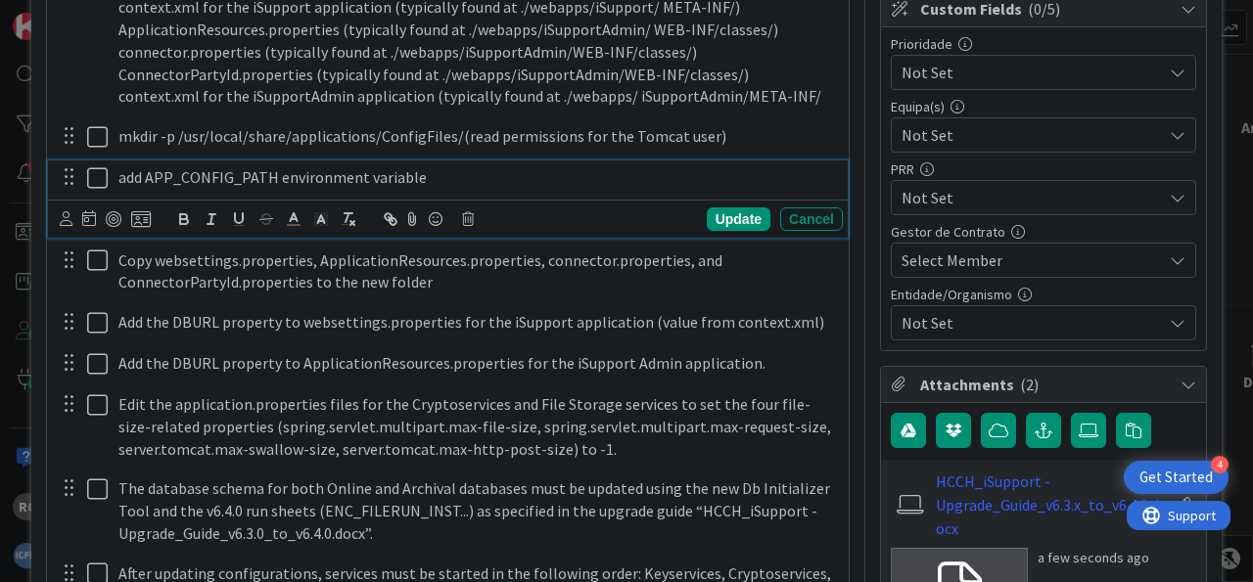
click at [359, 172] on p "add APP_CONFIG_PATH environment variable" at bounding box center [476, 177] width 716 height 23
click at [473, 175] on p "add APP_CONFIG_PATH environment variable" at bounding box center [476, 177] width 716 height 23
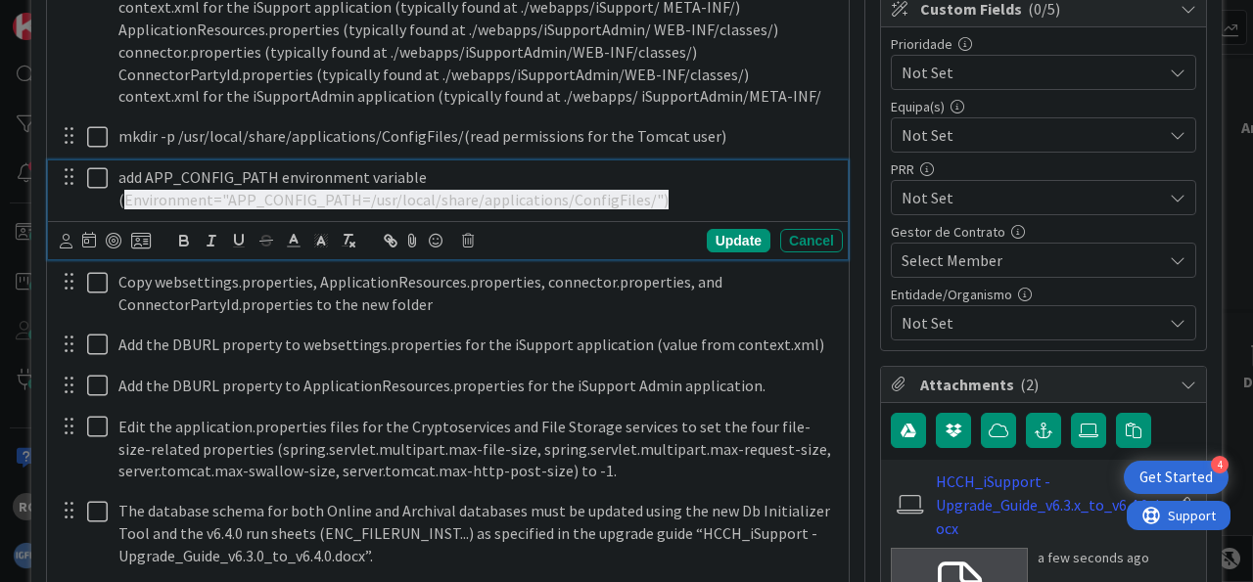
click at [451, 200] on p "add APP_CONFIG_PATH environment variable ( Environment="APP_CONFIG_PATH=/usr/lo…" at bounding box center [476, 188] width 716 height 44
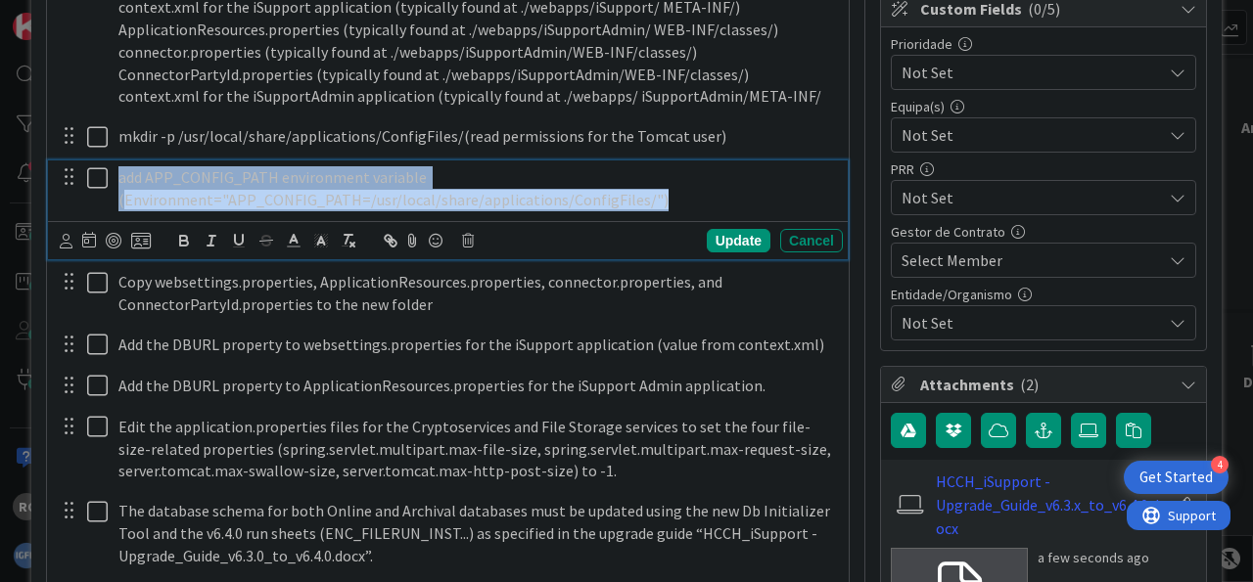
drag, startPoint x: 489, startPoint y: 205, endPoint x: 231, endPoint y: 167, distance: 261.0
click at [111, 164] on div "add APP_CONFIG_PATH environment variable ( Environment="APP_CONFIG_PATH=/usr/lo…" at bounding box center [477, 189] width 732 height 56
click at [343, 237] on icon "button" at bounding box center [349, 241] width 18 height 18
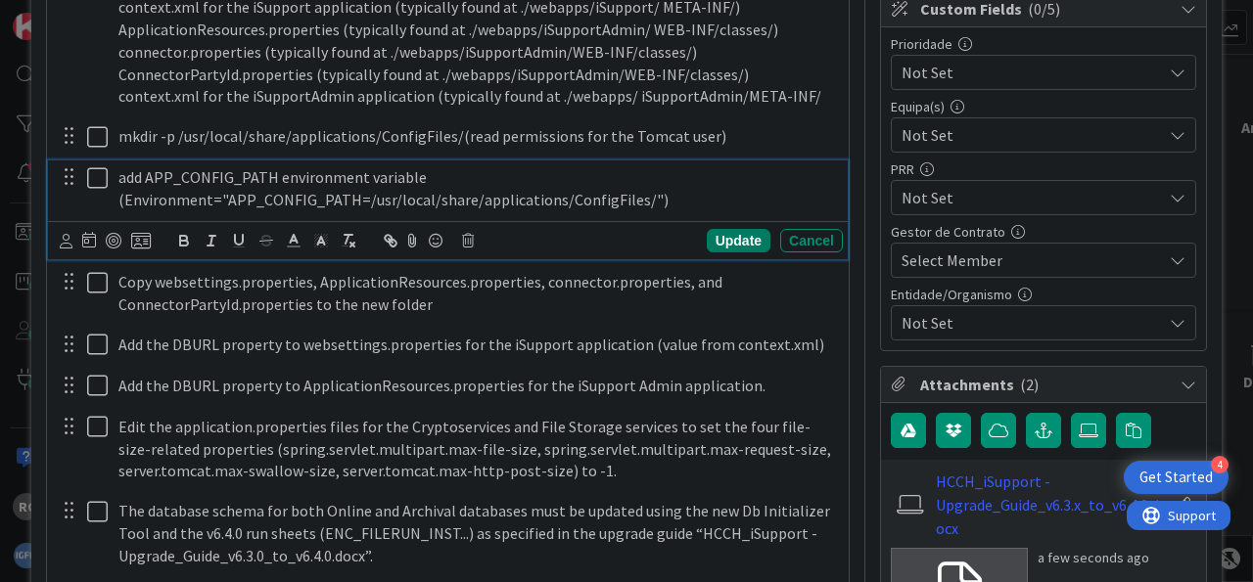
click at [719, 238] on div "Update" at bounding box center [739, 240] width 64 height 23
click at [349, 198] on p "add APP_CONFIG_PATH environment variable (Environment="APP_CONFIG_PATH=/usr/loc…" at bounding box center [476, 188] width 716 height 44
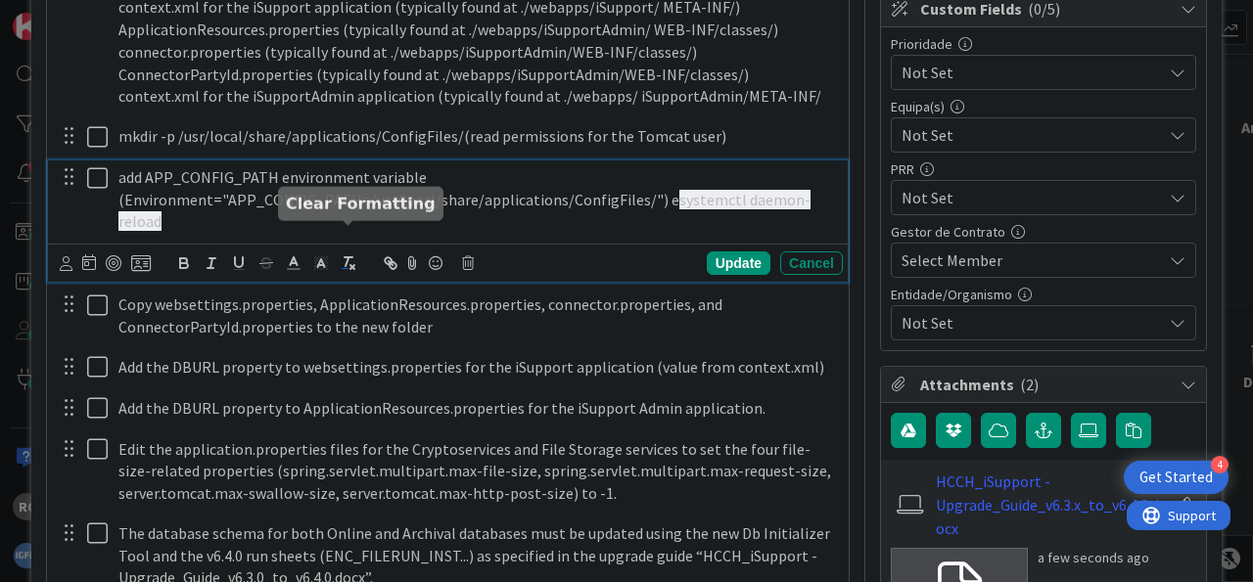
click at [353, 254] on icon "button" at bounding box center [349, 263] width 18 height 18
click at [733, 252] on div "Update" at bounding box center [739, 263] width 64 height 23
click at [512, 205] on p "add APP_CONFIG_PATH environment variable (Environment="APP_CONFIG_PATH=/usr/loc…" at bounding box center [476, 199] width 716 height 67
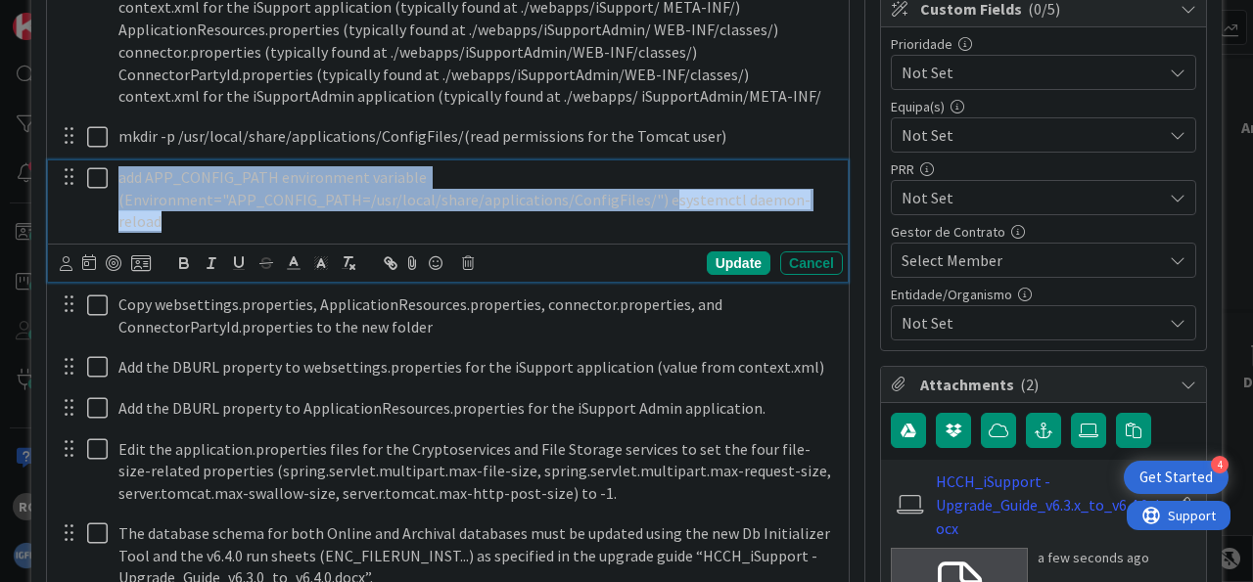
drag, startPoint x: 532, startPoint y: 204, endPoint x: 99, endPoint y: 162, distance: 435.5
click at [111, 162] on div "add APP_CONFIG_PATH environment variable (Environment="APP_CONFIG_PATH=/usr/loc…" at bounding box center [477, 200] width 732 height 78
click at [353, 254] on icon "button" at bounding box center [349, 263] width 18 height 18
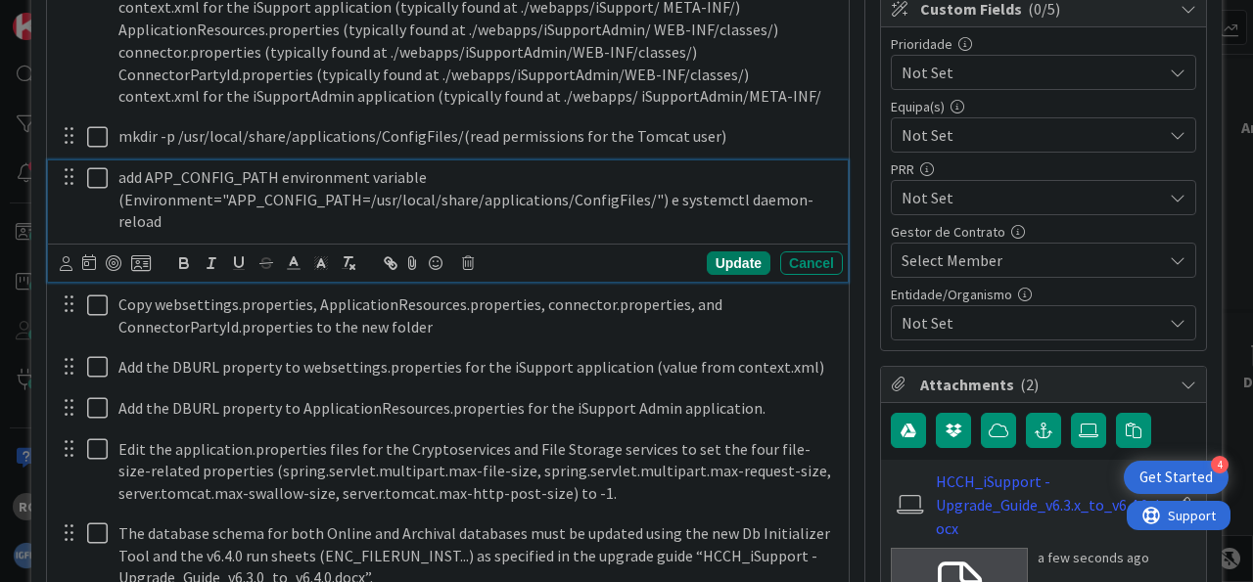
click at [708, 252] on div "Update" at bounding box center [739, 263] width 64 height 23
type textarea "x"
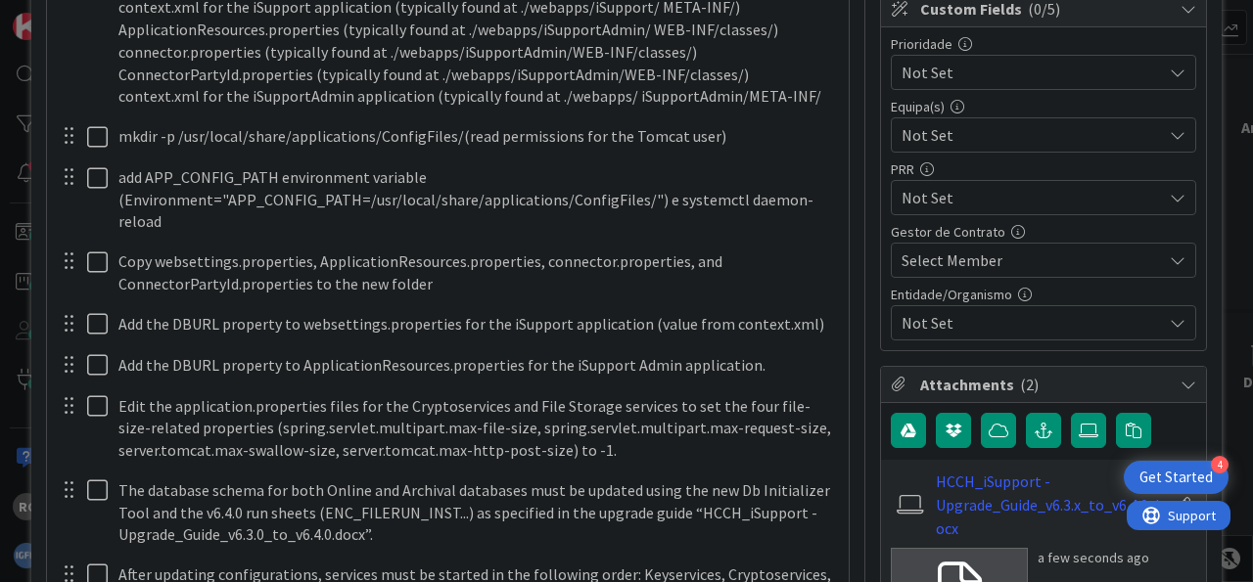
scroll to position [680, 0]
